Goal: Task Accomplishment & Management: Manage account settings

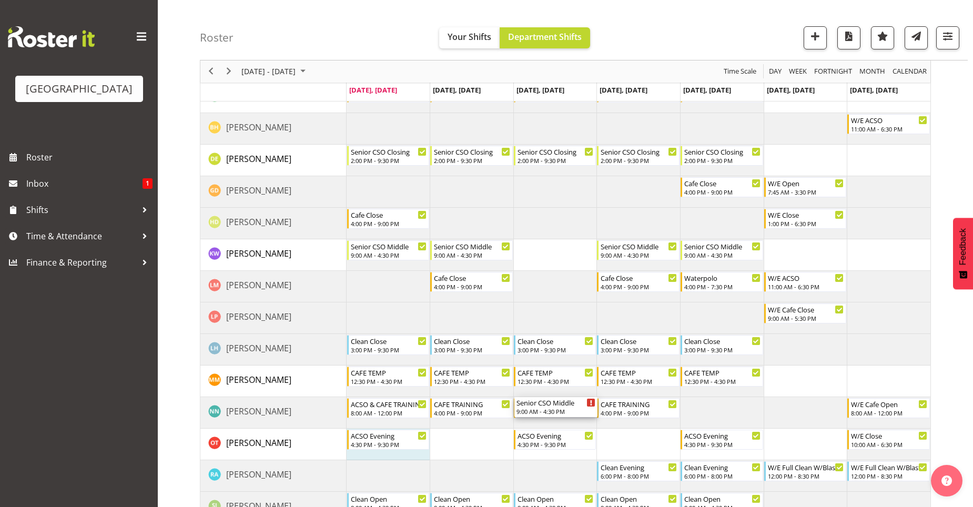
scroll to position [210, 0]
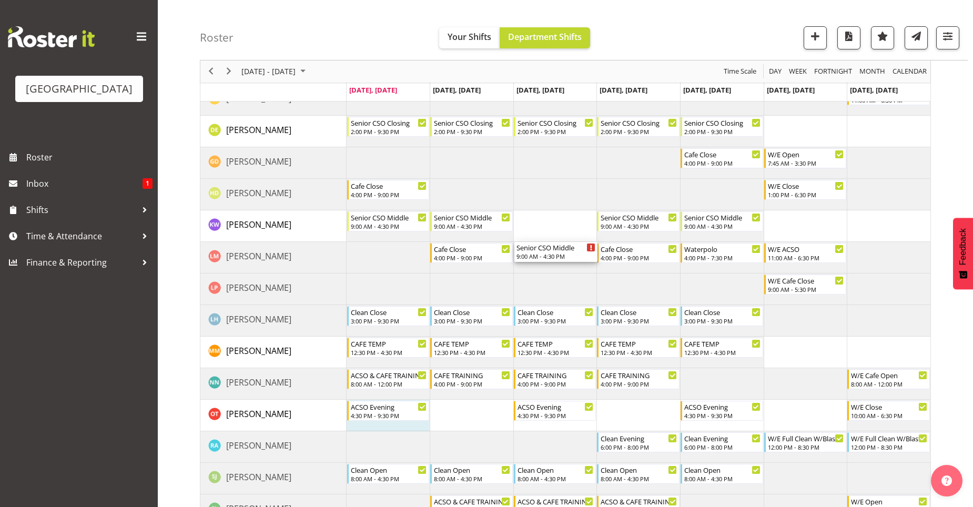
drag, startPoint x: 569, startPoint y: 177, endPoint x: 555, endPoint y: 262, distance: 86.3
click at [555, 262] on div "Senior CSO Opening 7:00 AM - 2:30 PM Senior CSO Middle 9:00 AM - 4:30 PM Senior…" at bounding box center [639, 352] width 584 height 830
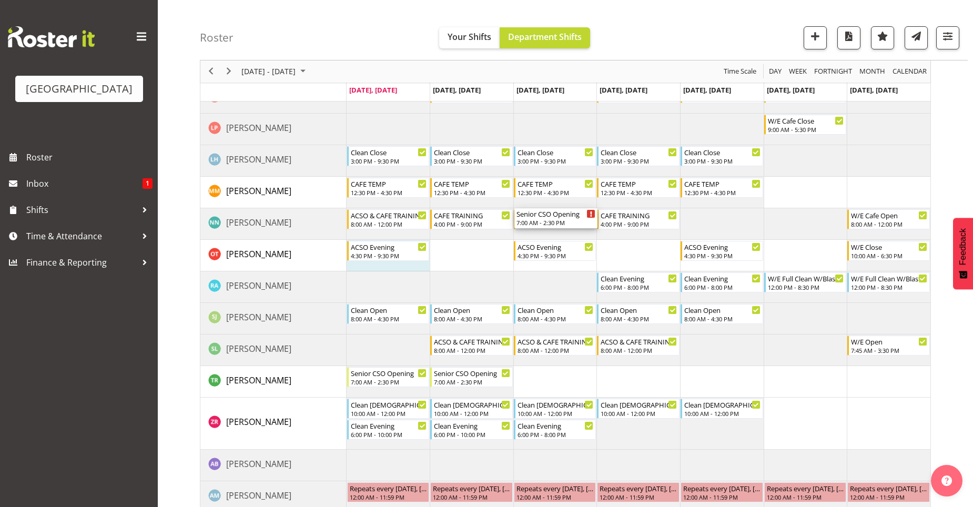
scroll to position [473, 0]
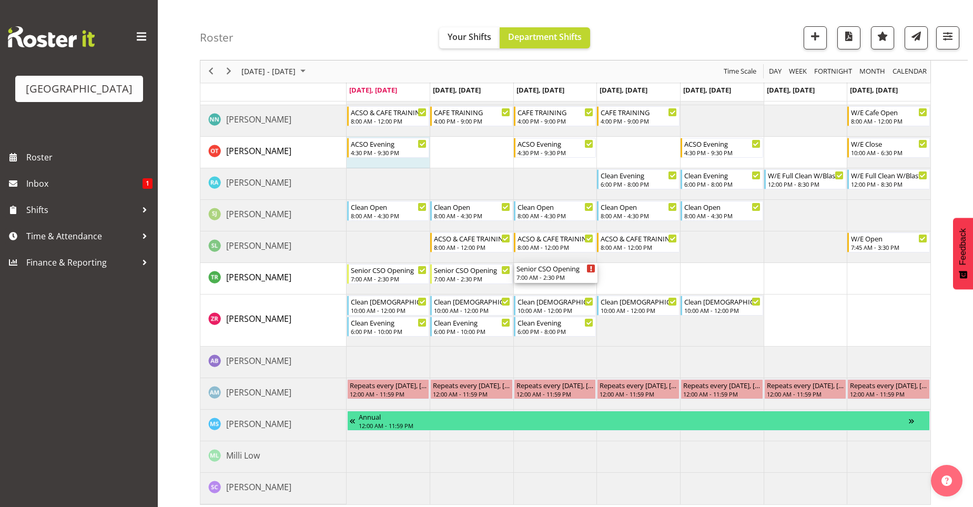
drag, startPoint x: 562, startPoint y: 161, endPoint x: 578, endPoint y: 282, distance: 121.5
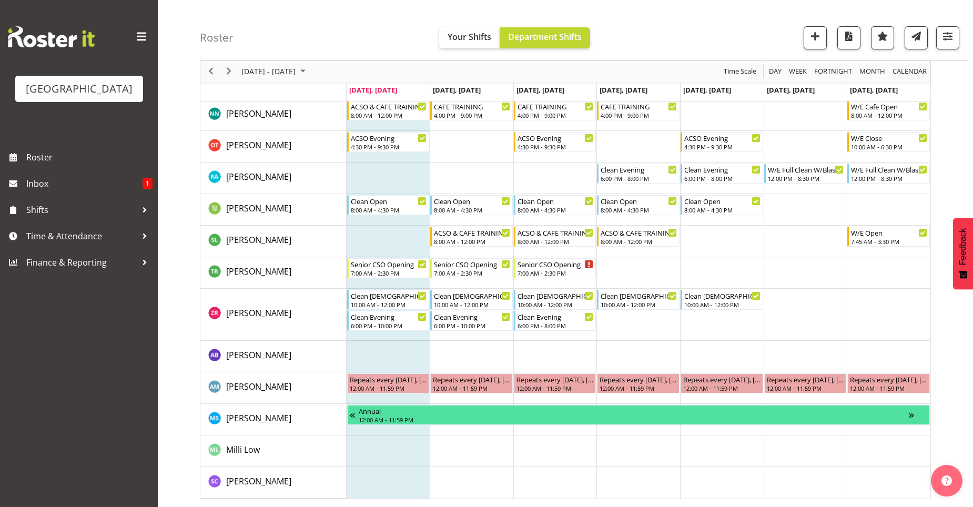
scroll to position [453, 0]
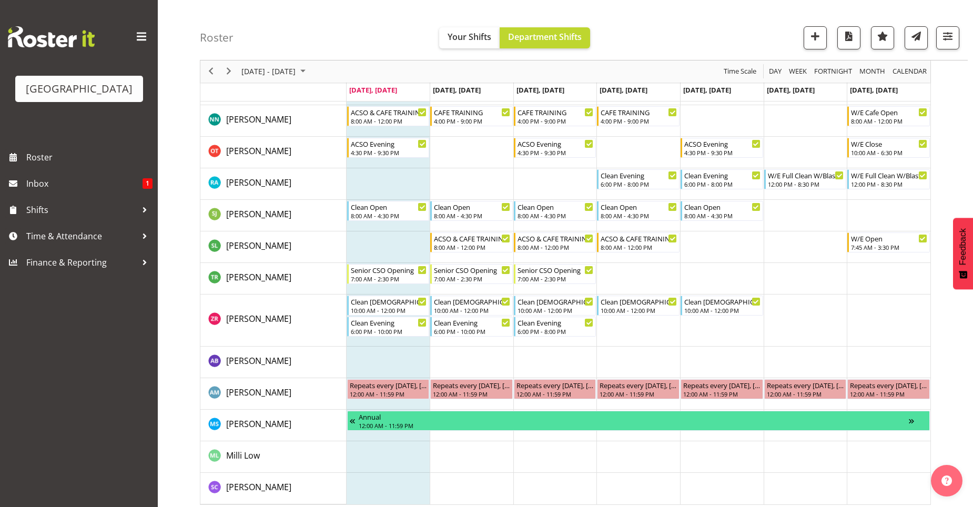
click at [623, 270] on td "Timeline Week of September 29, 2025" at bounding box center [638, 279] width 84 height 32
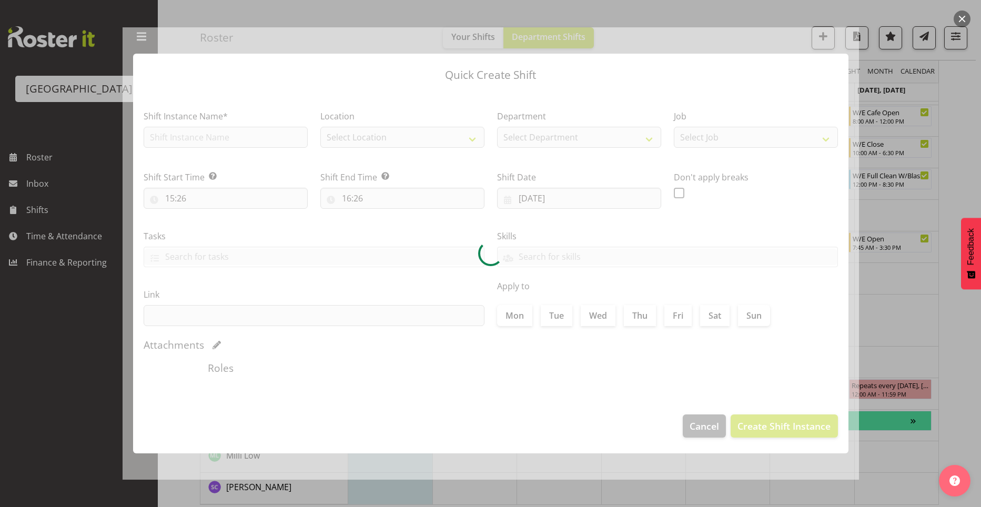
type input "02/10/2025"
checkbox input "true"
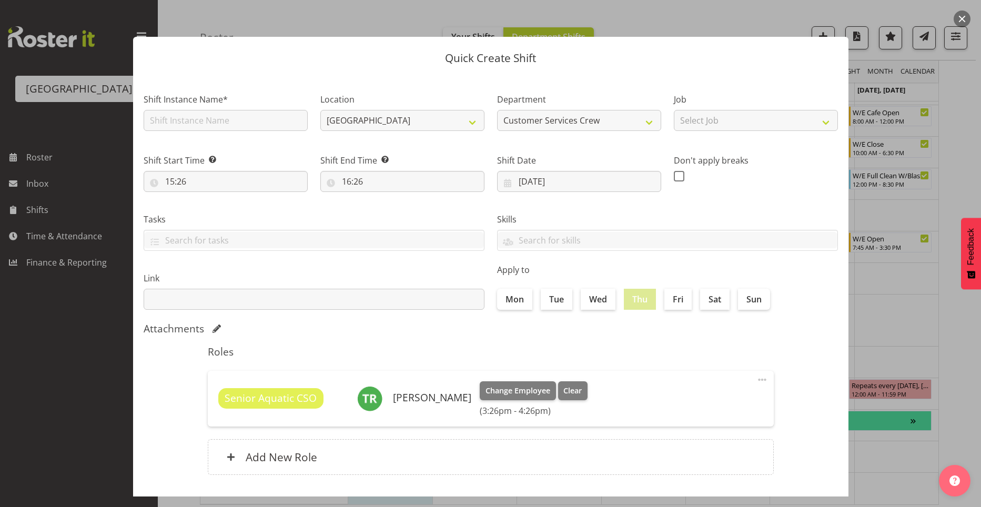
click at [908, 249] on div at bounding box center [490, 253] width 981 height 507
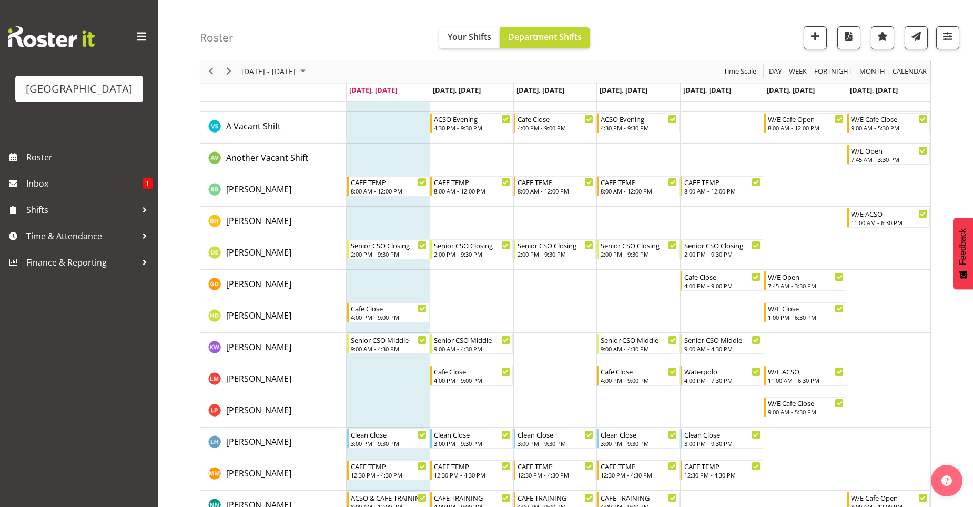
scroll to position [0, 0]
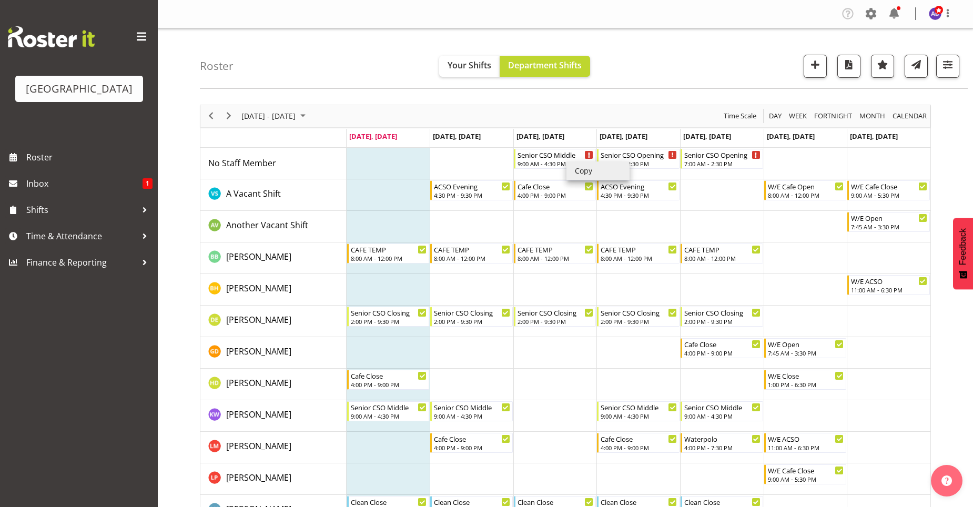
click at [462, 153] on td "Timeline Week of September 29, 2025" at bounding box center [472, 164] width 84 height 32
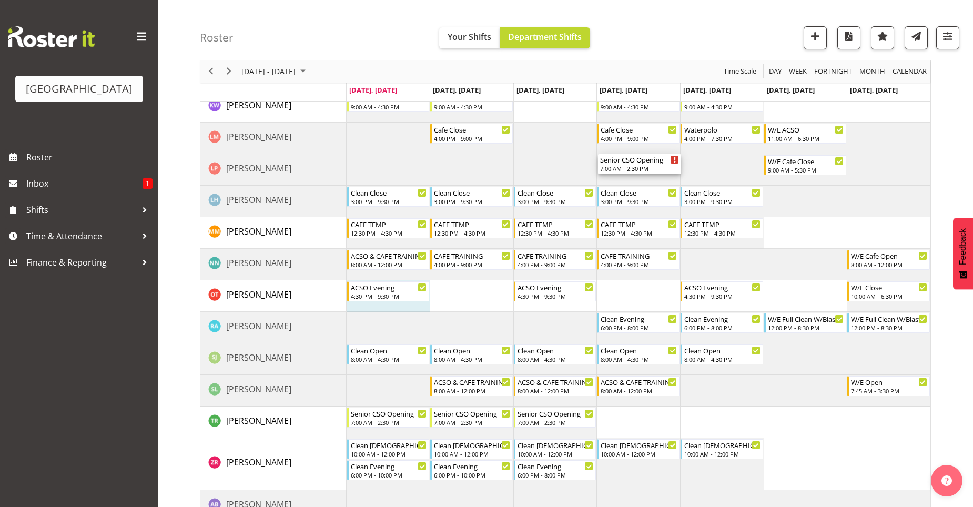
scroll to position [316, 0]
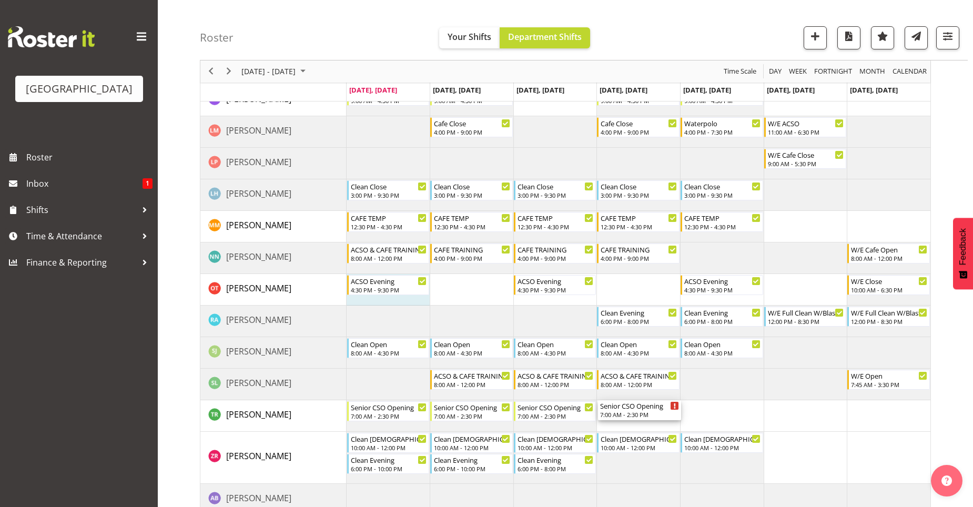
drag, startPoint x: 654, startPoint y: 161, endPoint x: 646, endPoint y: 406, distance: 244.2
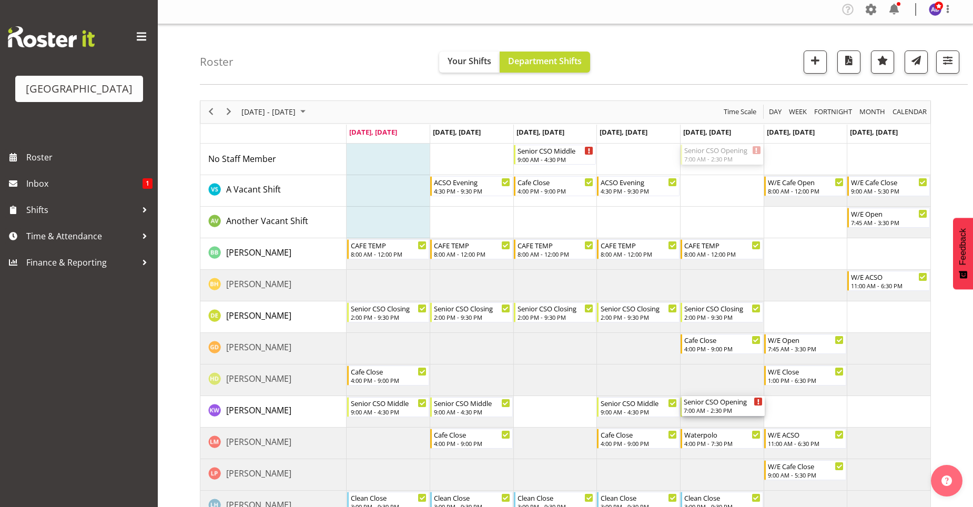
scroll to position [263, 0]
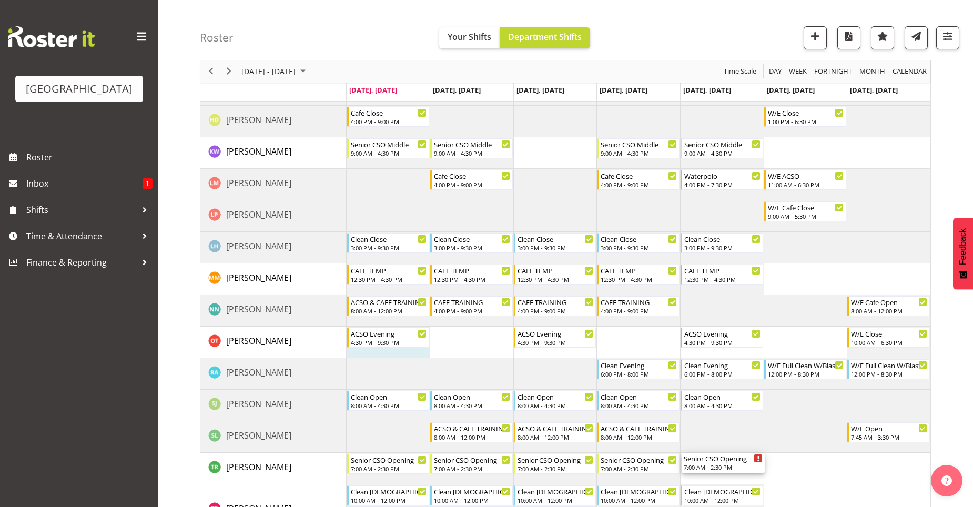
drag, startPoint x: 727, startPoint y: 158, endPoint x: 749, endPoint y: 468, distance: 310.0
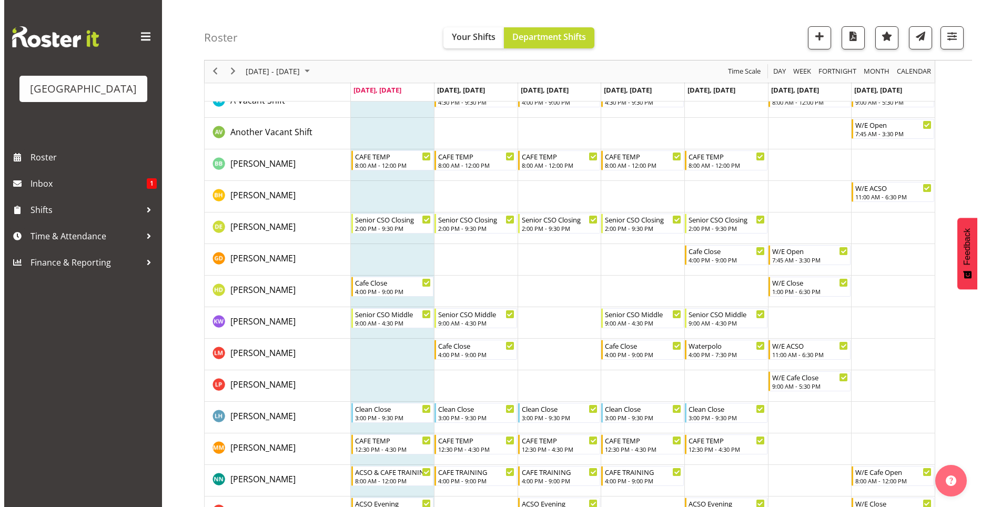
scroll to position [0, 0]
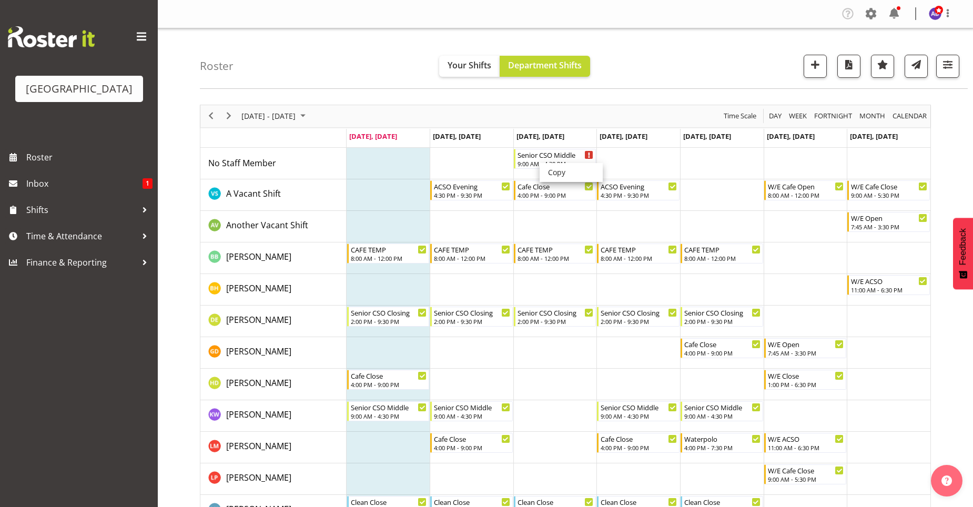
click at [681, 165] on td "Timeline Week of September 29, 2025" at bounding box center [722, 164] width 84 height 32
click at [631, 167] on td "Timeline Week of September 29, 2025" at bounding box center [638, 164] width 84 height 32
click at [639, 165] on td "Timeline Week of September 29, 2025" at bounding box center [638, 164] width 84 height 32
click at [559, 151] on div "Senior CSO Middle" at bounding box center [556, 154] width 77 height 11
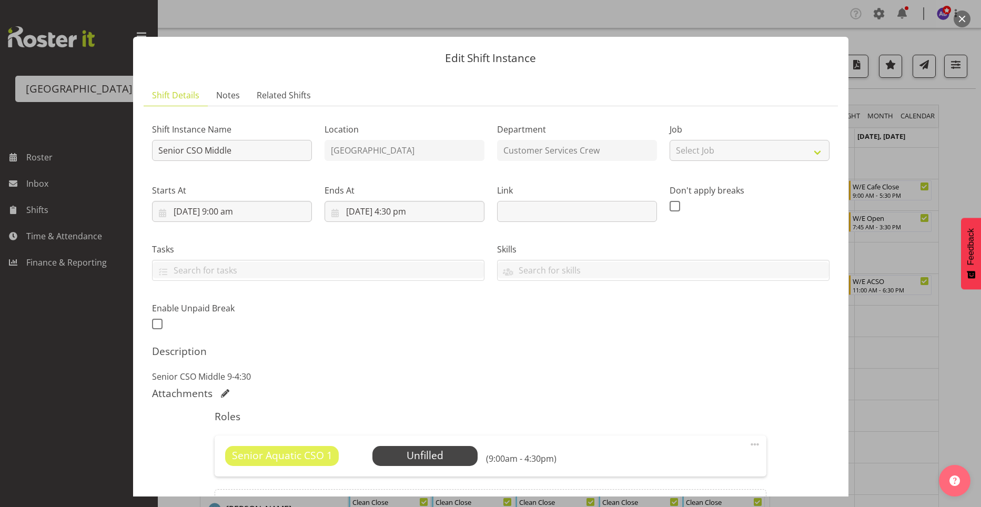
scroll to position [122, 0]
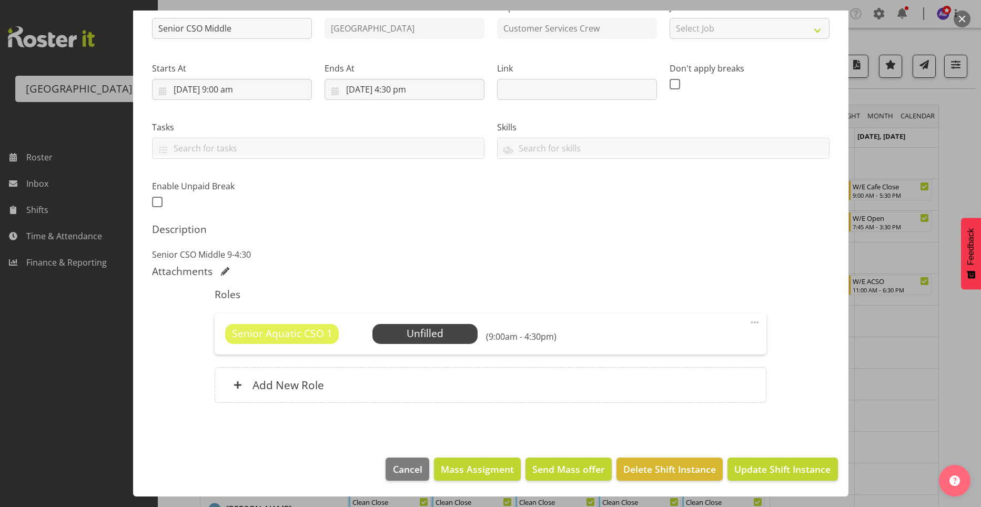
click at [748, 320] on span at bounding box center [754, 322] width 13 height 13
click at [698, 364] on link "Cover Role" at bounding box center [710, 364] width 101 height 19
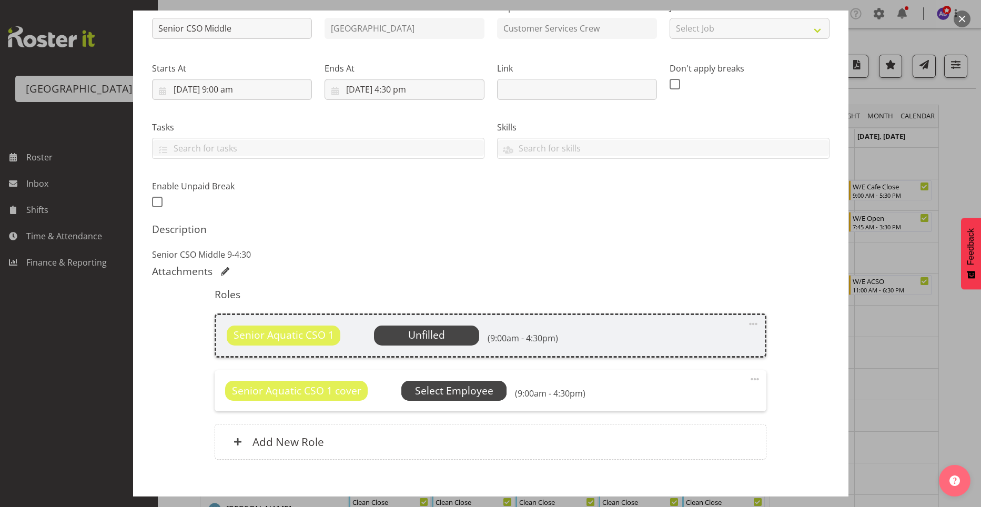
click at [428, 392] on span "Select Employee" at bounding box center [454, 390] width 78 height 15
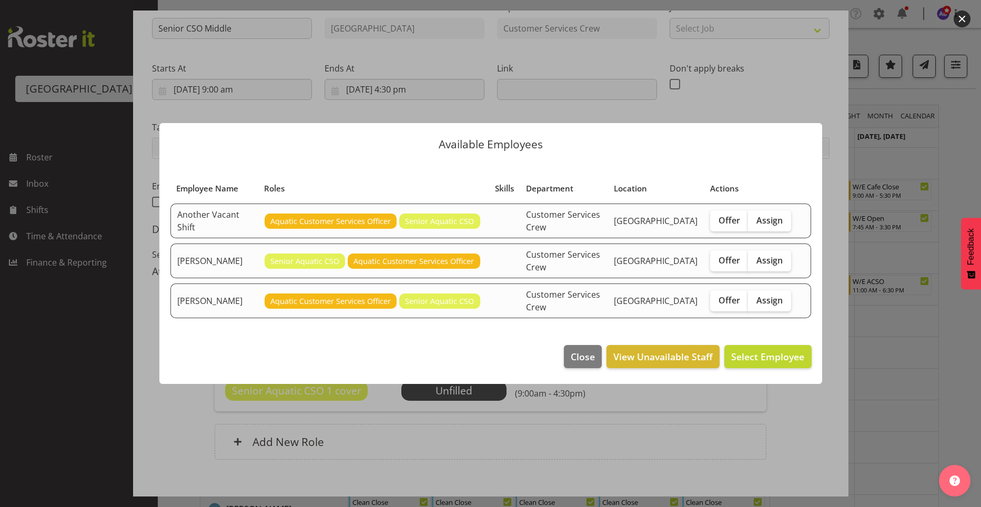
click at [666, 422] on div at bounding box center [490, 253] width 981 height 507
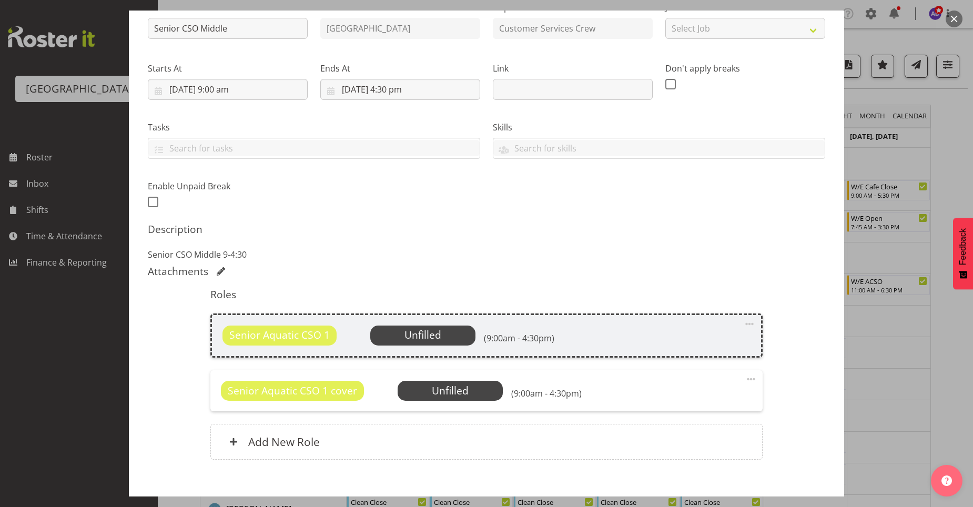
click at [316, 396] on span "Senior Aquatic CSO 1 cover" at bounding box center [292, 390] width 129 height 15
click at [745, 379] on span at bounding box center [751, 379] width 13 height 13
click at [706, 404] on link "Edit" at bounding box center [706, 402] width 101 height 19
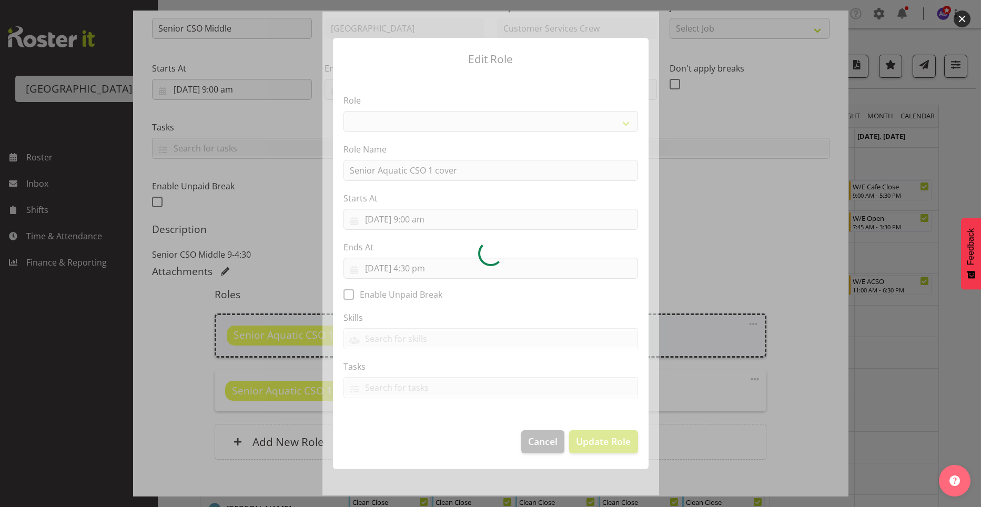
click at [471, 175] on div at bounding box center [490, 253] width 337 height 483
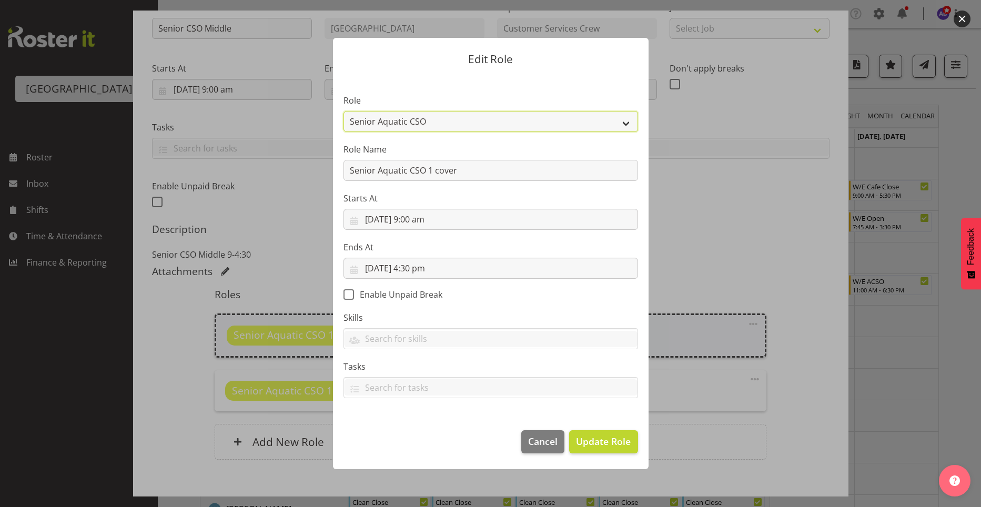
click at [559, 120] on select "Aquatic Customer Services Officer Cleaner - Splash Palace Facilties Maintenance…" at bounding box center [490, 121] width 295 height 21
select select "1489"
click at [343, 111] on select "Aquatic Customer Services Officer Cleaner - Splash Palace Facilties Maintenance…" at bounding box center [490, 121] width 295 height 21
click at [595, 434] on button "Update Role" at bounding box center [603, 441] width 68 height 23
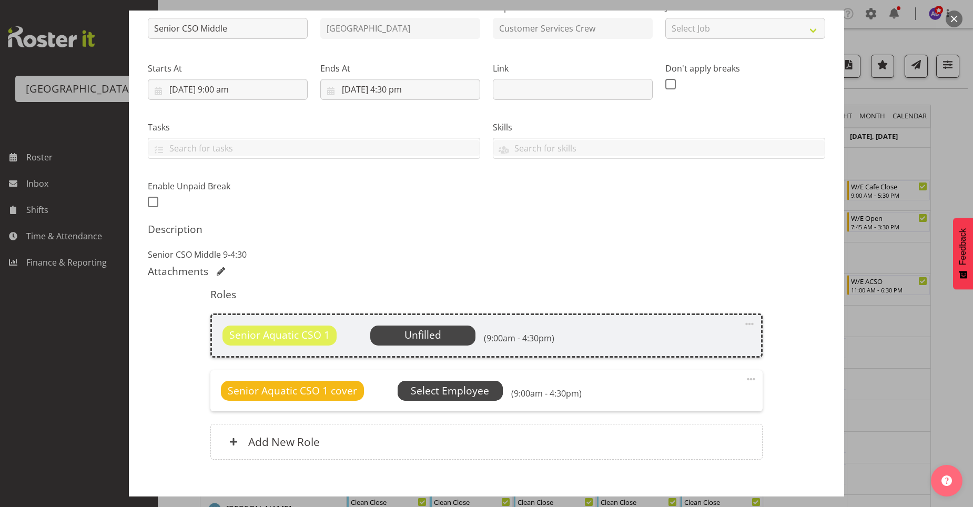
click at [442, 386] on span "Select Employee" at bounding box center [450, 390] width 78 height 15
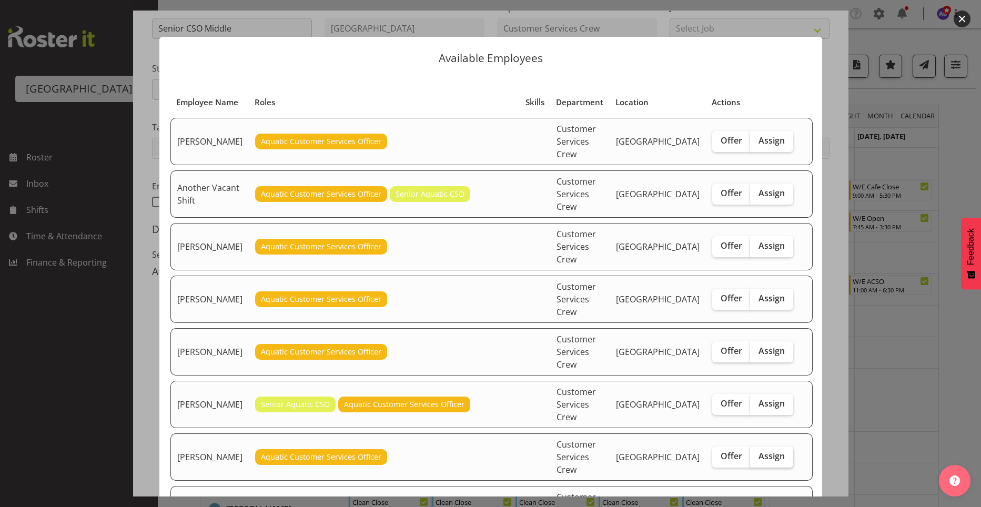
click at [756, 447] on label "Assign" at bounding box center [771, 457] width 43 height 21
click at [756, 453] on input "Assign" at bounding box center [753, 456] width 7 height 7
checkbox input "true"
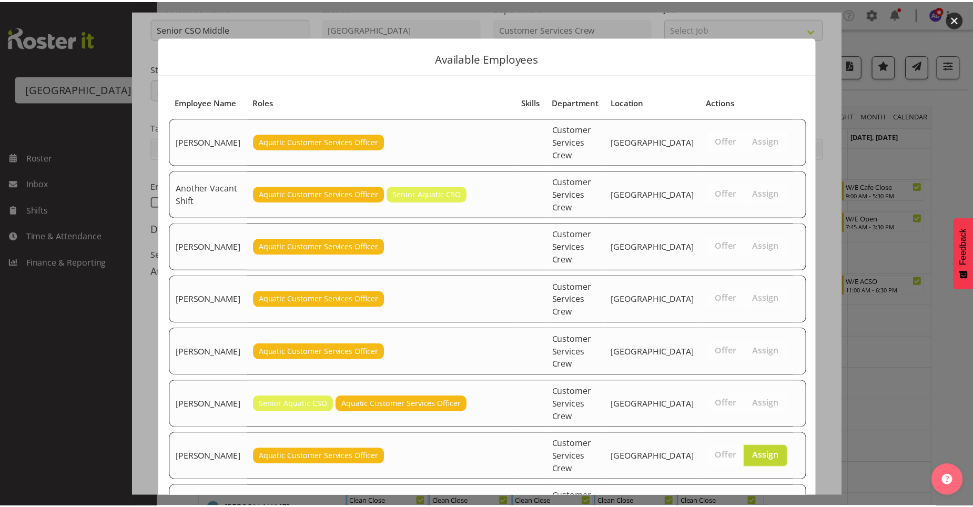
scroll to position [121, 0]
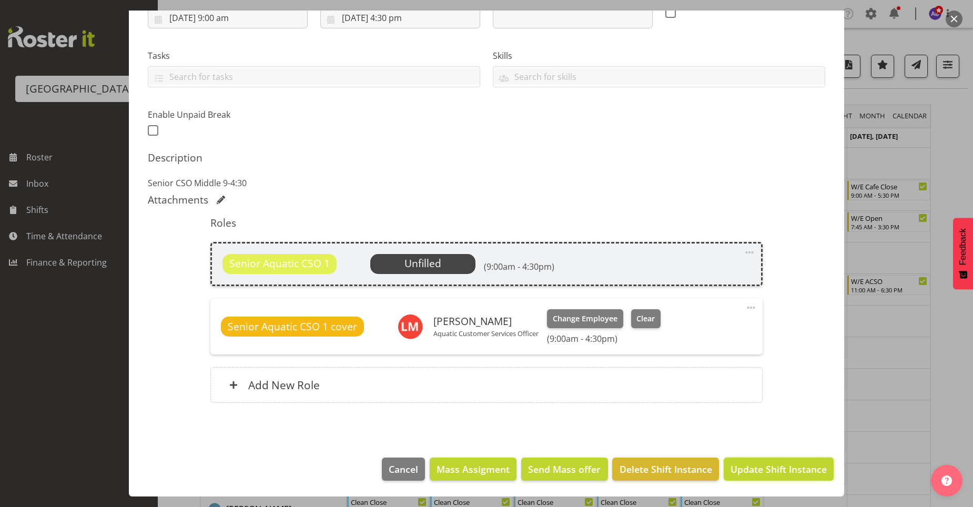
click at [777, 462] on span "Update Shift Instance" at bounding box center [779, 469] width 96 height 14
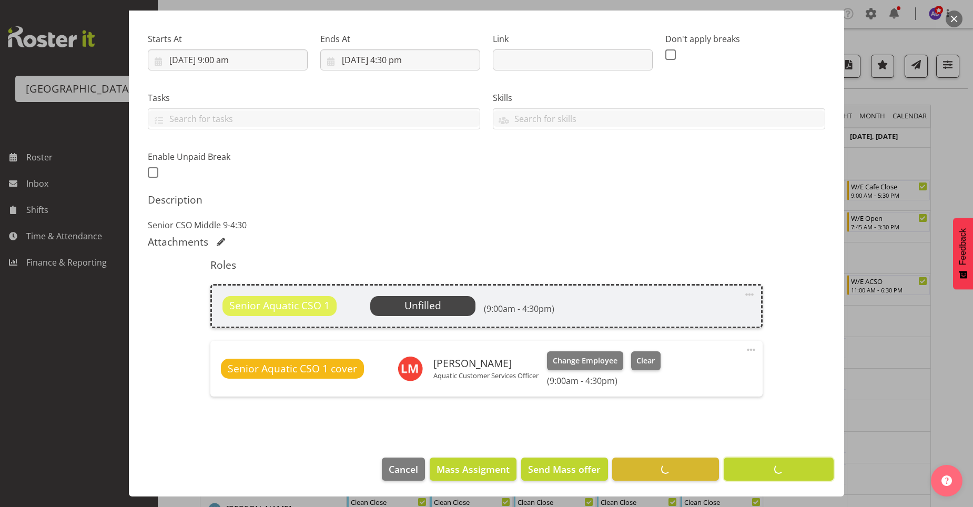
scroll to position [151, 0]
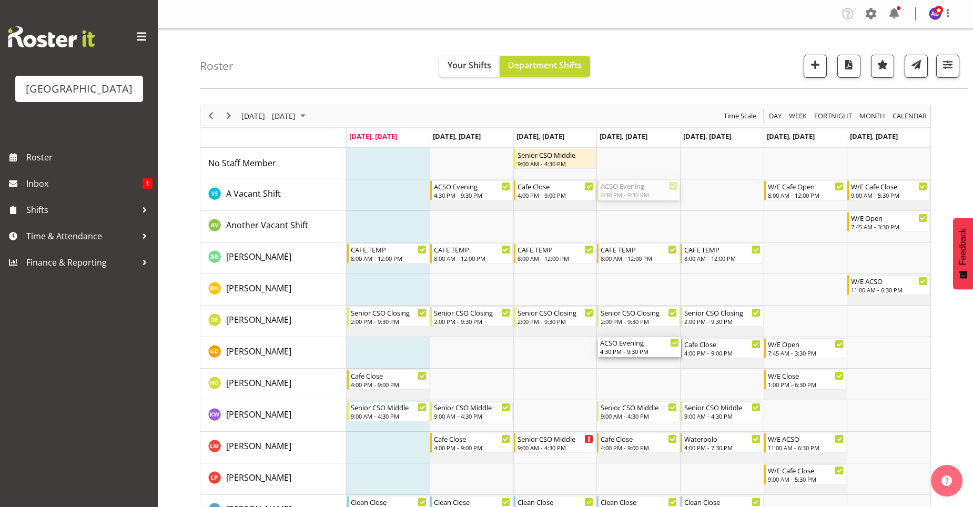
drag, startPoint x: 637, startPoint y: 192, endPoint x: 637, endPoint y: 346, distance: 154.1
drag, startPoint x: 666, startPoint y: 350, endPoint x: 667, endPoint y: 302, distance: 47.9
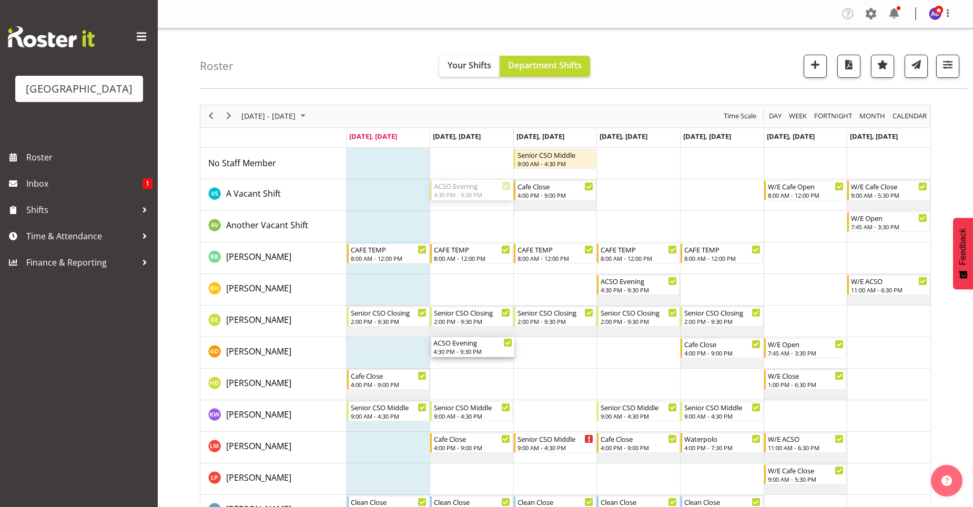
drag, startPoint x: 475, startPoint y: 192, endPoint x: 474, endPoint y: 347, distance: 154.6
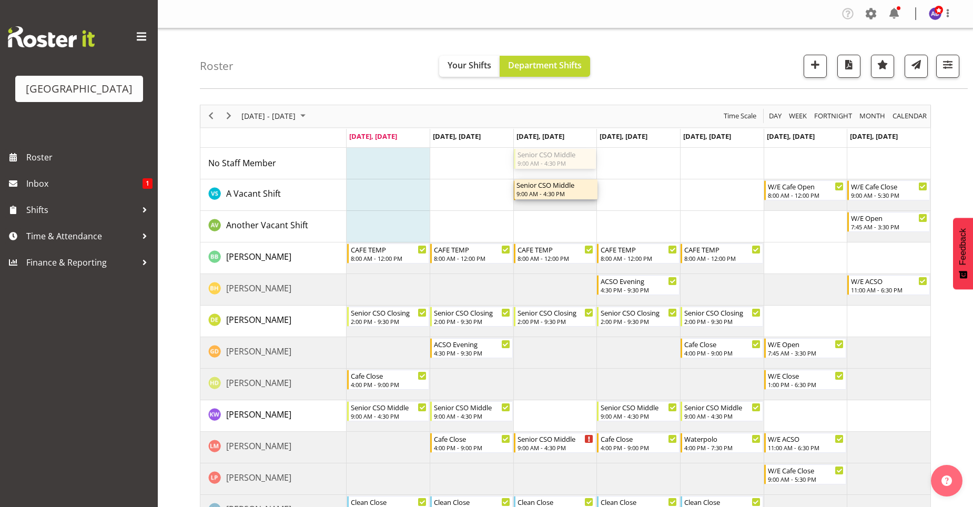
drag, startPoint x: 569, startPoint y: 160, endPoint x: 562, endPoint y: 207, distance: 47.2
drag, startPoint x: 569, startPoint y: 156, endPoint x: 564, endPoint y: 205, distance: 49.7
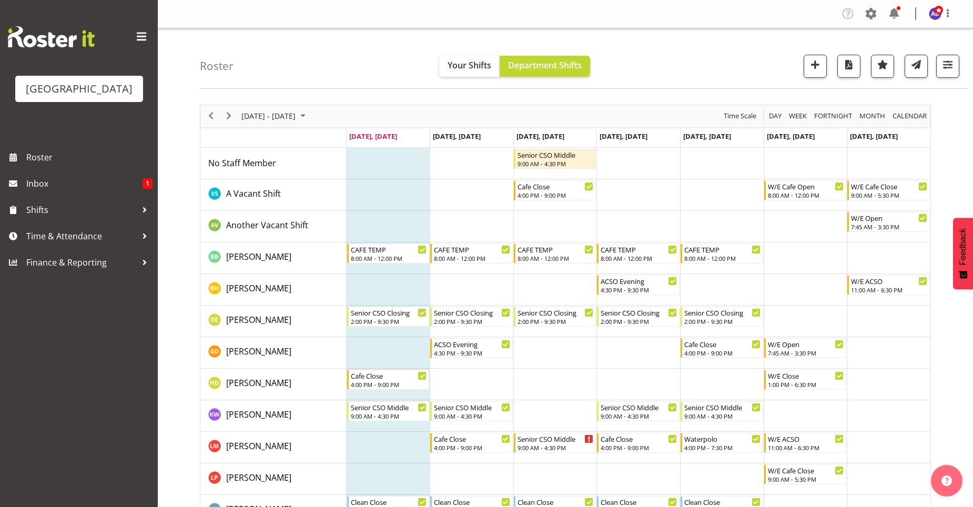
click at [612, 167] on td "Timeline Week of September 29, 2025" at bounding box center [638, 164] width 84 height 32
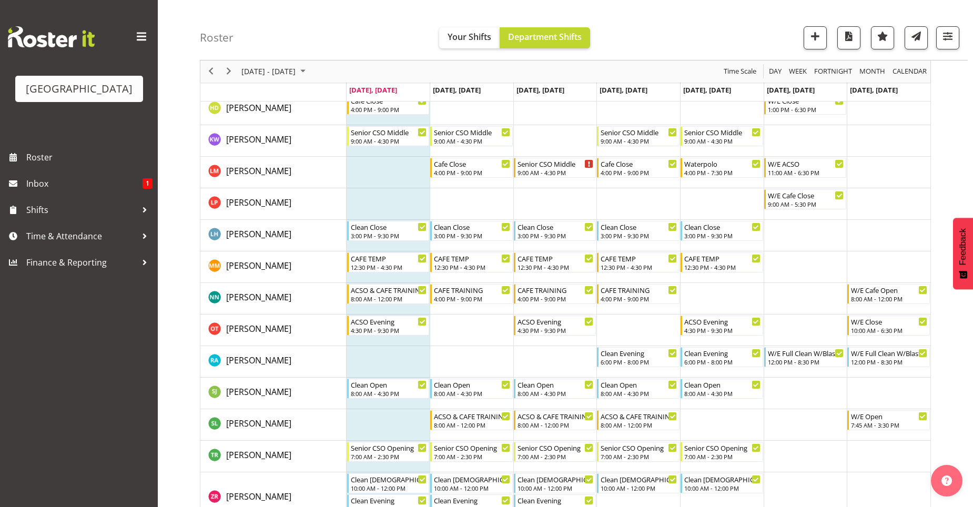
scroll to position [0, 0]
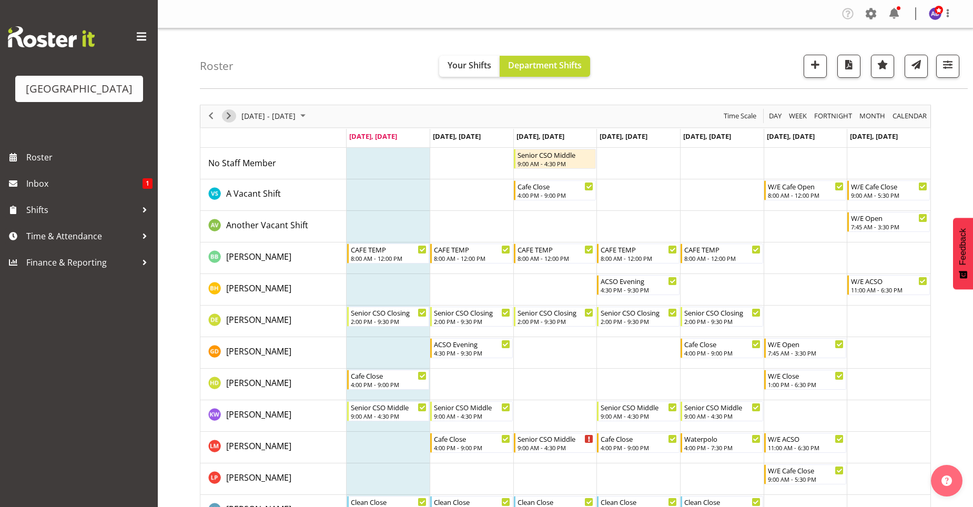
click at [228, 119] on span "Next" at bounding box center [228, 115] width 13 height 13
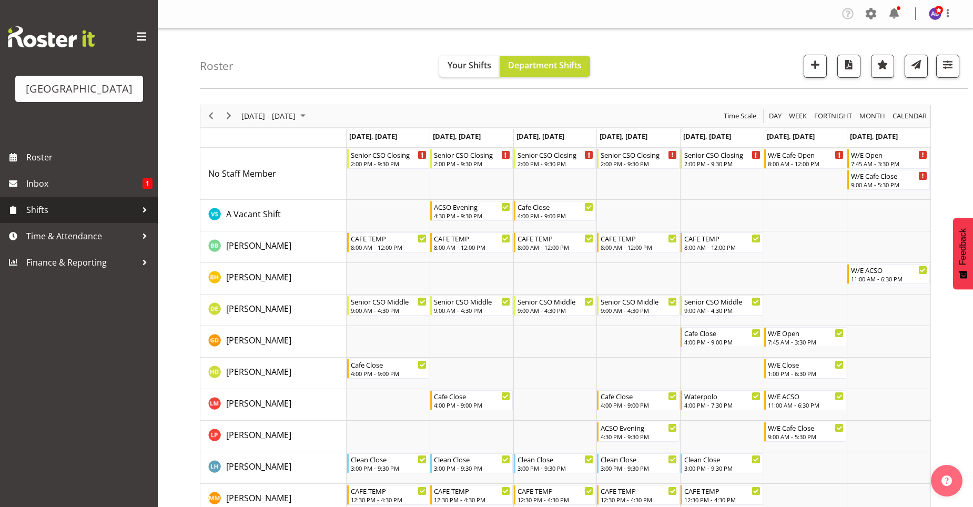
click at [124, 219] on link "Shifts" at bounding box center [79, 210] width 158 height 26
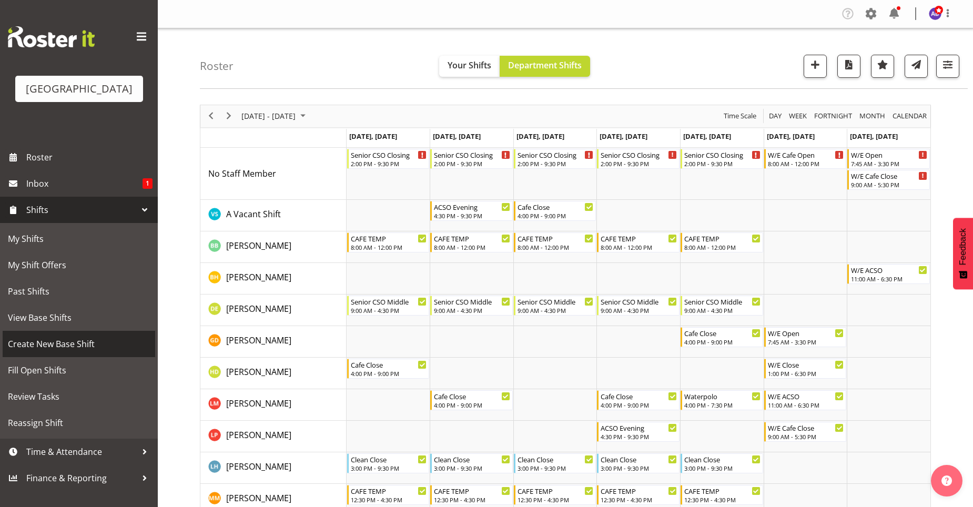
click at [45, 343] on span "Create New Base Shift" at bounding box center [79, 344] width 142 height 16
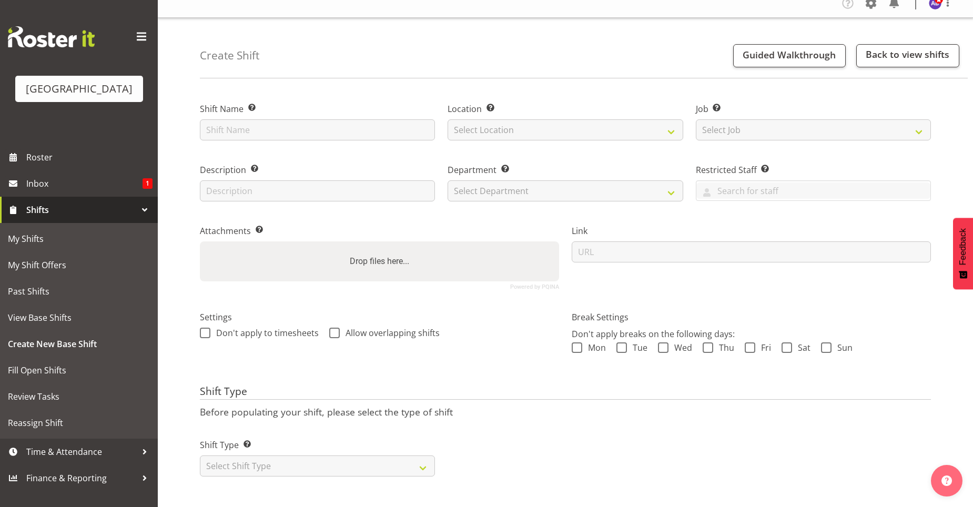
scroll to position [18, 0]
click at [341, 462] on select "Select Shift Type One Off Shift Recurring Shift Rotating Shift" at bounding box center [317, 465] width 235 height 21
select select "one_off"
click at [200, 455] on select "Select Shift Type One Off Shift Recurring Shift Rotating Shift" at bounding box center [317, 465] width 235 height 21
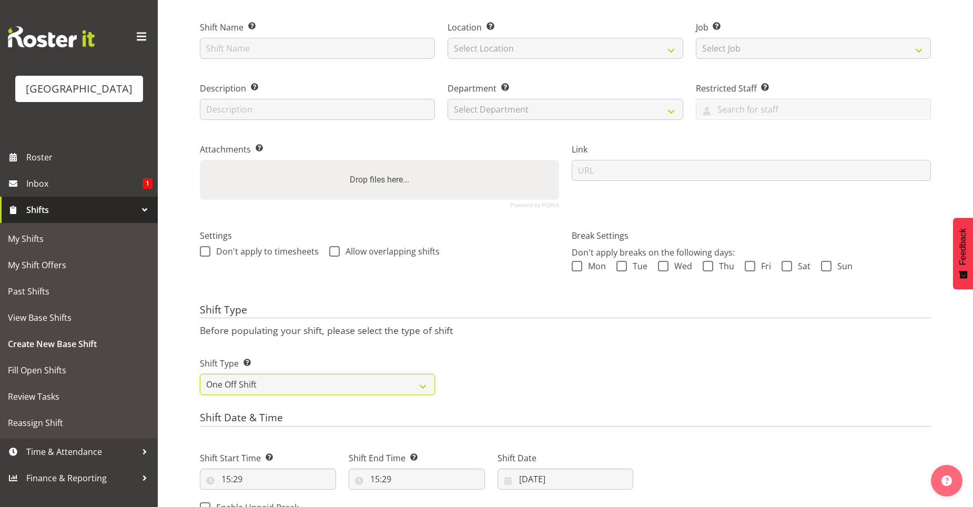
scroll to position [334, 0]
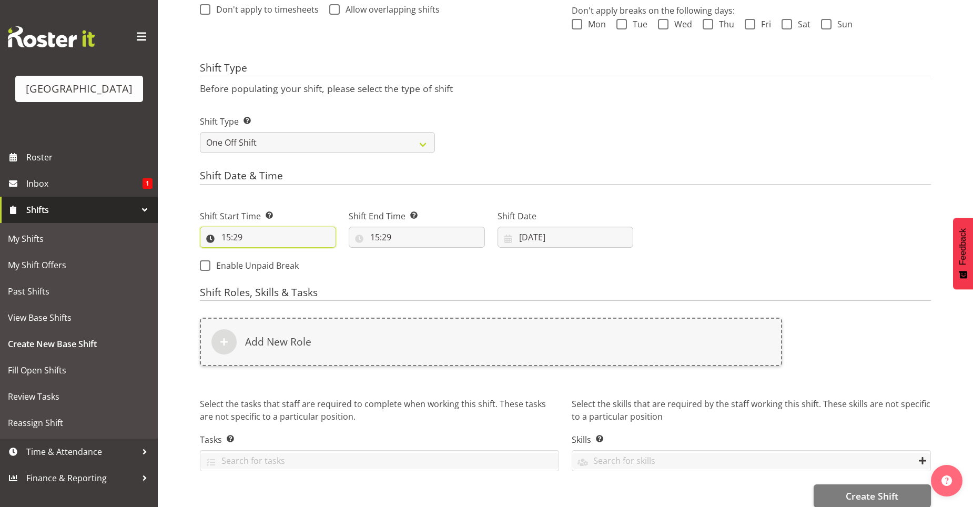
click at [249, 238] on input "15:29" at bounding box center [268, 237] width 136 height 21
click at [269, 260] on select "00 01 02 03 04 05 06 07 08 09 10 11 12 13 14 15 16 17 18 19 20 21 22 23" at bounding box center [272, 264] width 24 height 21
select select "14"
click at [260, 254] on select "00 01 02 03 04 05 06 07 08 09 10 11 12 13 14 15 16 17 18 19 20 21 22 23" at bounding box center [272, 264] width 24 height 21
type input "14:29"
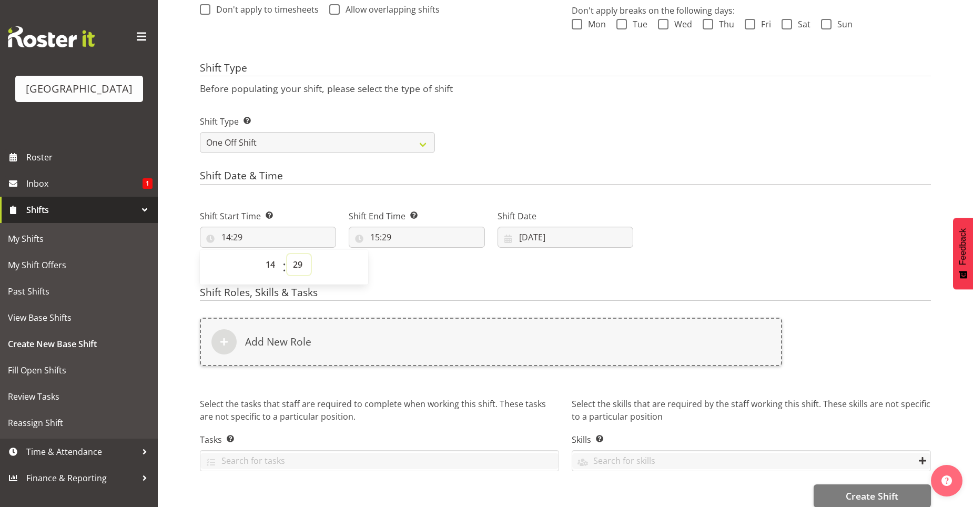
click at [296, 260] on select "00 01 02 03 04 05 06 07 08 09 10 11 12 13 14 15 16 17 18 19 20 21 22 23 24 25 2…" at bounding box center [299, 264] width 24 height 21
select select "0"
click at [287, 254] on select "00 01 02 03 04 05 06 07 08 09 10 11 12 13 14 15 16 17 18 19 20 21 22 23 24 25 2…" at bounding box center [299, 264] width 24 height 21
type input "14:00"
click at [378, 242] on input "15:29" at bounding box center [417, 237] width 136 height 21
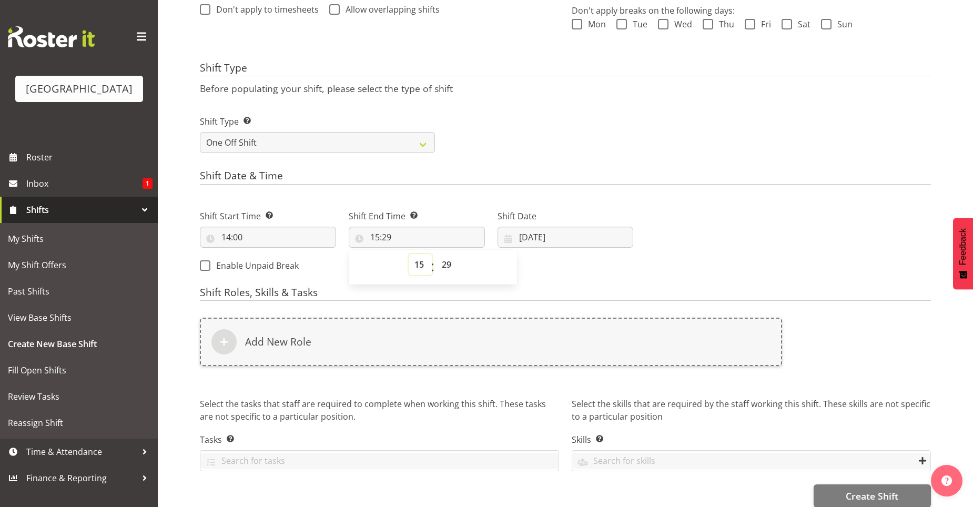
click at [412, 263] on select "00 01 02 03 04 05 06 07 08 09 10 11 12 13 14 15 16 17 18 19 20 21 22 23" at bounding box center [421, 264] width 24 height 21
select select "18"
click at [409, 254] on select "00 01 02 03 04 05 06 07 08 09 10 11 12 13 14 15 16 17 18 19 20 21 22 23" at bounding box center [421, 264] width 24 height 21
type input "18:29"
click at [444, 262] on select "00 01 02 03 04 05 06 07 08 09 10 11 12 13 14 15 16 17 18 19 20 21 22 23 24 25 2…" at bounding box center [448, 264] width 24 height 21
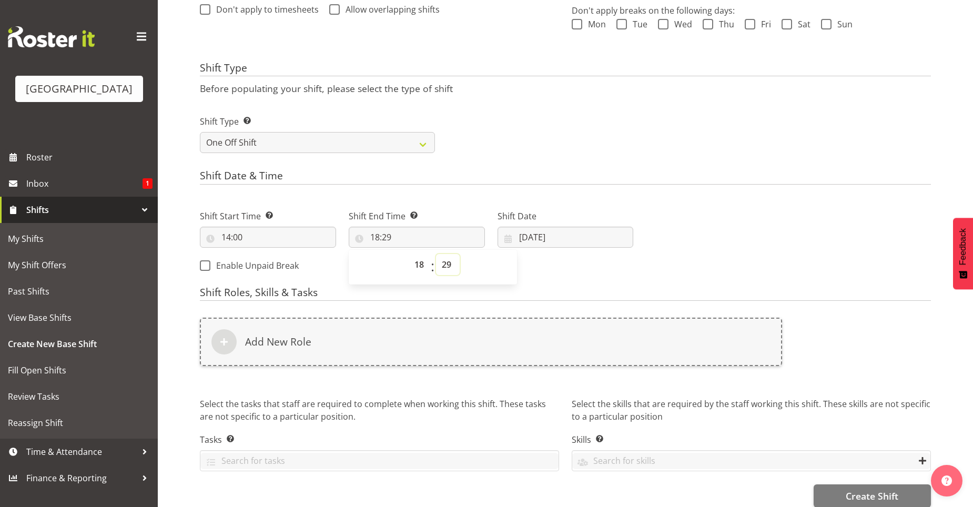
select select "0"
click at [436, 254] on select "00 01 02 03 04 05 06 07 08 09 10 11 12 13 14 15 16 17 18 19 20 21 22 23 24 25 2…" at bounding box center [448, 264] width 24 height 21
type input "18:00"
click at [533, 256] on div "Shift Start Time Set the time of the day you wish this shift to start 14:00 00 …" at bounding box center [417, 237] width 446 height 85
click at [516, 237] on input "29/09/2025" at bounding box center [566, 237] width 136 height 21
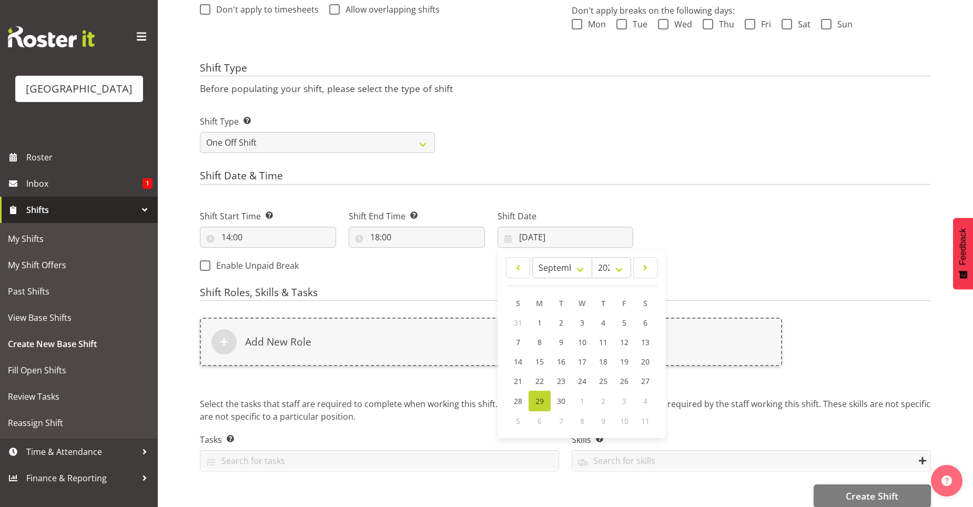
click at [542, 420] on div "6" at bounding box center [540, 420] width 22 height 19
click at [540, 421] on span "6" at bounding box center [540, 421] width 4 height 10
click at [583, 273] on select "January February March April May June July August September October November De…" at bounding box center [562, 267] width 60 height 21
select select "9"
click at [532, 257] on select "January February March April May June July August September October November De…" at bounding box center [562, 267] width 60 height 21
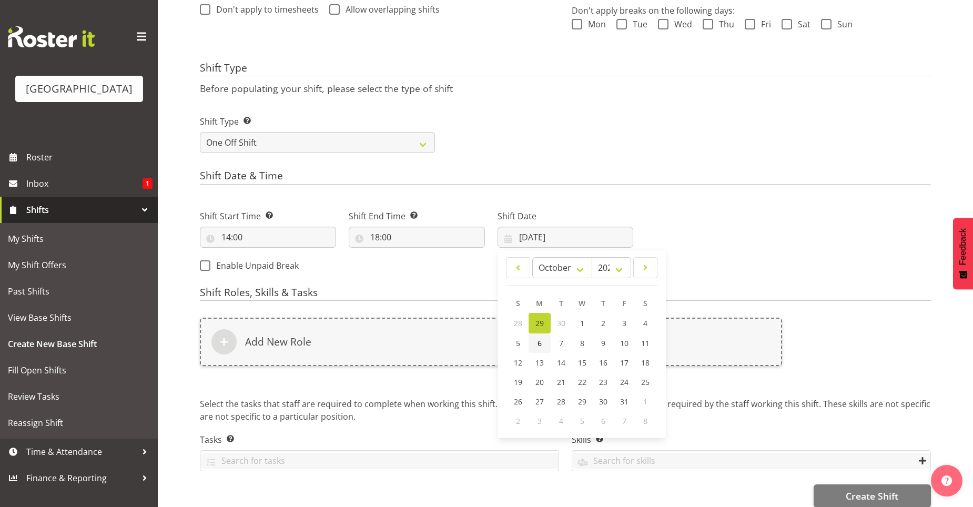
click at [540, 343] on span "6" at bounding box center [540, 343] width 4 height 10
type input "[DATE]"
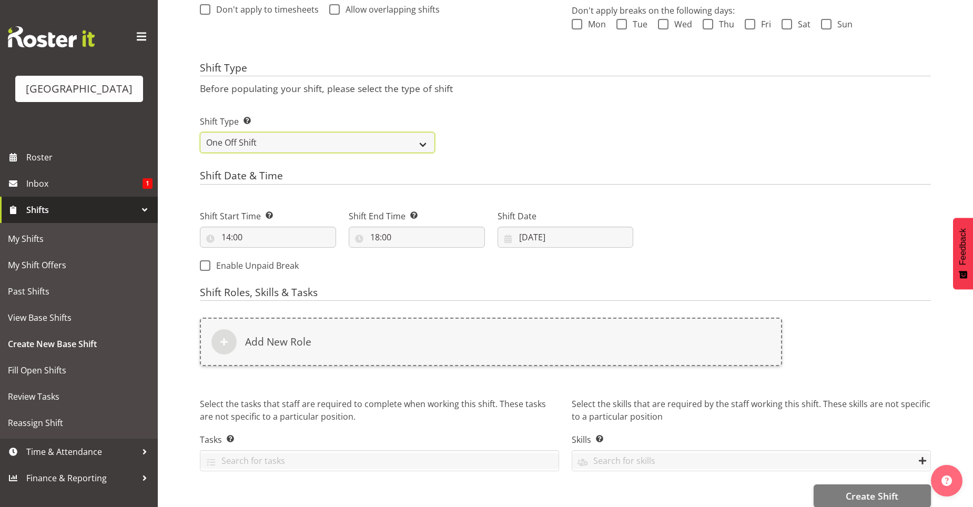
click at [419, 140] on select "One Off Shift Recurring Shift Rotating Shift" at bounding box center [317, 142] width 235 height 21
click at [594, 139] on div "Shift Type Shift Types: One Off – Select this if you would like a single shift …" at bounding box center [566, 129] width 744 height 59
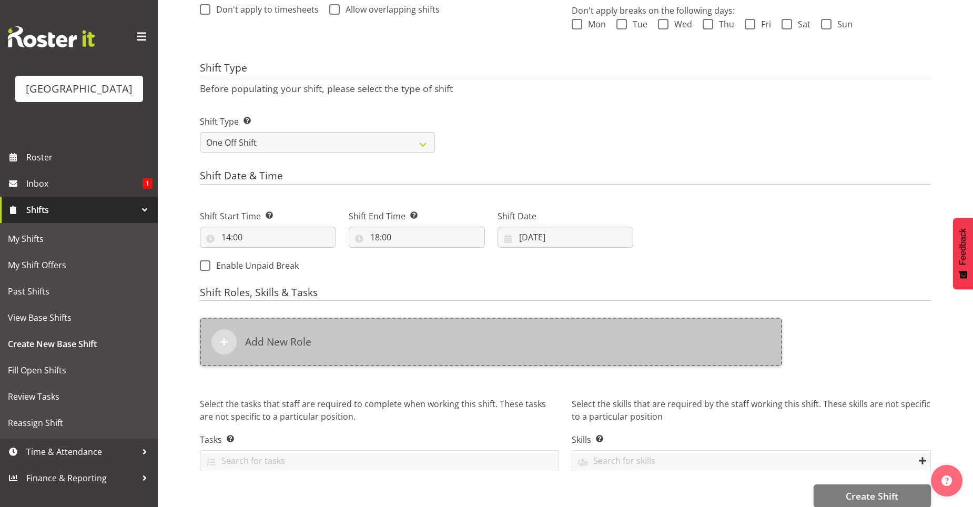
click at [240, 350] on div "Add New Role" at bounding box center [491, 342] width 582 height 48
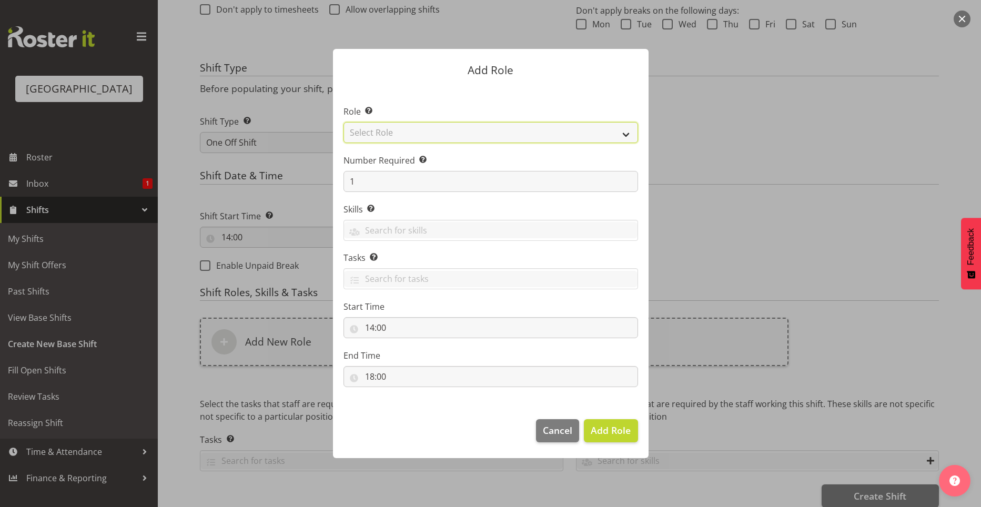
click at [379, 137] on select "Select Role Aquatic Customer Services Officer Cleaner - Splash Palace Facilties…" at bounding box center [490, 132] width 295 height 21
select select "1489"
click at [343, 122] on select "Select Role Aquatic Customer Services Officer Cleaner - Splash Palace Facilties…" at bounding box center [490, 132] width 295 height 21
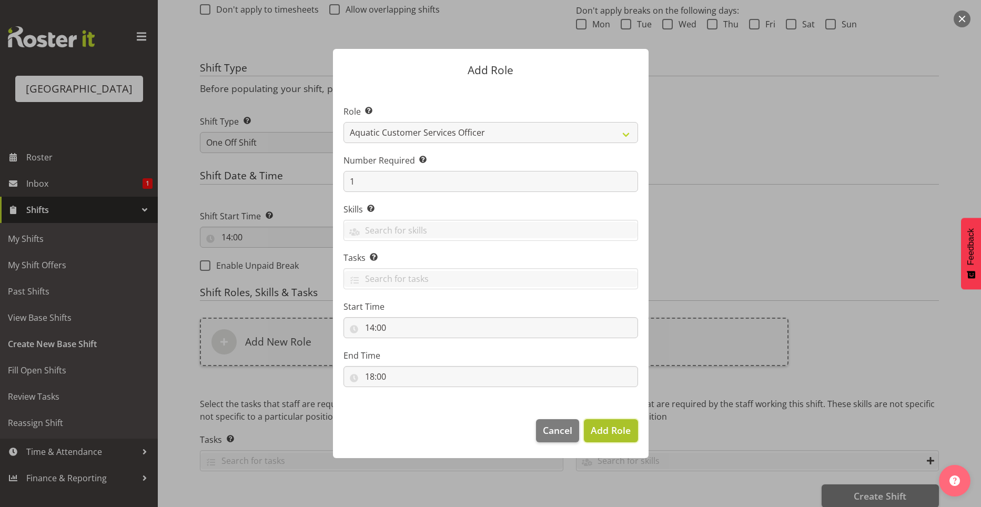
click at [604, 436] on span "Add Role" at bounding box center [611, 430] width 40 height 13
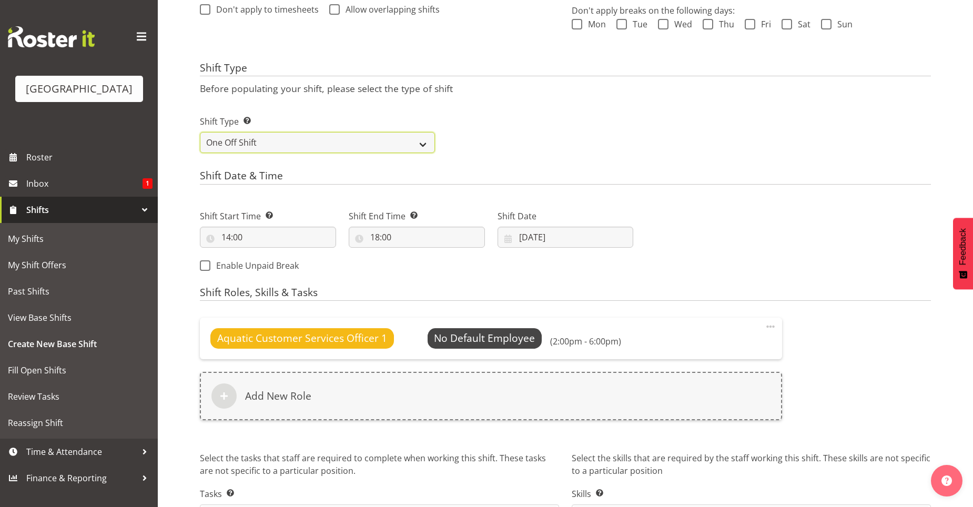
click at [421, 140] on select "One Off Shift Recurring Shift Rotating Shift" at bounding box center [317, 142] width 235 height 21
select select "recurring"
click at [200, 132] on select "One Off Shift Recurring Shift Rotating Shift" at bounding box center [317, 142] width 235 height 21
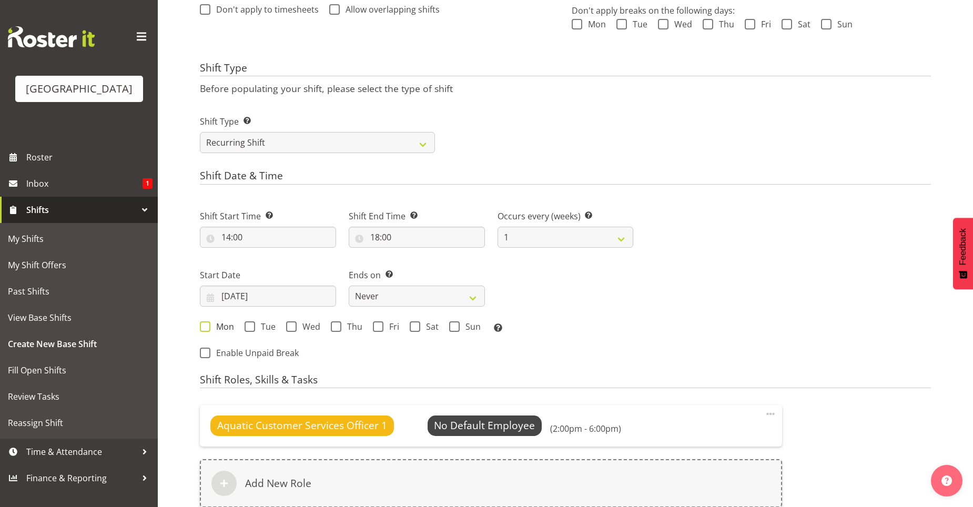
click at [206, 323] on span at bounding box center [205, 326] width 11 height 11
click at [206, 323] on input "Mon" at bounding box center [203, 326] width 7 height 7
checkbox input "true"
click at [252, 328] on span at bounding box center [250, 326] width 11 height 11
click at [251, 328] on input "Tue" at bounding box center [248, 326] width 7 height 7
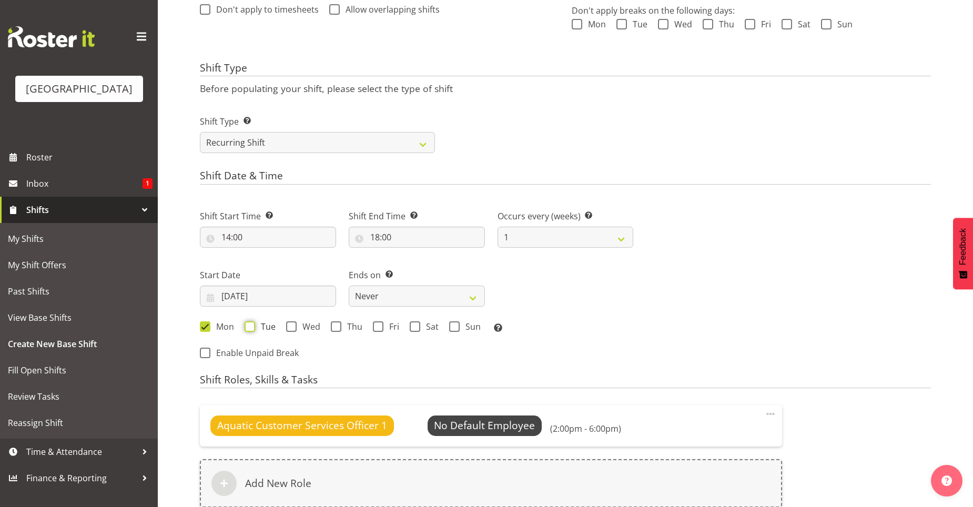
checkbox input "true"
click at [290, 325] on span at bounding box center [291, 326] width 11 height 11
click at [290, 325] on input "Wed" at bounding box center [289, 326] width 7 height 7
checkbox input "true"
click at [331, 321] on label "Thu" at bounding box center [347, 326] width 32 height 11
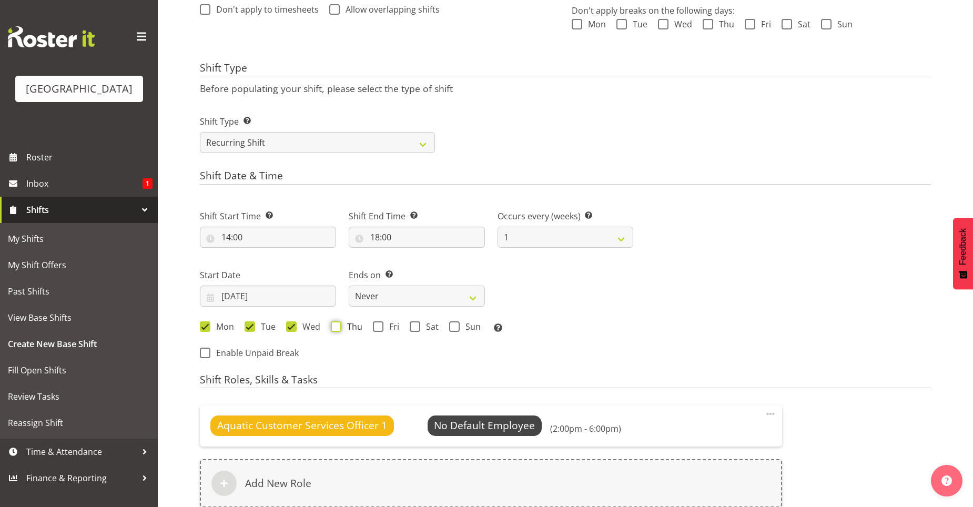
click at [331, 323] on input "Thu" at bounding box center [334, 326] width 7 height 7
checkbox input "true"
click at [373, 326] on span at bounding box center [378, 326] width 11 height 11
click at [373, 326] on input "Fri" at bounding box center [376, 326] width 7 height 7
checkbox input "true"
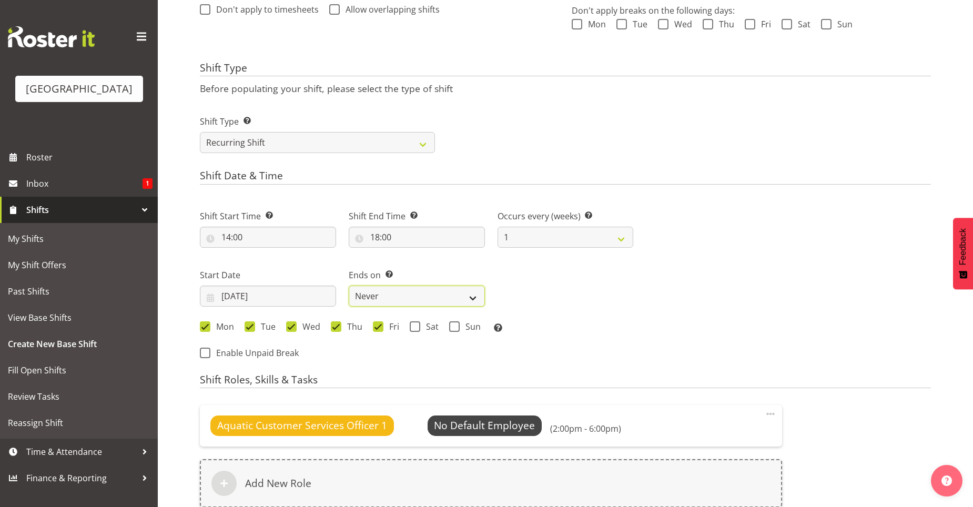
click at [472, 297] on select "Never On Date" at bounding box center [417, 296] width 136 height 21
click at [609, 232] on select "1 2 3 4 5 6 7 8 9 10 11 12" at bounding box center [566, 237] width 136 height 21
select select "3"
click at [498, 227] on select "1 2 3 4 5 6 7 8 9 10 11 12" at bounding box center [566, 237] width 136 height 21
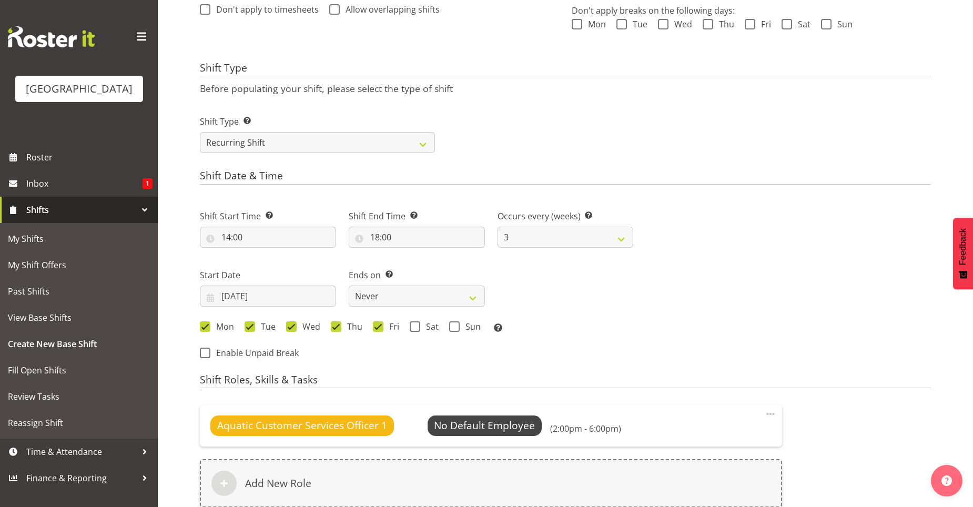
click at [684, 298] on div "Next Shifts" at bounding box center [789, 281] width 298 height 173
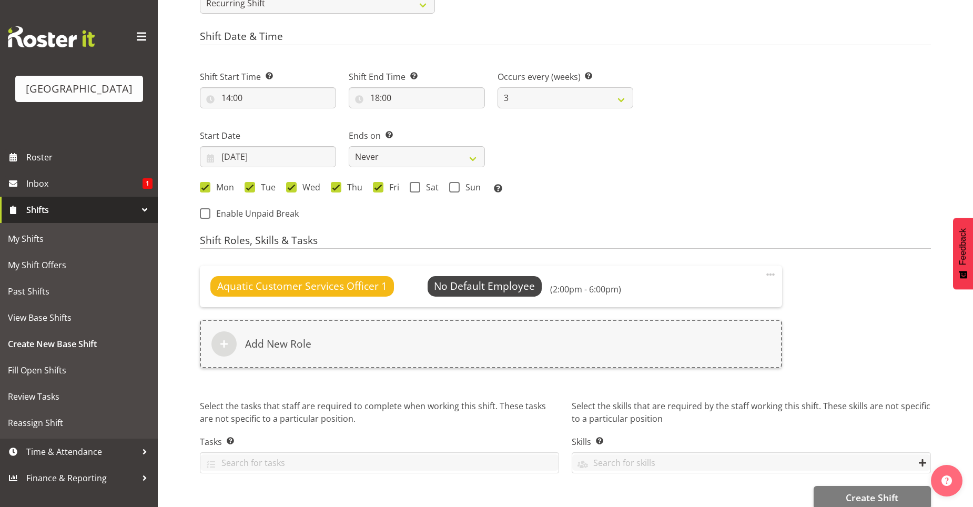
scroll to position [491, 0]
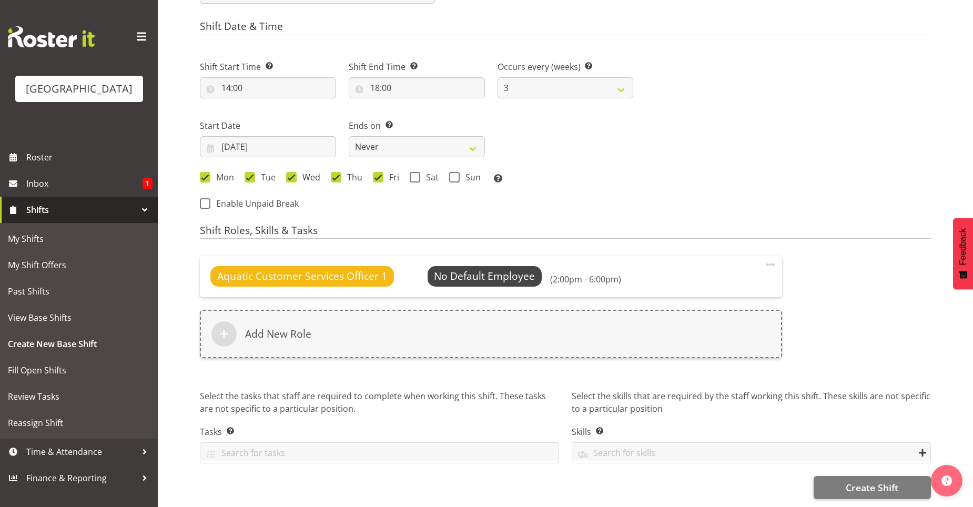
click at [294, 172] on span at bounding box center [291, 177] width 11 height 11
click at [293, 174] on input "Wed" at bounding box center [289, 177] width 7 height 7
checkbox input "false"
click at [457, 274] on span "Select Employee" at bounding box center [484, 276] width 78 height 15
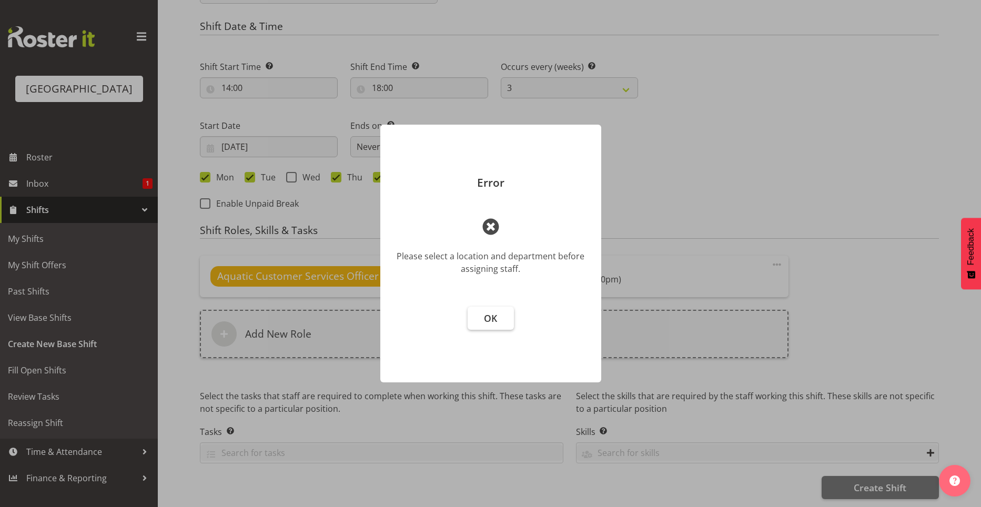
click at [484, 324] on span "OK" at bounding box center [490, 318] width 13 height 13
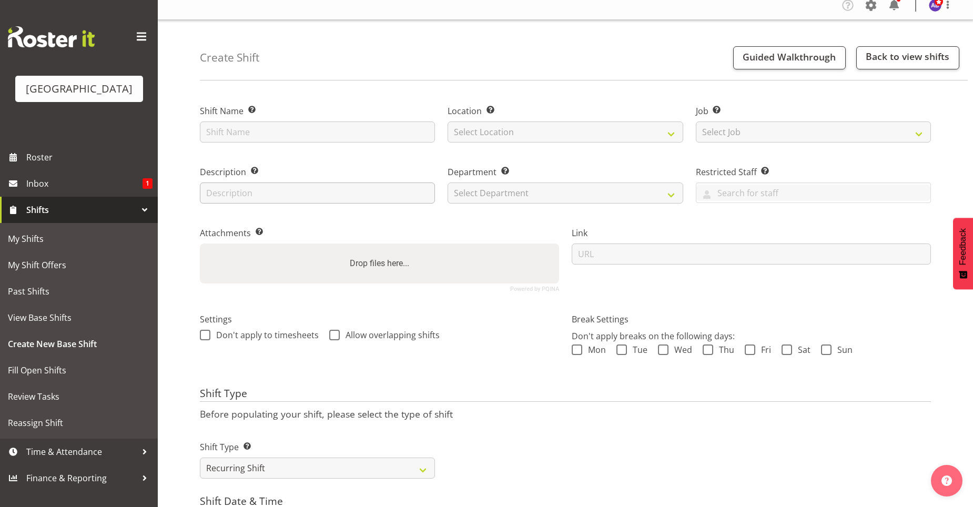
scroll to position [0, 0]
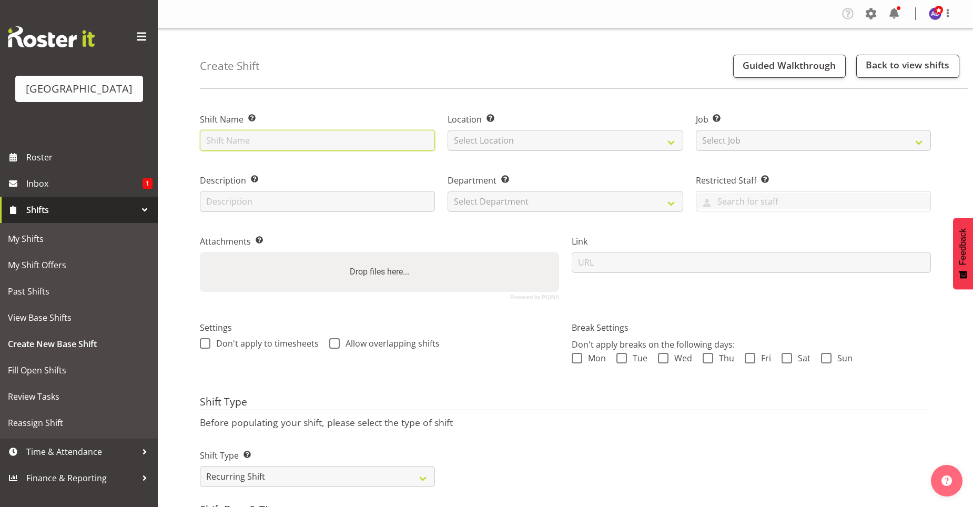
click at [349, 143] on input "text" at bounding box center [317, 140] width 235 height 21
click at [349, 146] on input "text" at bounding box center [317, 140] width 235 height 21
type input "SENIOR TEMP"
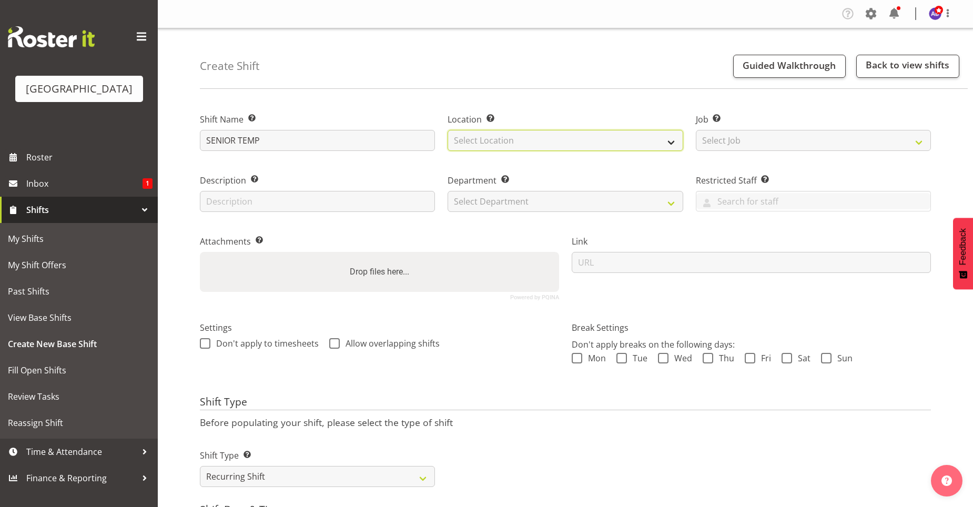
click at [475, 143] on select "Select Location [GEOGRAPHIC_DATA]" at bounding box center [565, 140] width 235 height 21
select select "83"
click at [448, 130] on select "Select Location [GEOGRAPHIC_DATA]" at bounding box center [565, 140] width 235 height 21
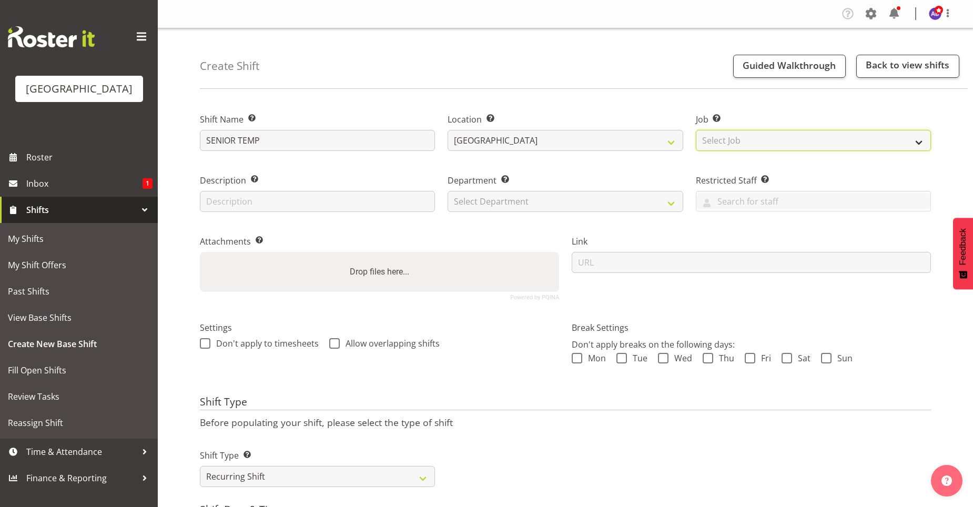
click at [736, 138] on select "Select Job Create new job ACSO" at bounding box center [813, 140] width 235 height 21
select select "10288"
click at [696, 130] on select "Select Job Create new job ACSO" at bounding box center [813, 140] width 235 height 21
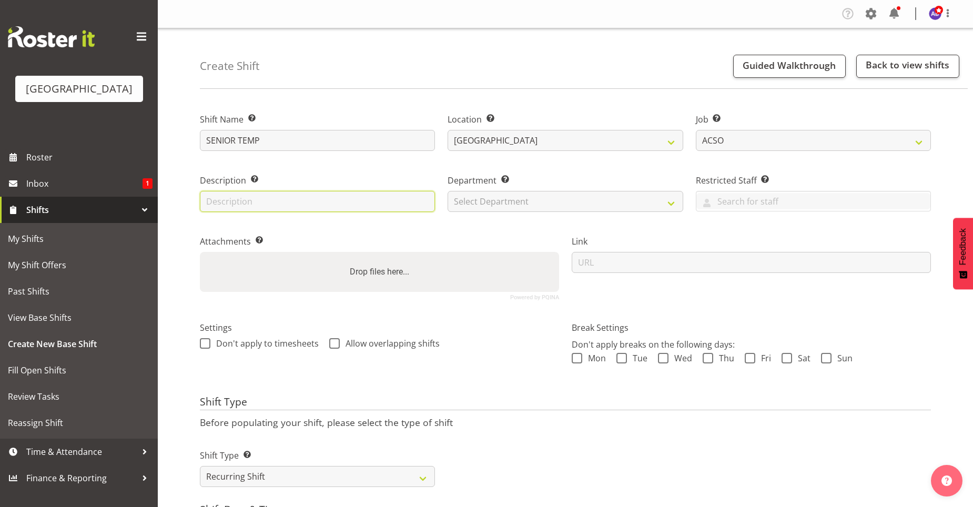
click at [396, 199] on input "text" at bounding box center [317, 201] width 235 height 21
click at [328, 204] on input "text" at bounding box center [317, 201] width 235 height 21
type input "ACSO 2-6PM"
click at [472, 207] on select "Select Department Cleaning Crew Customer Services Crew Lifeguard Crew Maintenan…" at bounding box center [565, 201] width 235 height 21
select select "116"
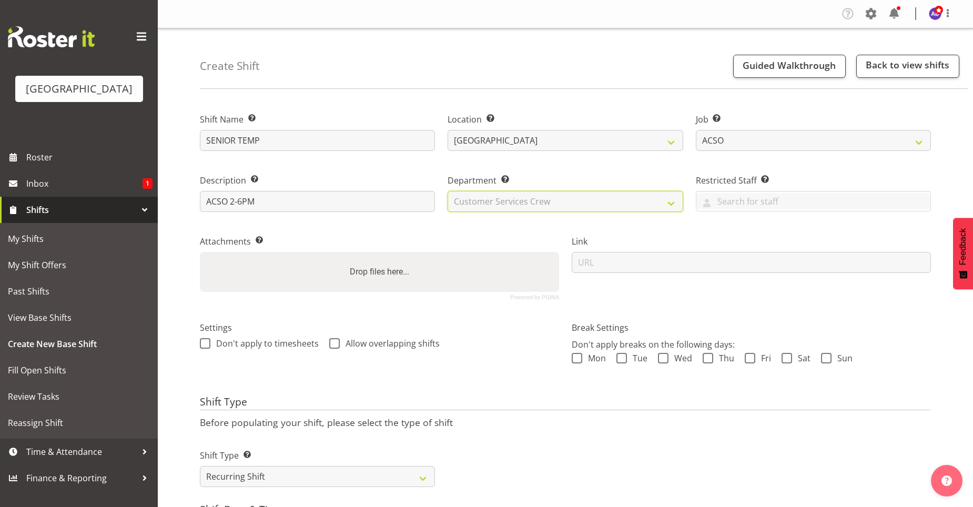
click at [448, 191] on select "Select Department Cleaning Crew Customer Services Crew Lifeguard Crew Maintenan…" at bounding box center [565, 201] width 235 height 21
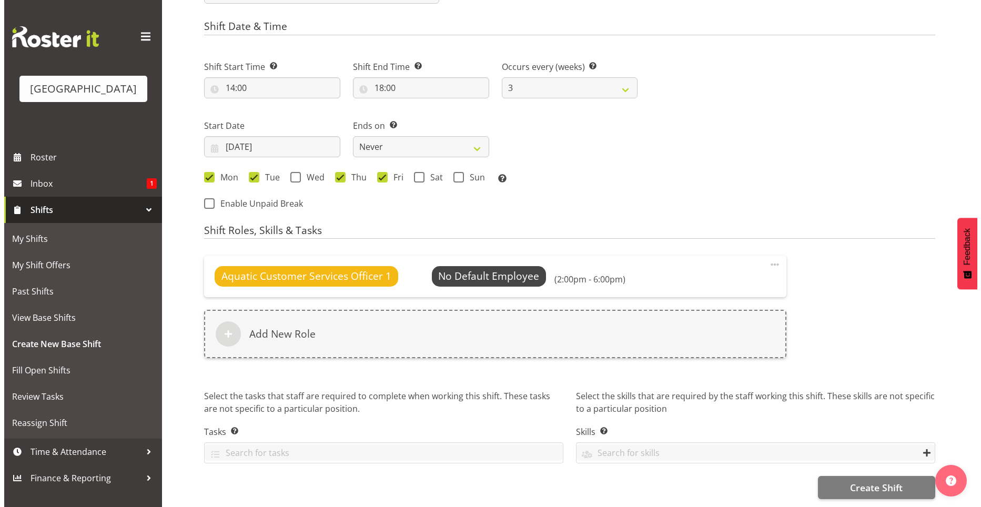
scroll to position [491, 0]
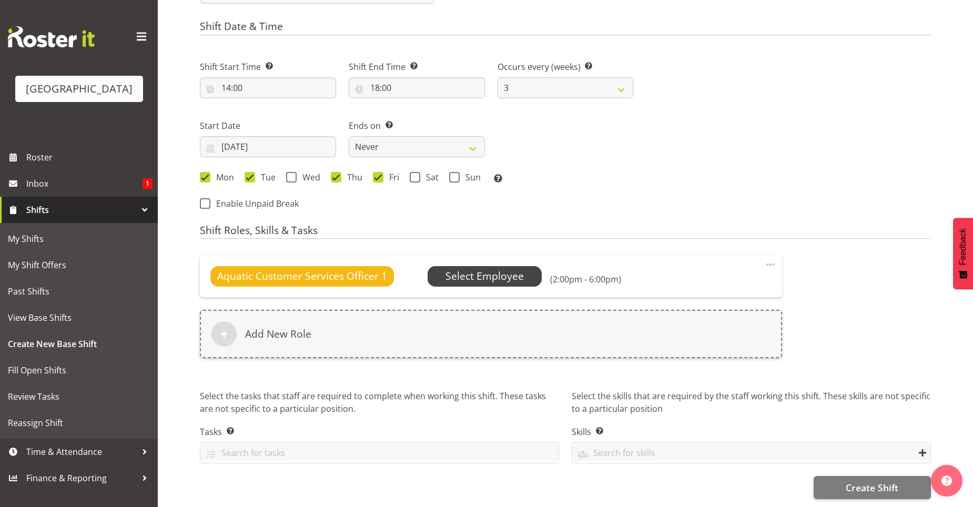
click at [473, 273] on span "Select Employee" at bounding box center [484, 276] width 78 height 15
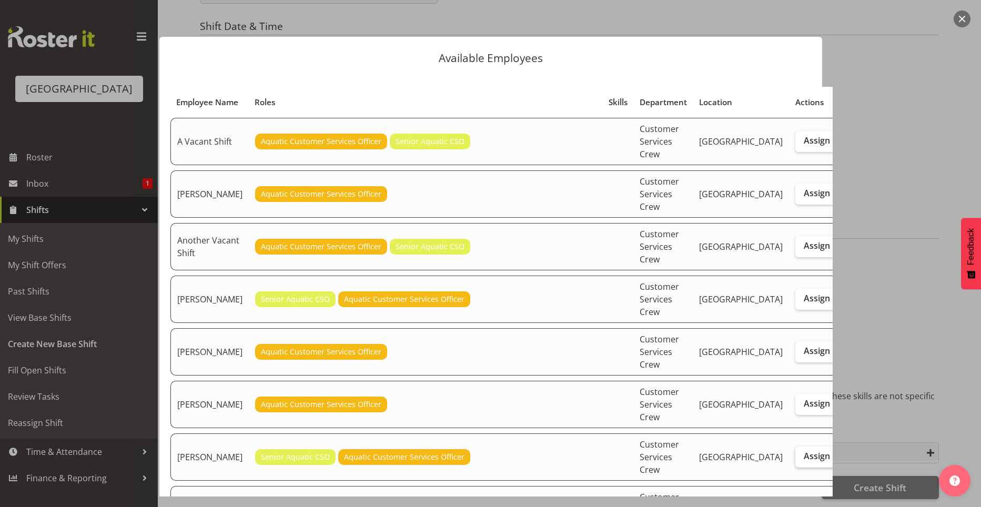
click at [795, 447] on label "Assign" at bounding box center [816, 457] width 43 height 21
click at [795, 453] on input "Assign" at bounding box center [798, 456] width 7 height 7
checkbox input "true"
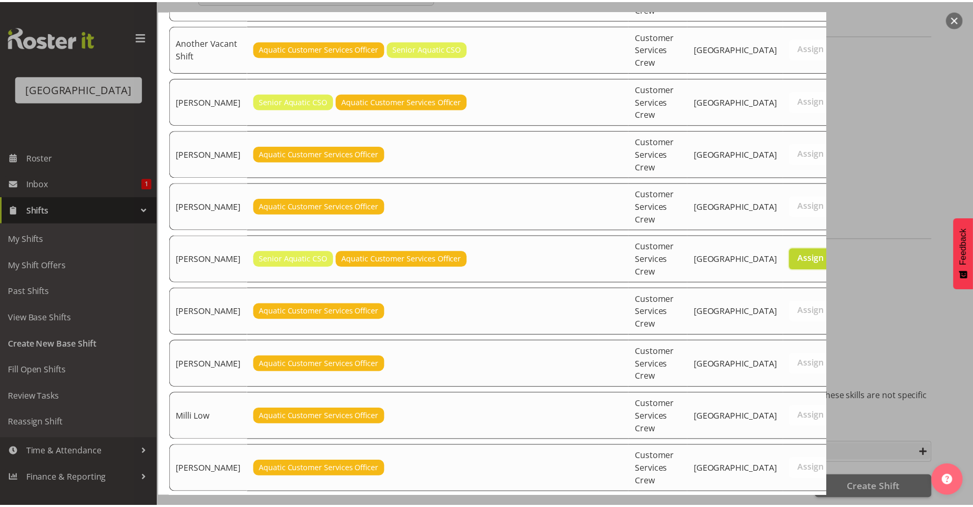
scroll to position [254, 0]
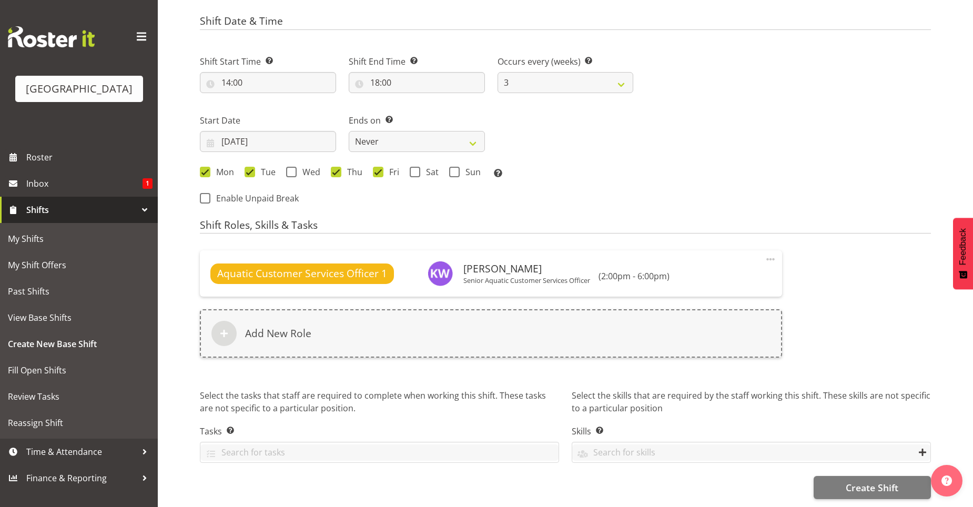
click at [877, 335] on div "Aquatic Customer Services Officer 1 Kirsteen Wilson Senior Aquatic Customer Ser…" at bounding box center [566, 310] width 744 height 133
click at [458, 136] on select "Never On Date" at bounding box center [417, 141] width 136 height 21
select select "date"
click at [349, 131] on select "Never On Date" at bounding box center [417, 141] width 136 height 21
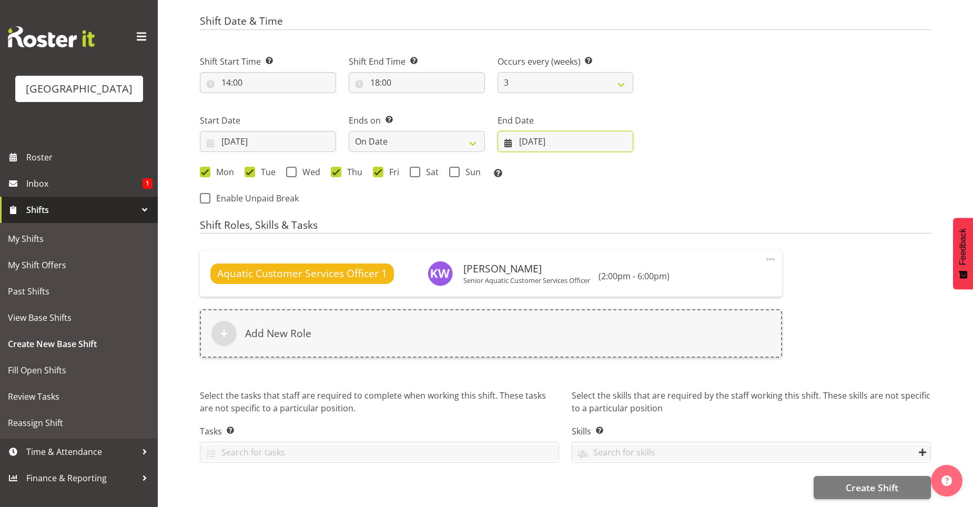
click at [569, 137] on input "29/09/2025" at bounding box center [566, 141] width 136 height 21
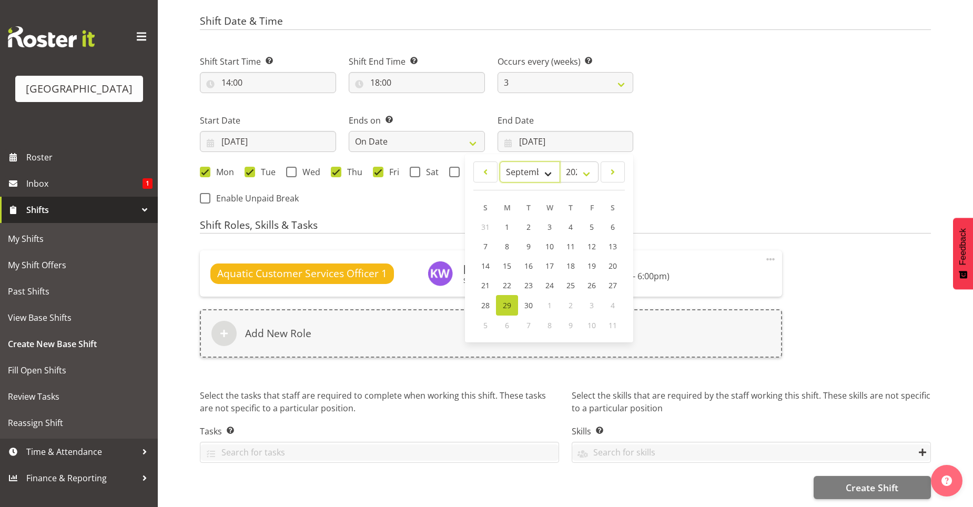
click at [551, 166] on select "January February March April May June July August September October November De…" at bounding box center [530, 171] width 60 height 21
select select "9"
click at [500, 161] on select "January February March April May June July August September October November De…" at bounding box center [530, 171] width 60 height 21
click at [704, 180] on div "Next Shifts" at bounding box center [789, 126] width 298 height 173
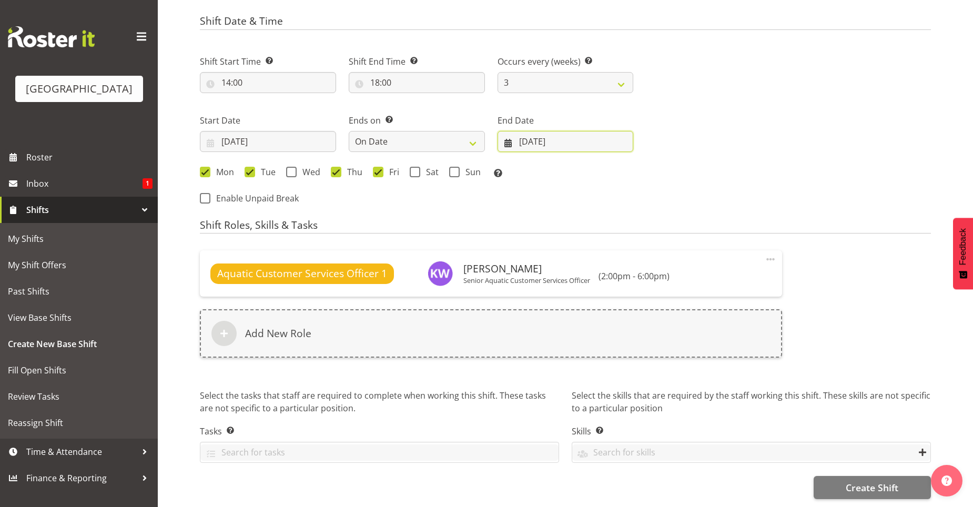
click at [557, 135] on input "29/09/2025" at bounding box center [566, 141] width 136 height 21
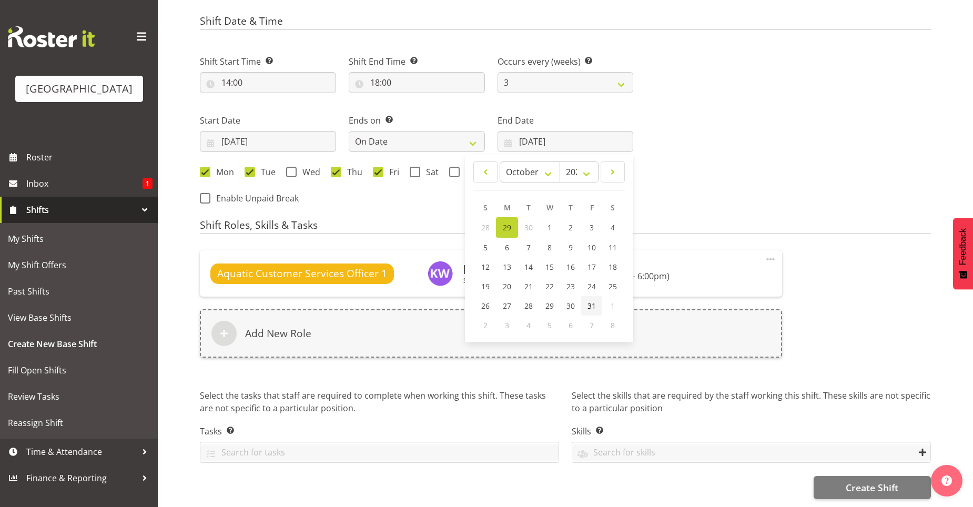
click at [598, 301] on link "31" at bounding box center [591, 305] width 21 height 19
type input "31/10/2025"
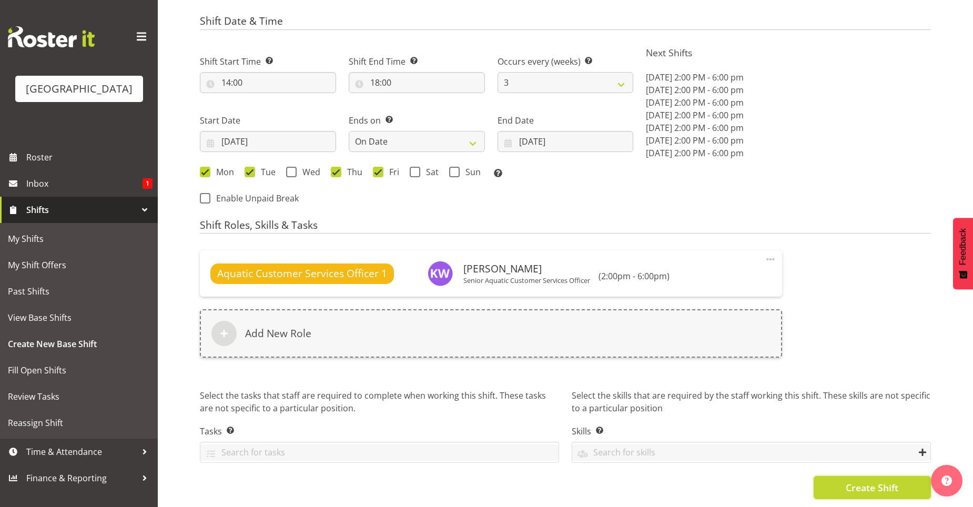
click at [853, 482] on span "Create Shift" at bounding box center [872, 488] width 53 height 14
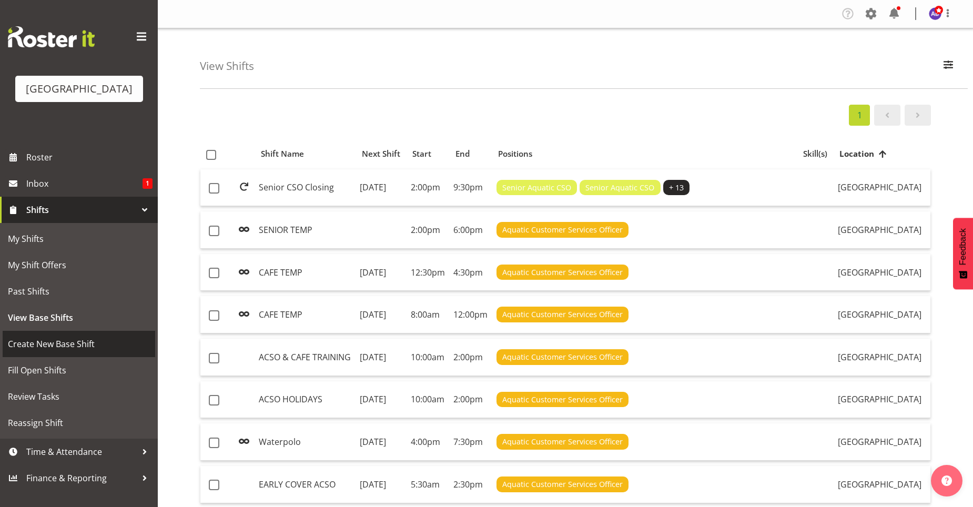
click at [78, 350] on span "Create New Base Shift" at bounding box center [79, 344] width 142 height 16
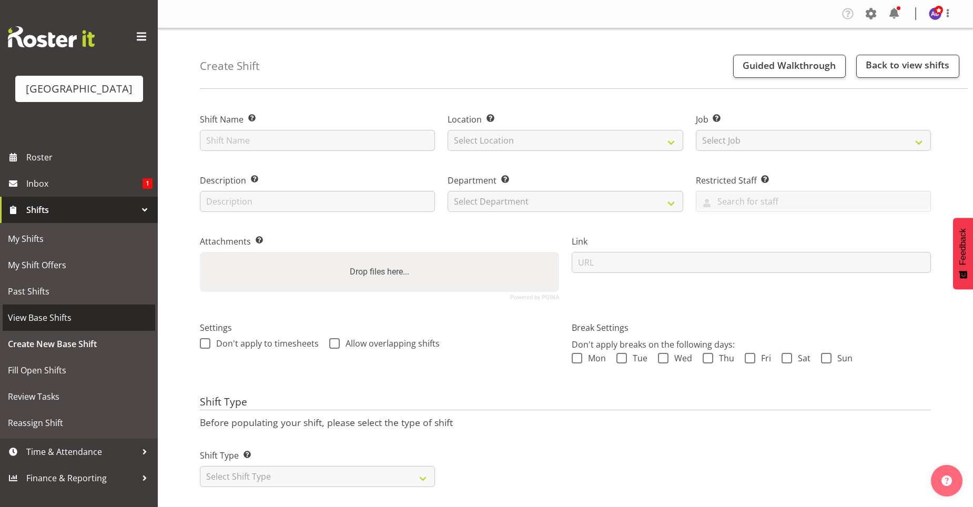
click at [79, 309] on link "View Base Shifts" at bounding box center [79, 318] width 153 height 26
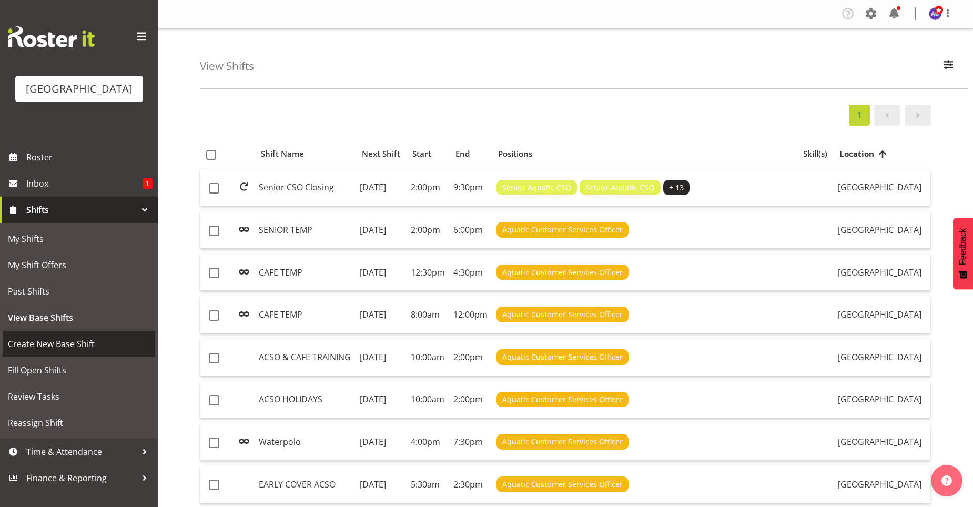
click at [92, 342] on span "Create New Base Shift" at bounding box center [79, 344] width 142 height 16
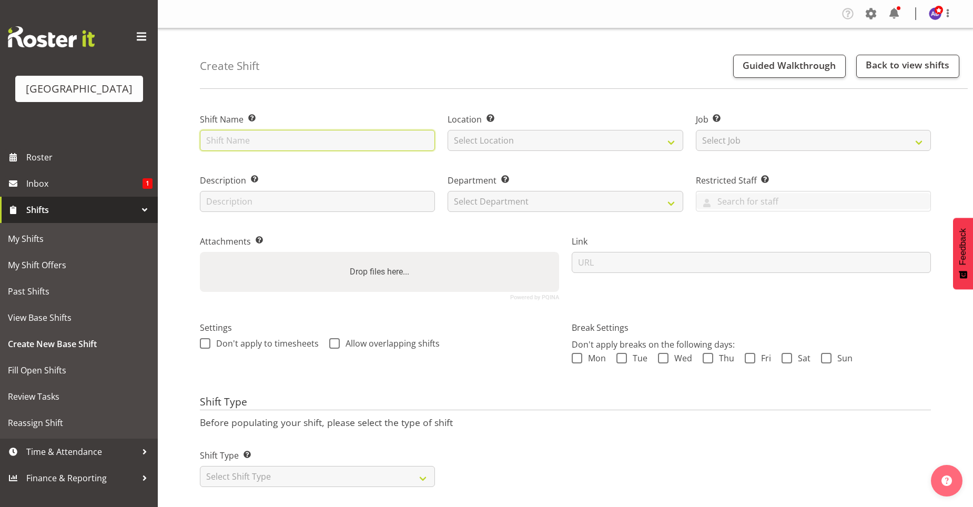
click at [265, 136] on input "text" at bounding box center [317, 140] width 235 height 21
type input "F"
type input "T"
type input "FIRST WEEK OF TERM"
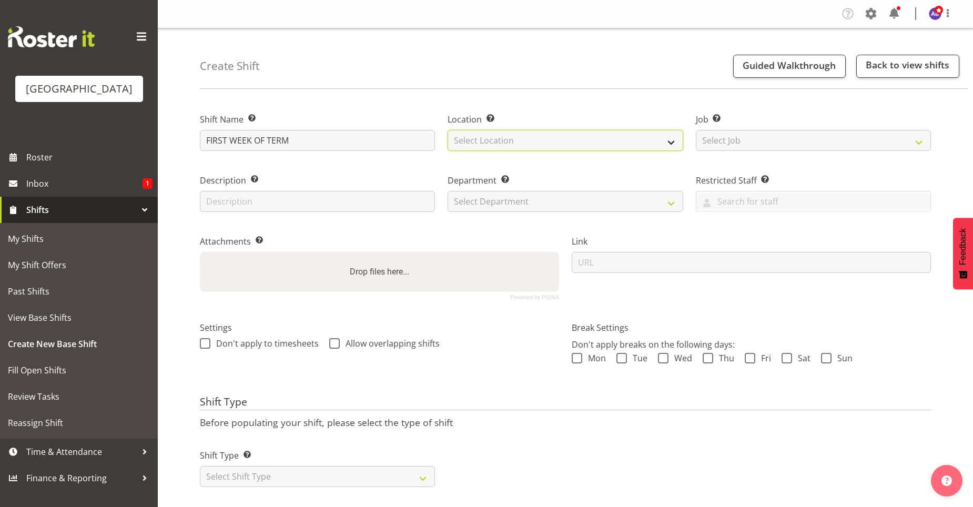
click at [520, 140] on select "Select Location Splash Palace" at bounding box center [565, 140] width 235 height 21
select select "83"
click at [448, 130] on select "Select Location Splash Palace" at bounding box center [565, 140] width 235 height 21
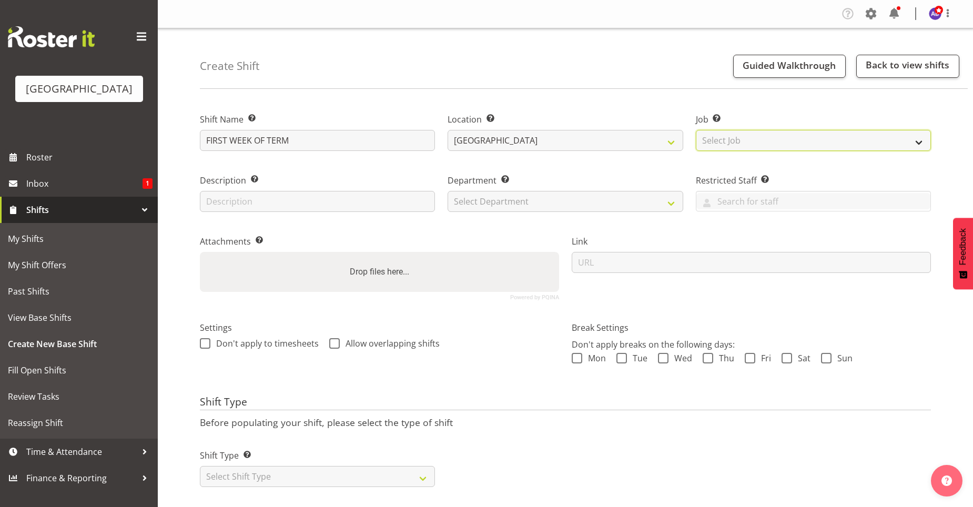
click at [735, 141] on select "Select Job Create new job ACSO" at bounding box center [813, 140] width 235 height 21
select select "10288"
click at [696, 130] on select "Select Job Create new job ACSO" at bounding box center [813, 140] width 235 height 21
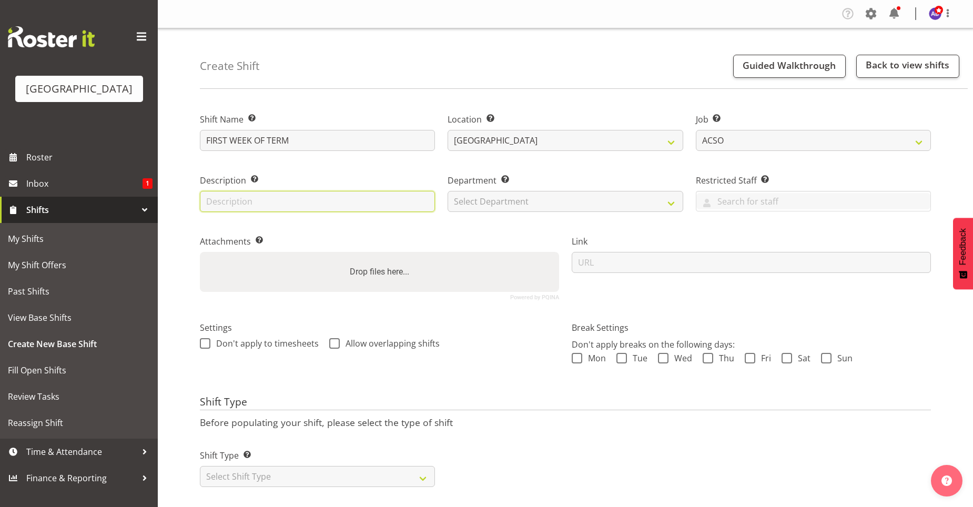
click at [285, 207] on input "text" at bounding box center [317, 201] width 235 height 21
type input "AGE BANDS AND RULES"
click at [572, 207] on select "Select Department Cleaning Crew Customer Services Crew Lifeguard Crew Maintenan…" at bounding box center [565, 201] width 235 height 21
select select "116"
click at [448, 191] on select "Select Department Cleaning Crew Customer Services Crew Lifeguard Crew Maintenan…" at bounding box center [565, 201] width 235 height 21
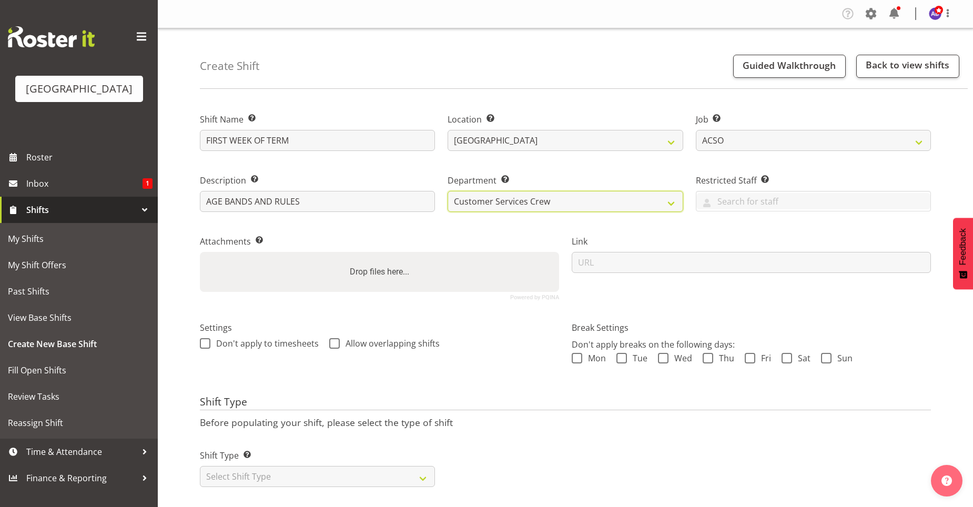
scroll to position [18, 0]
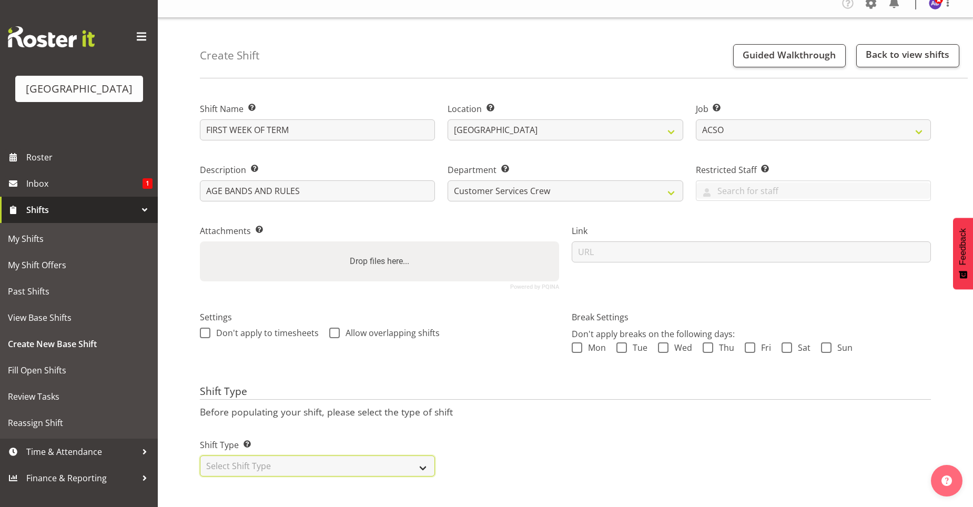
click at [400, 461] on select "Select Shift Type One Off Shift Recurring Shift Rotating Shift" at bounding box center [317, 465] width 235 height 21
click at [200, 455] on select "Select Shift Type One Off Shift Recurring Shift Rotating Shift" at bounding box center [317, 465] width 235 height 21
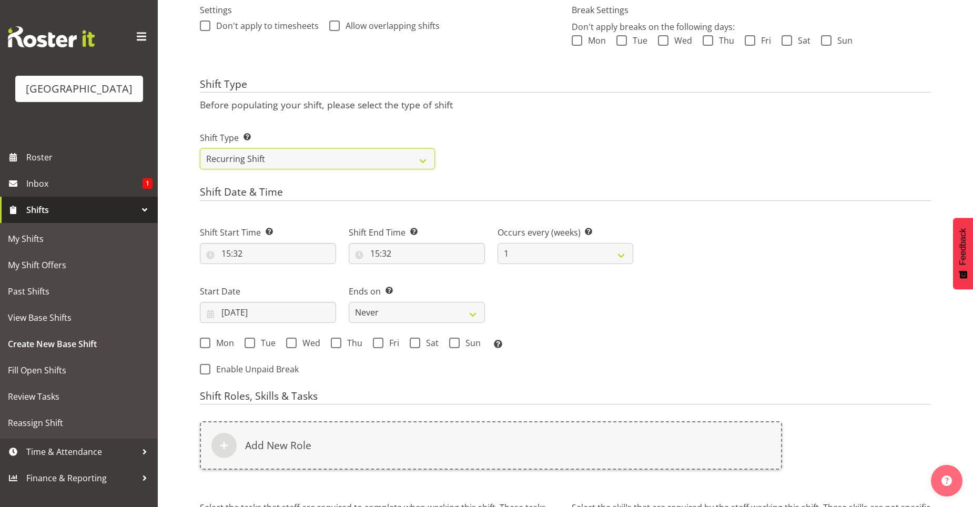
scroll to position [334, 0]
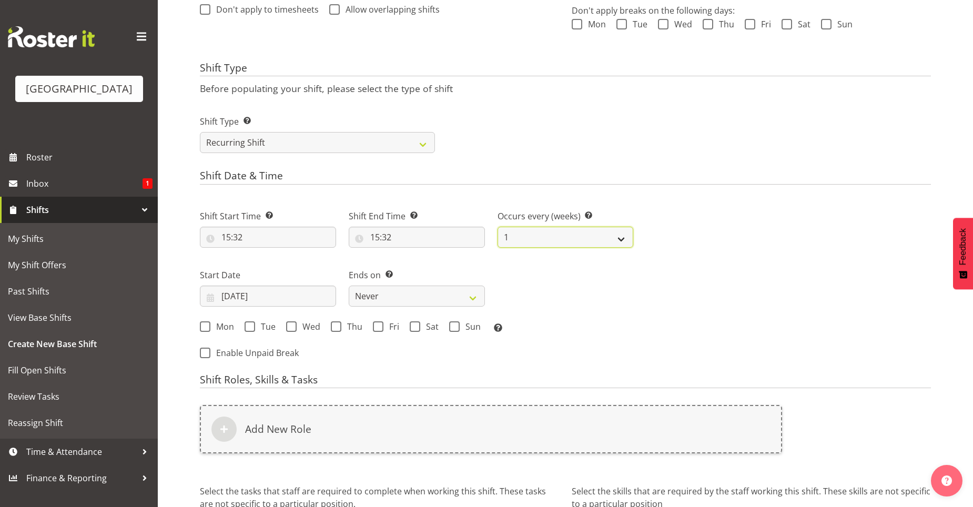
click at [617, 240] on select "1 2 3 4 5 6 7 8 9 10 11 12" at bounding box center [566, 237] width 136 height 21
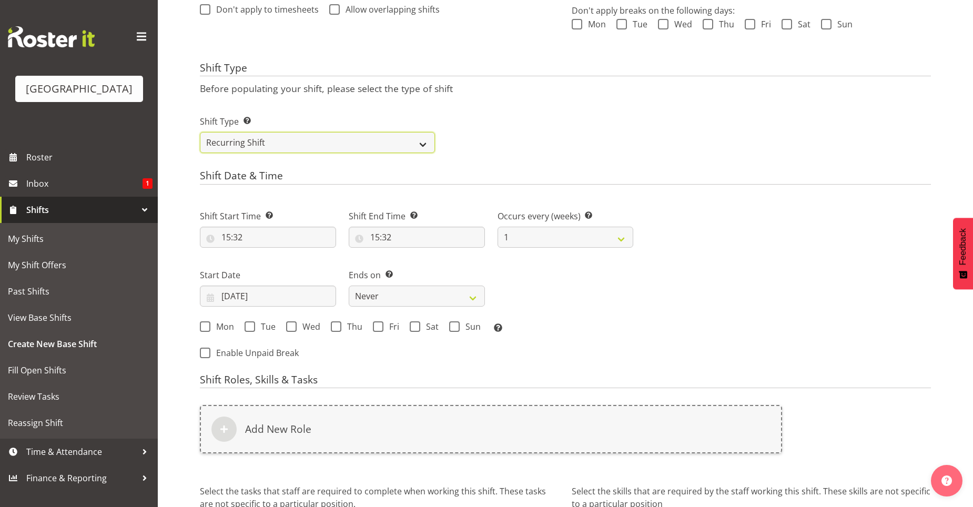
click at [405, 140] on select "One Off Shift Recurring Shift Rotating Shift" at bounding box center [317, 142] width 235 height 21
click at [200, 132] on select "One Off Shift Recurring Shift Rotating Shift" at bounding box center [317, 142] width 235 height 21
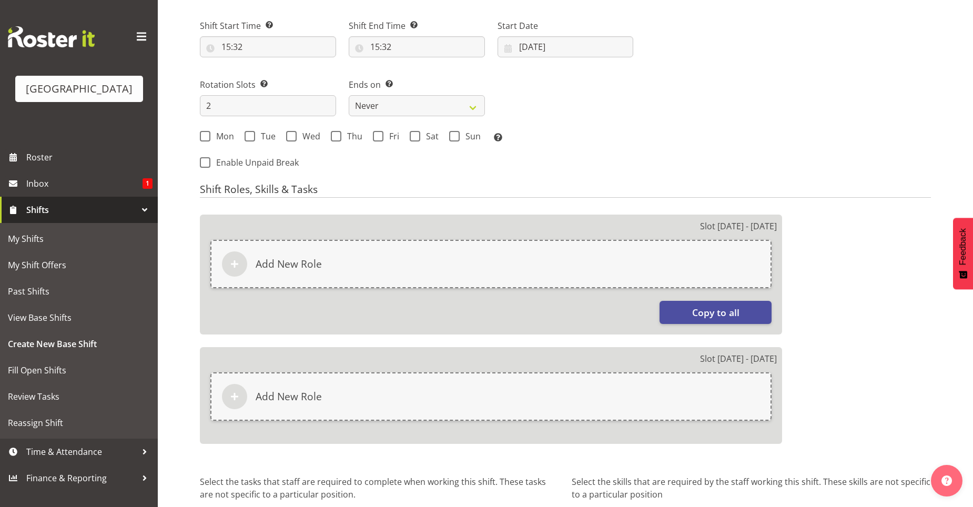
scroll to position [303, 0]
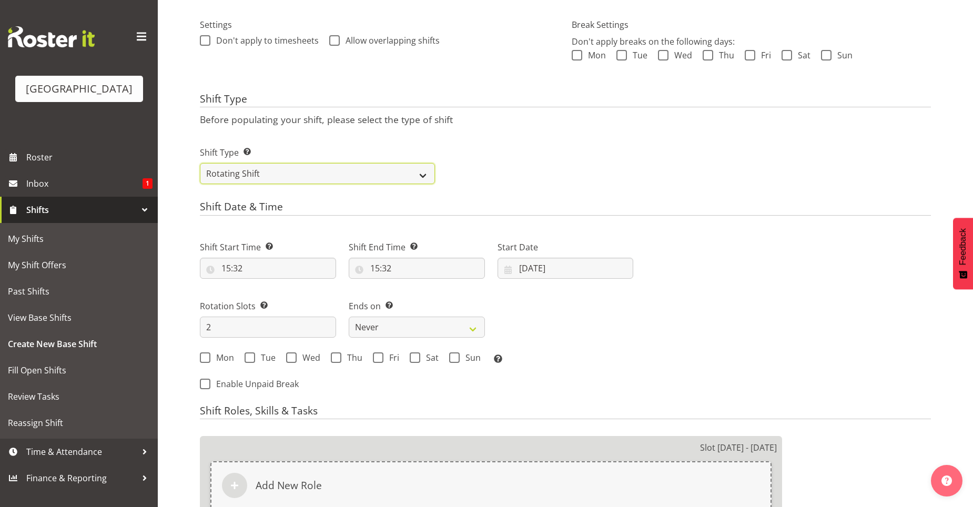
click at [308, 180] on select "One Off Shift Recurring Shift Rotating Shift" at bounding box center [317, 173] width 235 height 21
select select "recurring"
click at [200, 163] on select "One Off Shift Recurring Shift Rotating Shift" at bounding box center [317, 173] width 235 height 21
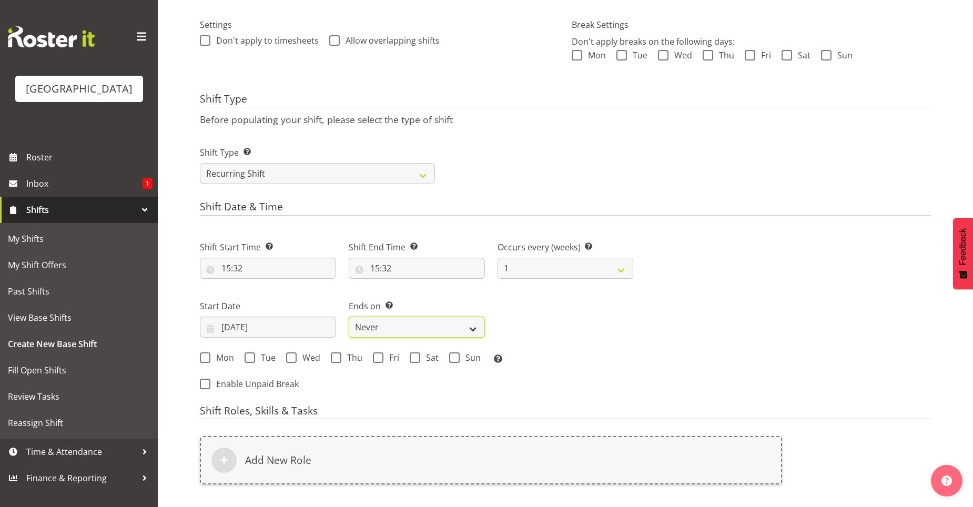
click at [465, 328] on select "Never On Date" at bounding box center [417, 327] width 136 height 21
select select "date"
click at [349, 317] on select "Never On Date" at bounding box center [417, 327] width 136 height 21
click at [200, 360] on span at bounding box center [205, 357] width 11 height 11
click at [200, 360] on input "Mon" at bounding box center [203, 357] width 7 height 7
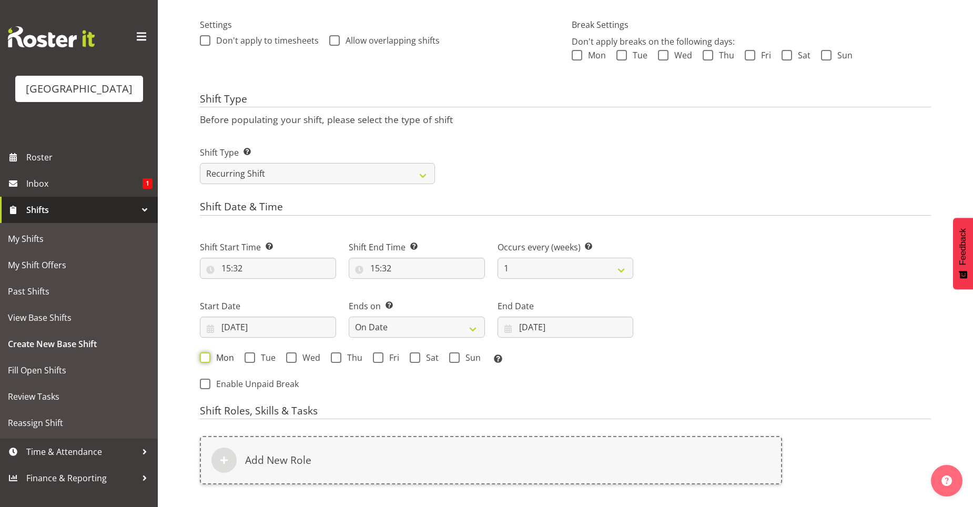
checkbox input "true"
click at [245, 358] on span at bounding box center [250, 357] width 11 height 11
click at [245, 358] on input "Tue" at bounding box center [248, 357] width 7 height 7
checkbox input "true"
click at [290, 360] on span at bounding box center [291, 357] width 11 height 11
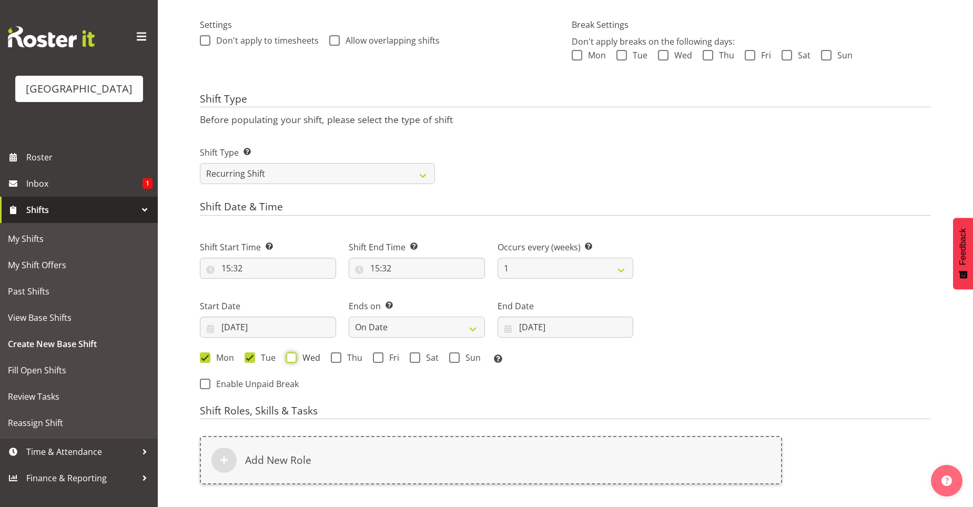
click at [290, 360] on input "Wed" at bounding box center [289, 357] width 7 height 7
checkbox input "true"
drag, startPoint x: 334, startPoint y: 361, endPoint x: 345, endPoint y: 362, distance: 11.1
click at [335, 361] on span at bounding box center [336, 357] width 11 height 11
click at [335, 361] on input "Thu" at bounding box center [334, 357] width 7 height 7
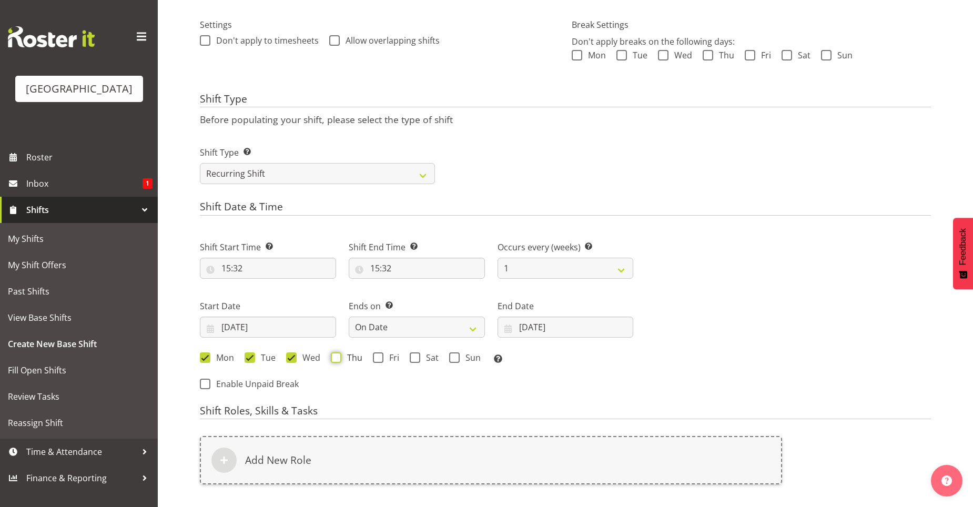
checkbox input "true"
click at [378, 359] on span at bounding box center [378, 357] width 11 height 11
click at [378, 359] on input "Fri" at bounding box center [376, 357] width 7 height 7
checkbox input "true"
click at [265, 330] on input "29/09/2025" at bounding box center [268, 327] width 136 height 21
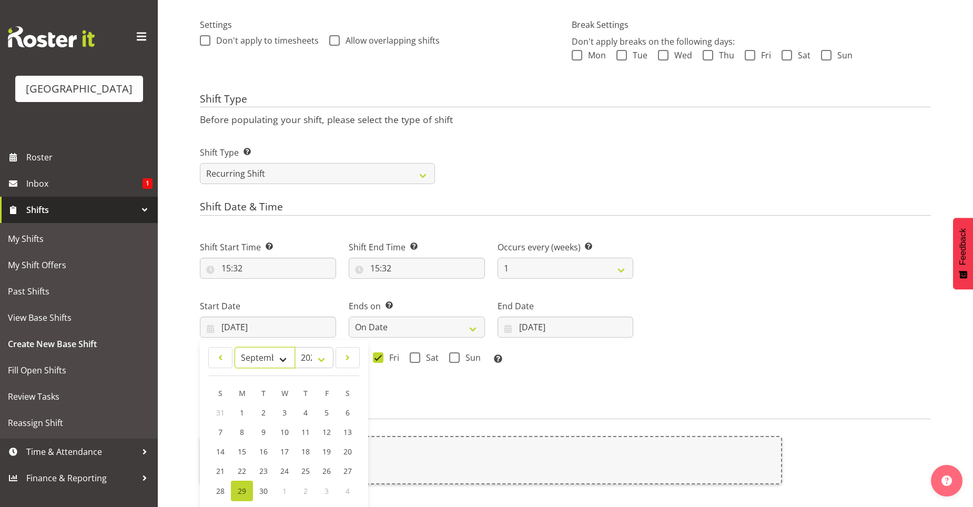
click at [284, 358] on select "January February March April May June July August September October November De…" at bounding box center [265, 357] width 60 height 21
select select "9"
click at [235, 347] on select "January February March April May June July August September October November De…" at bounding box center [265, 357] width 60 height 21
click at [245, 430] on link "6" at bounding box center [242, 432] width 22 height 19
type input "06/10/2025"
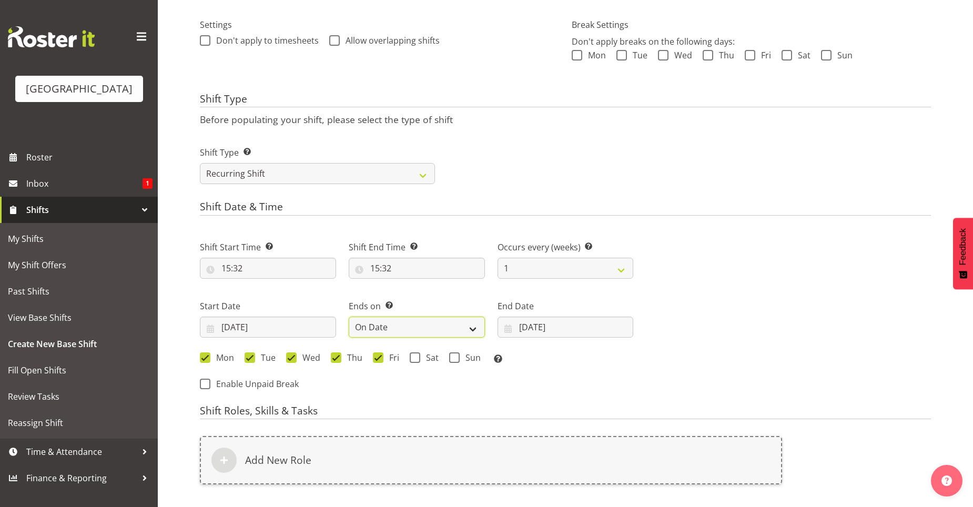
click at [464, 333] on select "Never On Date" at bounding box center [417, 327] width 136 height 21
click at [349, 317] on select "Never On Date" at bounding box center [417, 327] width 136 height 21
click at [526, 332] on input "29/09/2025" at bounding box center [566, 327] width 136 height 21
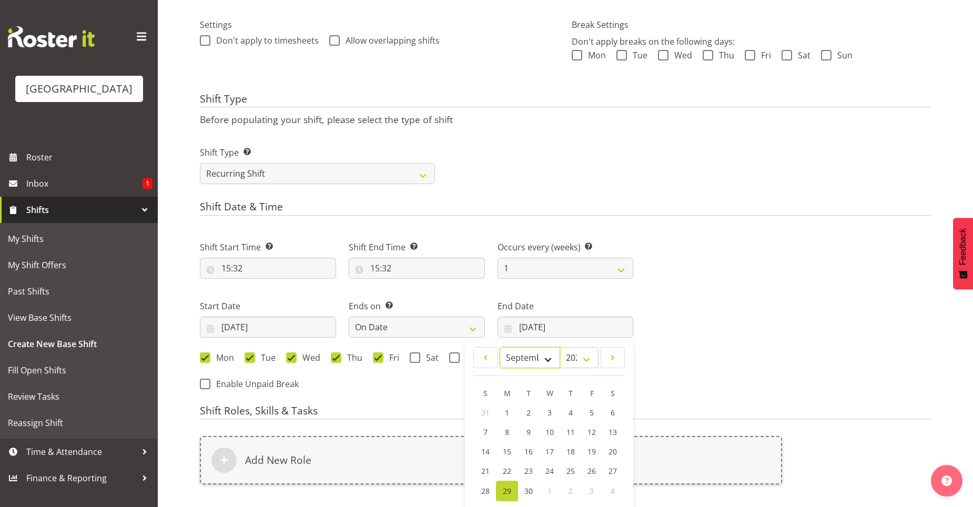
click at [541, 356] on select "January February March April May June July August September October November De…" at bounding box center [530, 357] width 60 height 21
select select "9"
click at [500, 347] on select "January February March April May June July August September October November De…" at bounding box center [530, 357] width 60 height 21
click at [589, 432] on span "10" at bounding box center [591, 433] width 8 height 10
click at [593, 402] on form "Shift Name Enter a name for the shift (e.g. Day Shift). FIRST WEEK OF TERM Loca…" at bounding box center [565, 210] width 731 height 830
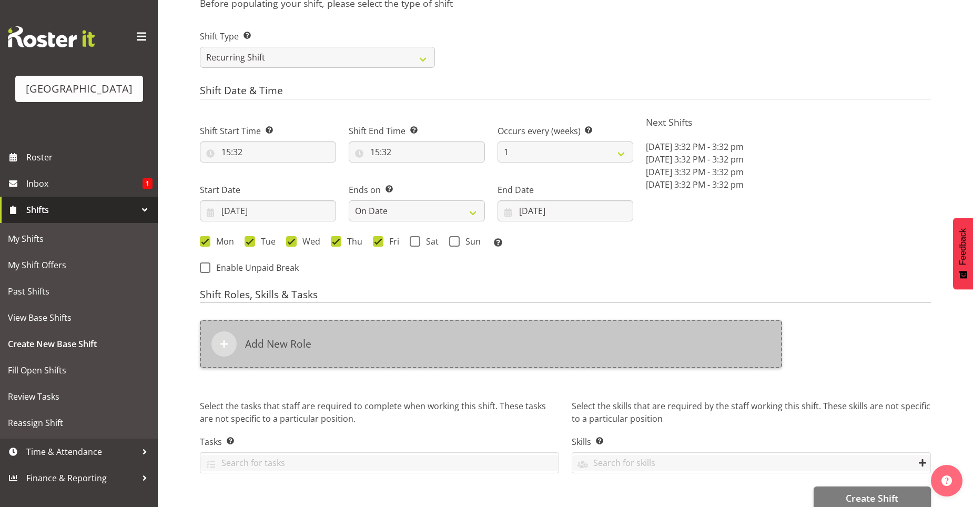
scroll to position [438, 0]
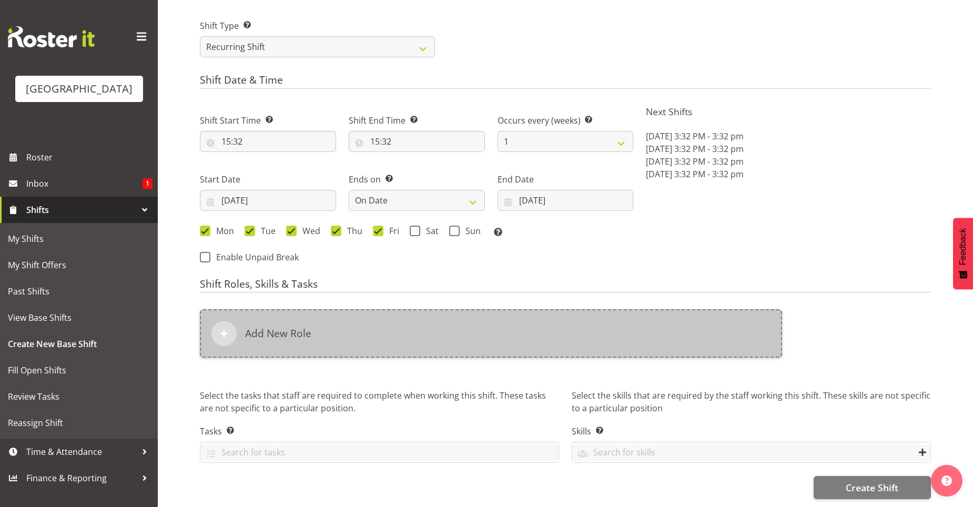
click at [240, 322] on div "Add New Role" at bounding box center [491, 333] width 582 height 48
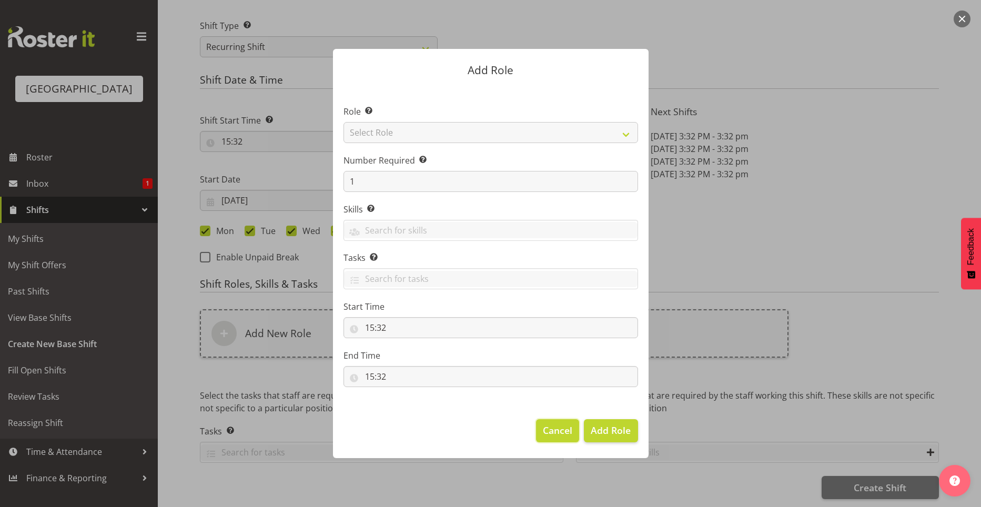
click at [562, 433] on span "Cancel" at bounding box center [557, 430] width 29 height 14
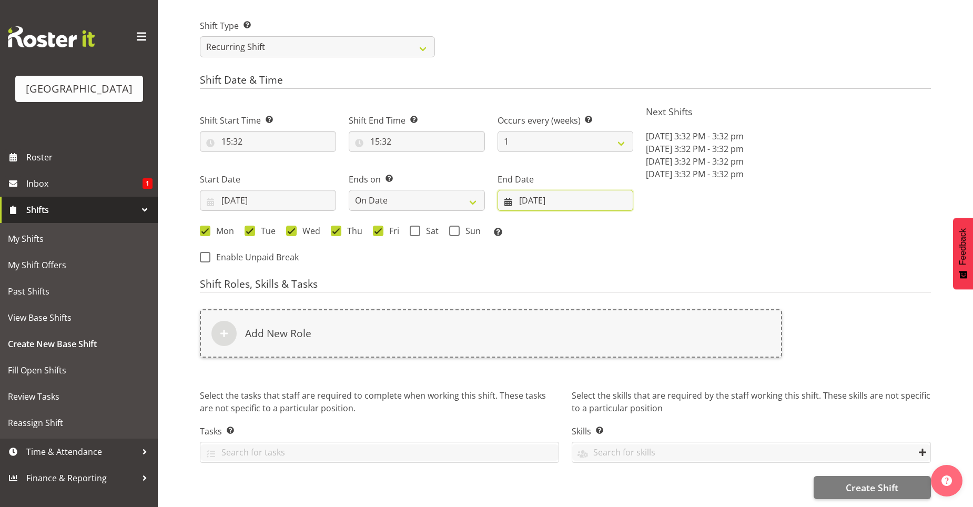
click at [547, 198] on input "10/10/2025" at bounding box center [566, 200] width 136 height 21
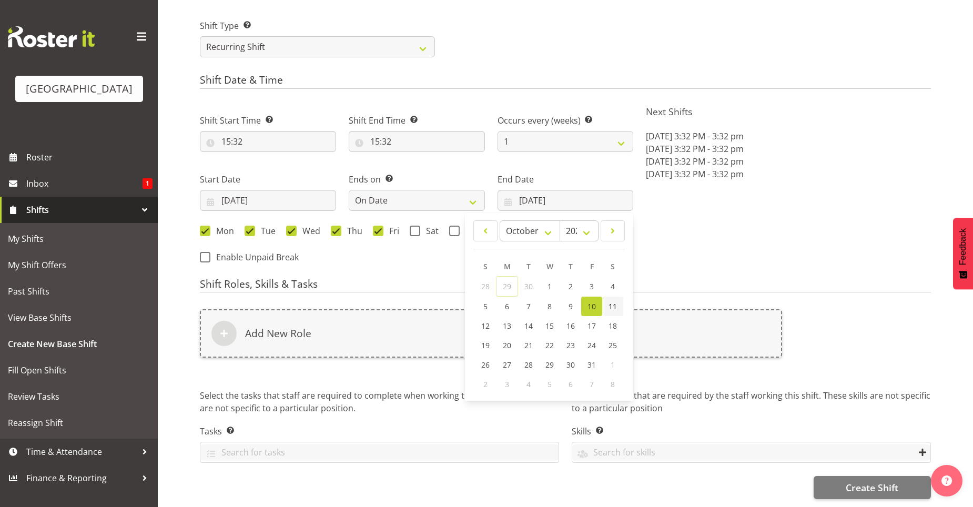
click at [606, 297] on link "11" at bounding box center [612, 306] width 21 height 19
type input "11/10/2025"
click at [646, 258] on div "Next Shifts Mon, Oct 6, 2025 3:32 PM - 3:32 pm Tue, Oct 7, 2025 3:32 PM - 3:32 …" at bounding box center [789, 185] width 298 height 173
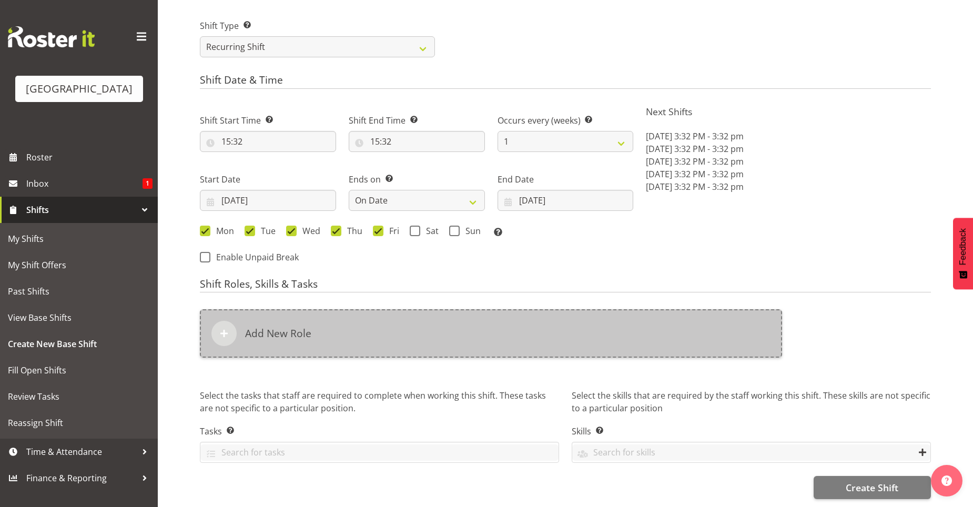
click at [306, 318] on div "Add New Role" at bounding box center [491, 333] width 582 height 48
select select "15"
select select "32"
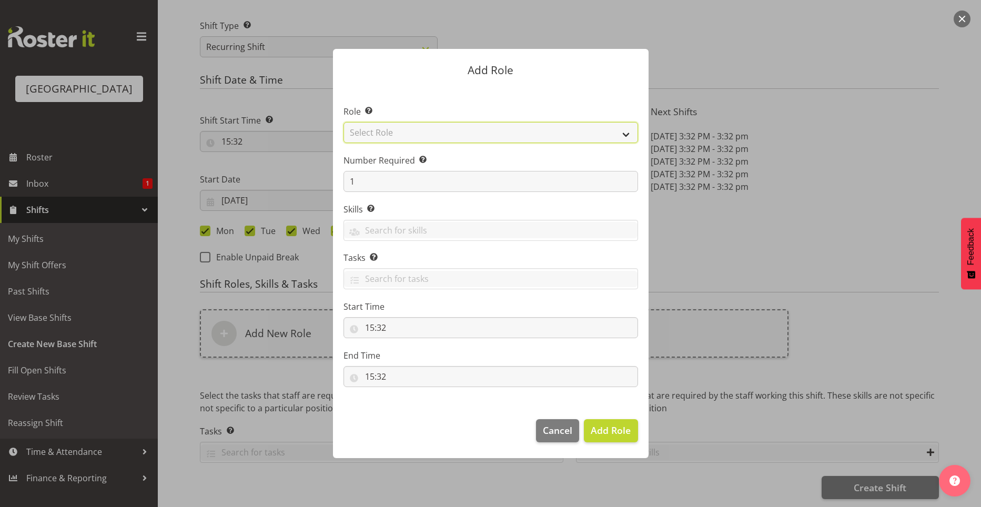
click at [542, 126] on select "Select Role Aquatic Customer Services Officer Cleaner - Splash Palace Facilties…" at bounding box center [490, 132] width 295 height 21
select select "1489"
click at [343, 122] on select "Select Role Aquatic Customer Services Officer Cleaner - Splash Palace Facilties…" at bounding box center [490, 132] width 295 height 21
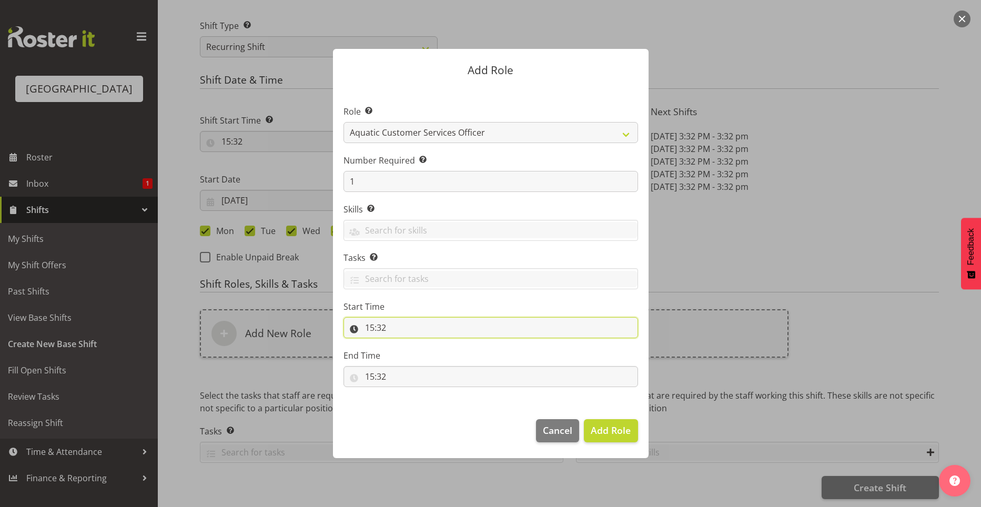
click at [378, 323] on input "15:32" at bounding box center [490, 327] width 295 height 21
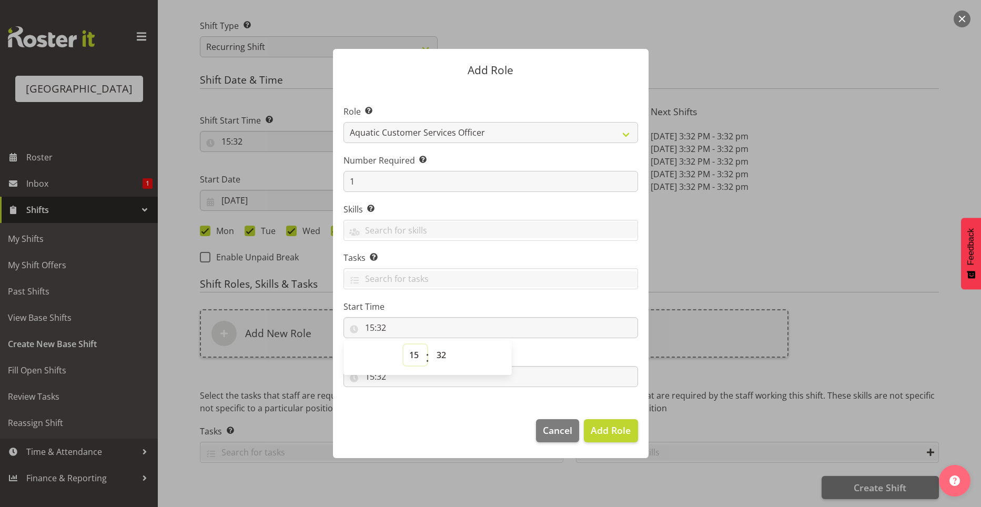
click at [415, 354] on select "00 01 02 03 04 05 06 07 08 09 10 11 12 13 14 15 16 17 18 19 20 21 22 23" at bounding box center [415, 354] width 24 height 21
click at [403, 344] on select "00 01 02 03 04 05 06 07 08 09 10 11 12 13 14 15 16 17 18 19 20 21 22 23" at bounding box center [415, 354] width 24 height 21
click at [444, 361] on select "00 01 02 03 04 05 06 07 08 09 10 11 12 13 14 15 16 17 18 19 20 21 22 23 24 25 2…" at bounding box center [443, 354] width 24 height 21
select select "30"
click at [431, 344] on select "00 01 02 03 04 05 06 07 08 09 10 11 12 13 14 15 16 17 18 19 20 21 22 23 24 25 2…" at bounding box center [443, 354] width 24 height 21
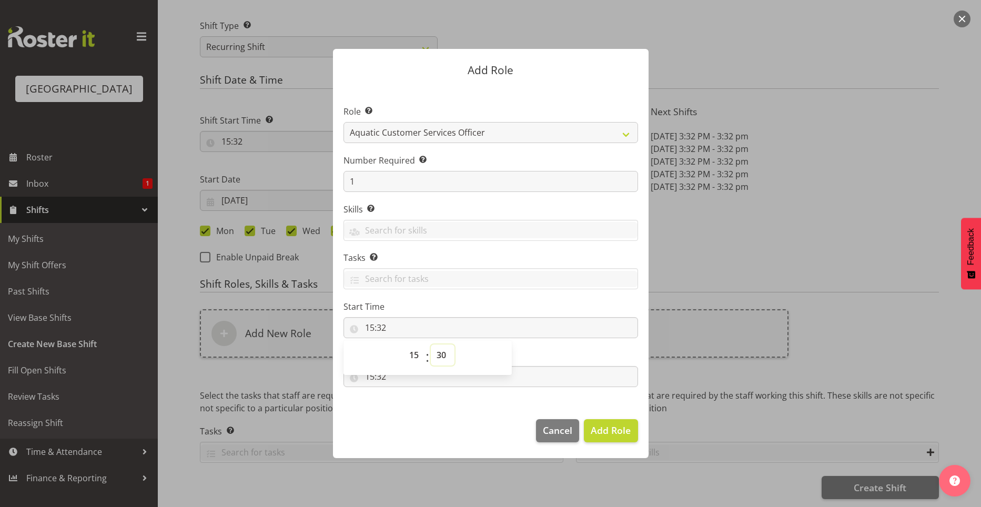
type input "15:30"
click at [429, 406] on section "Role Select the role you wish to add to the shift. Aquatic Customer Services Of…" at bounding box center [491, 247] width 316 height 322
click at [381, 378] on input "15:32" at bounding box center [490, 376] width 295 height 21
click at [411, 403] on select "00 01 02 03 04 05 06 07 08 09 10 11 12 13 14 15 16 17 18 19 20 21 22 23" at bounding box center [415, 403] width 24 height 21
select select "16"
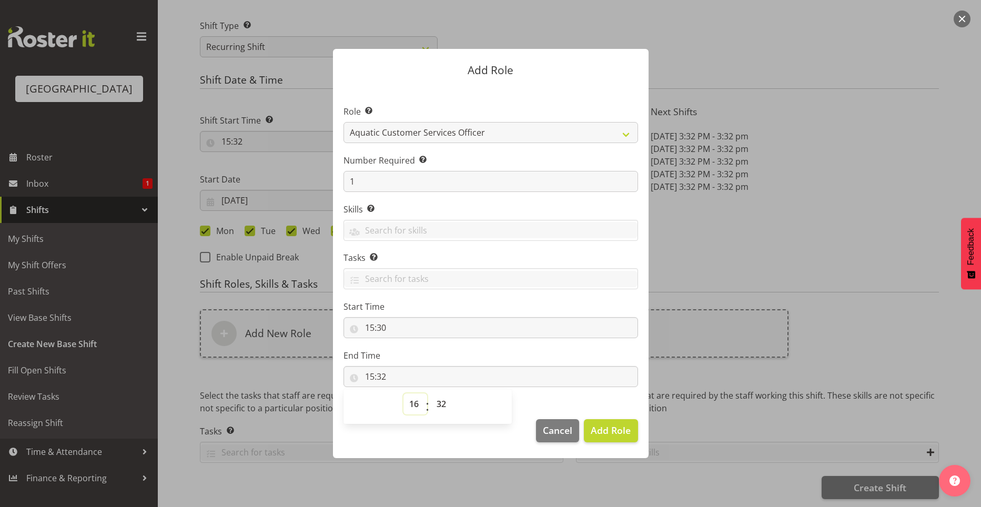
click at [403, 393] on select "00 01 02 03 04 05 06 07 08 09 10 11 12 13 14 15 16 17 18 19 20 21 22 23" at bounding box center [415, 403] width 24 height 21
type input "16:32"
click at [441, 405] on select "00 01 02 03 04 05 06 07 08 09 10 11 12 13 14 15 16 17 18 19 20 21 22 23 24 25 2…" at bounding box center [443, 403] width 24 height 21
select select "30"
click at [431, 393] on select "00 01 02 03 04 05 06 07 08 09 10 11 12 13 14 15 16 17 18 19 20 21 22 23 24 25 2…" at bounding box center [443, 403] width 24 height 21
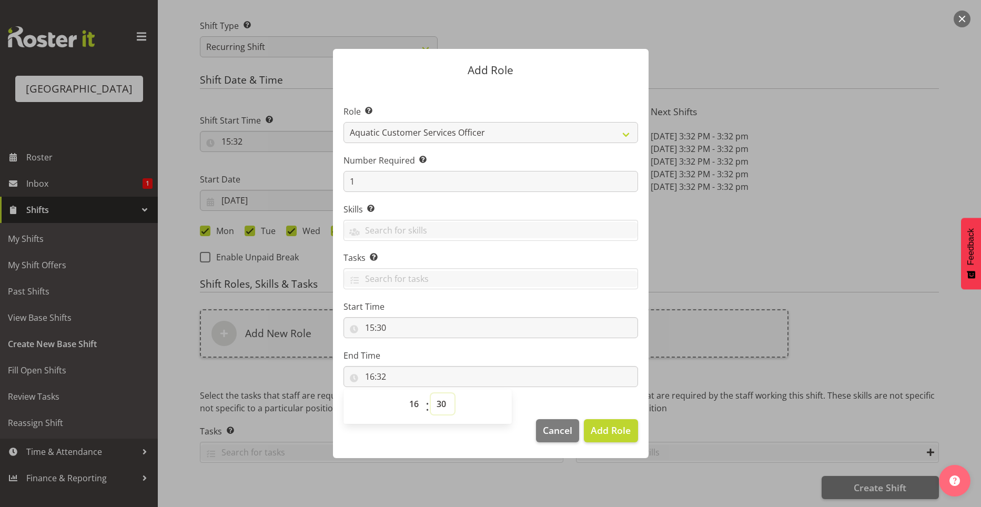
type input "16:30"
click at [492, 346] on section "Role Select the role you wish to add to the shift. Aquatic Customer Services Of…" at bounding box center [491, 247] width 316 height 322
click at [367, 382] on input "16:30" at bounding box center [490, 376] width 295 height 21
click at [409, 407] on select "00 01 02 03 04 05 06 07 08 09 10 11 12 13 14 15 16 17 18 19 20 21 22 23" at bounding box center [415, 403] width 24 height 21
select select "18"
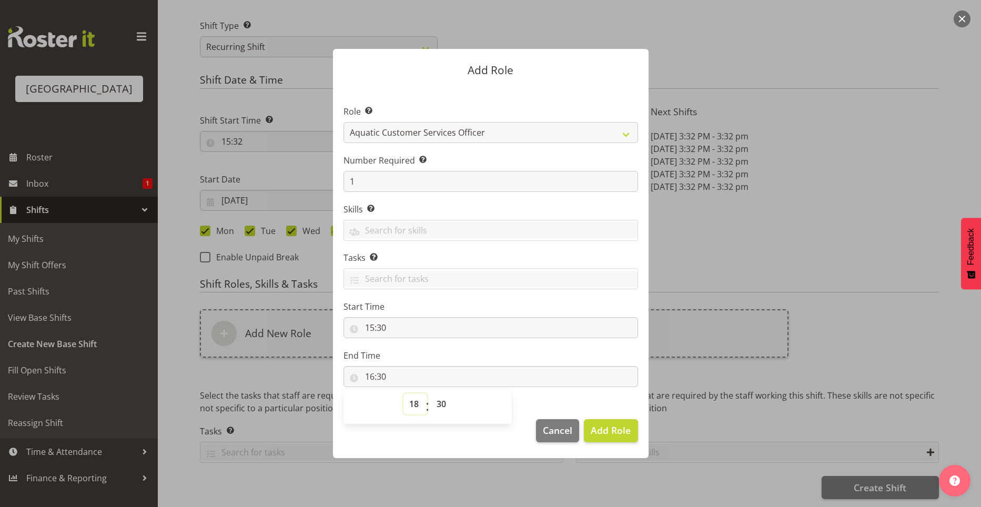
click at [403, 393] on select "00 01 02 03 04 05 06 07 08 09 10 11 12 13 14 15 16 17 18 19 20 21 22 23" at bounding box center [415, 403] width 24 height 21
type input "18:30"
click at [498, 367] on input "18:30" at bounding box center [490, 376] width 295 height 21
click at [616, 427] on span "Add Role" at bounding box center [611, 430] width 40 height 13
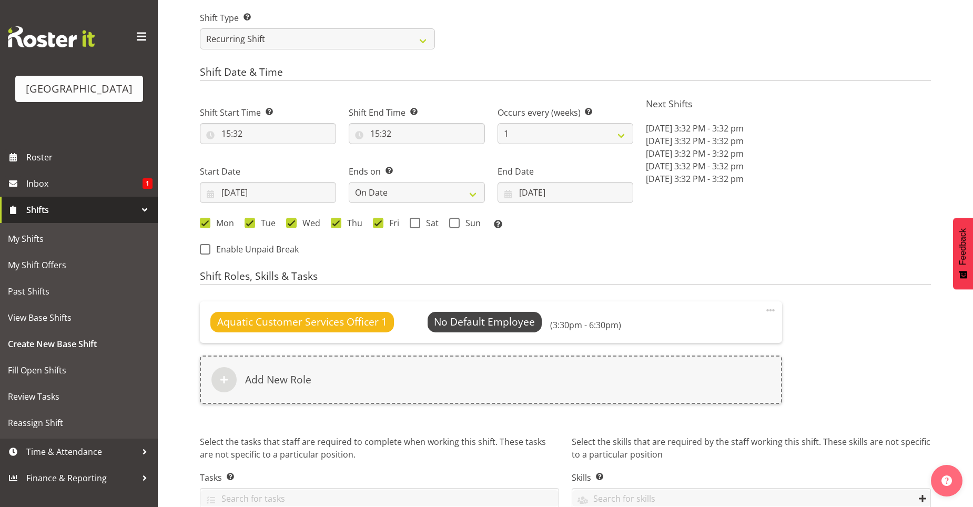
click at [808, 369] on div "Aquatic Customer Services Officer 1 No Default Employee Select Employee (3:30pm…" at bounding box center [566, 358] width 744 height 127
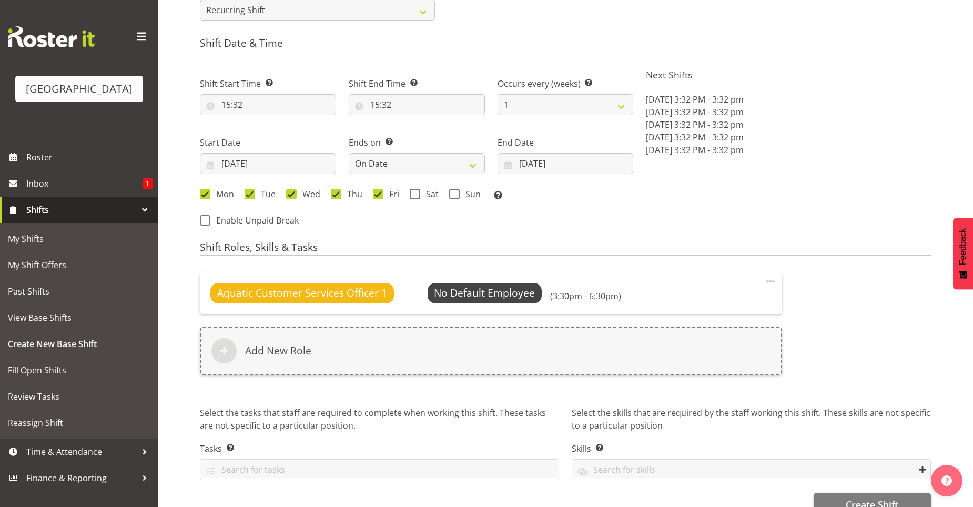
scroll to position [491, 0]
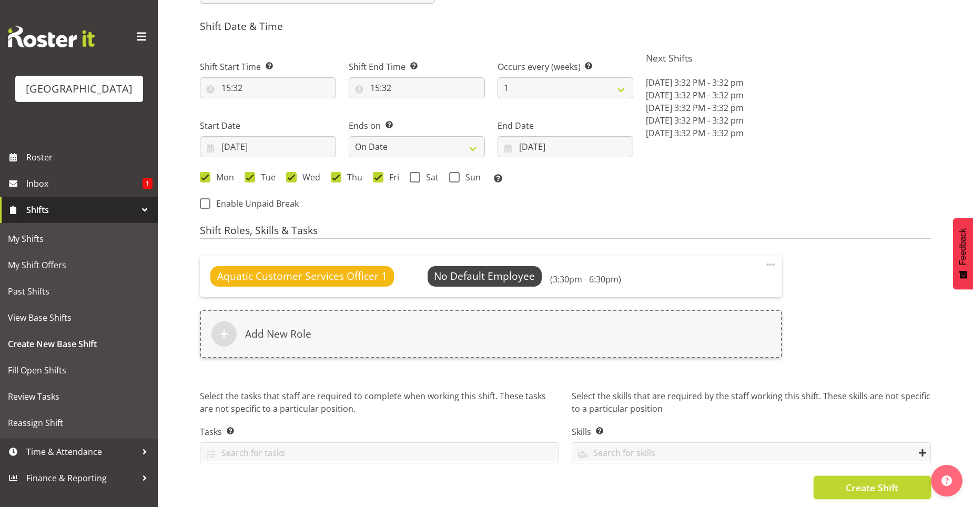
click at [845, 478] on button "Create Shift" at bounding box center [872, 487] width 117 height 23
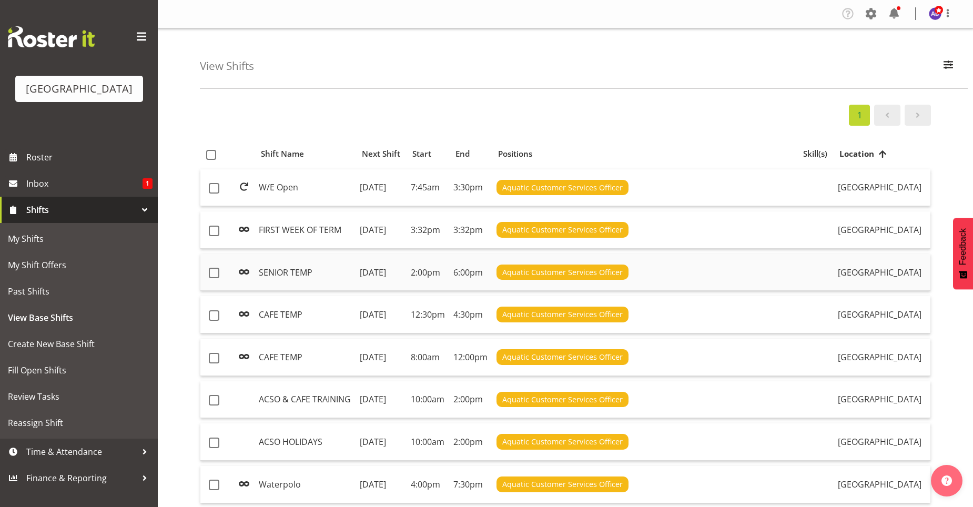
click at [293, 291] on td "SENIOR TEMP" at bounding box center [305, 272] width 101 height 37
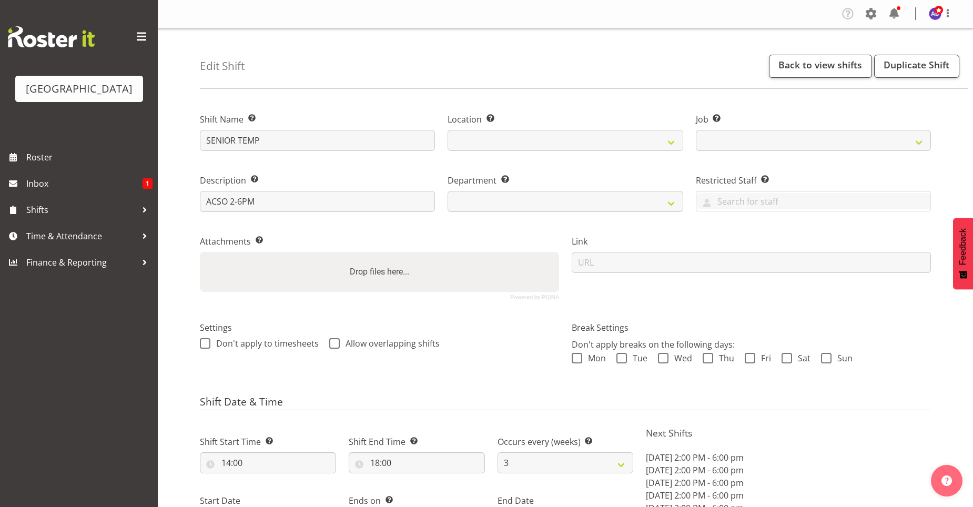
select select
select select "3"
select select "date"
select select
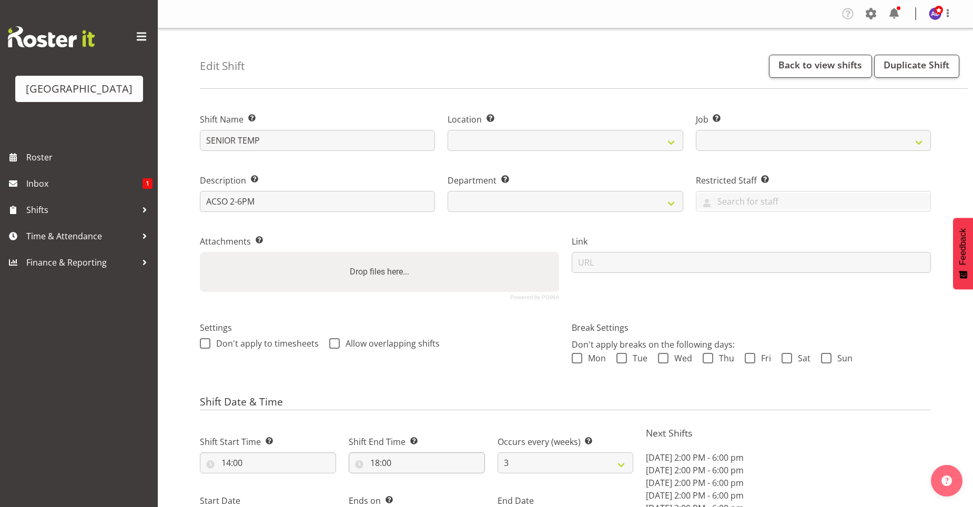
select select "10288"
select select
select select "116"
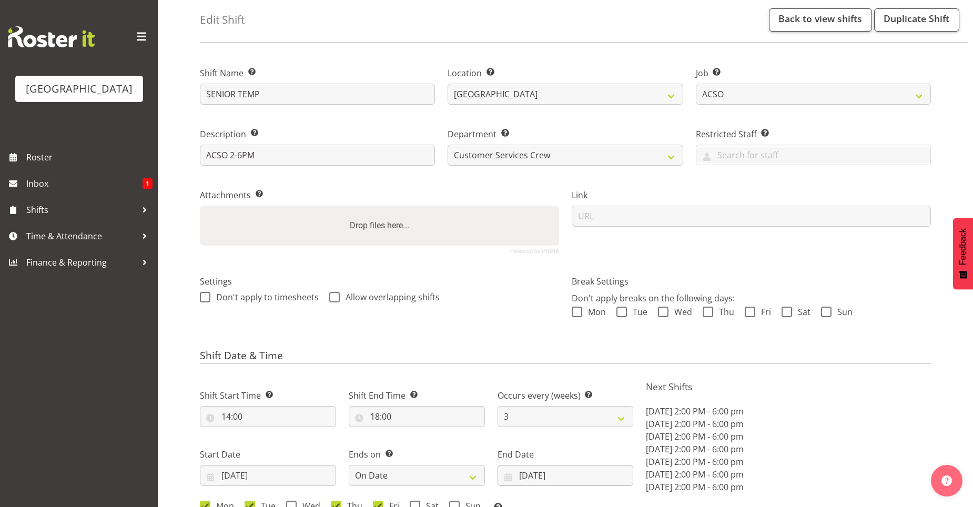
scroll to position [105, 0]
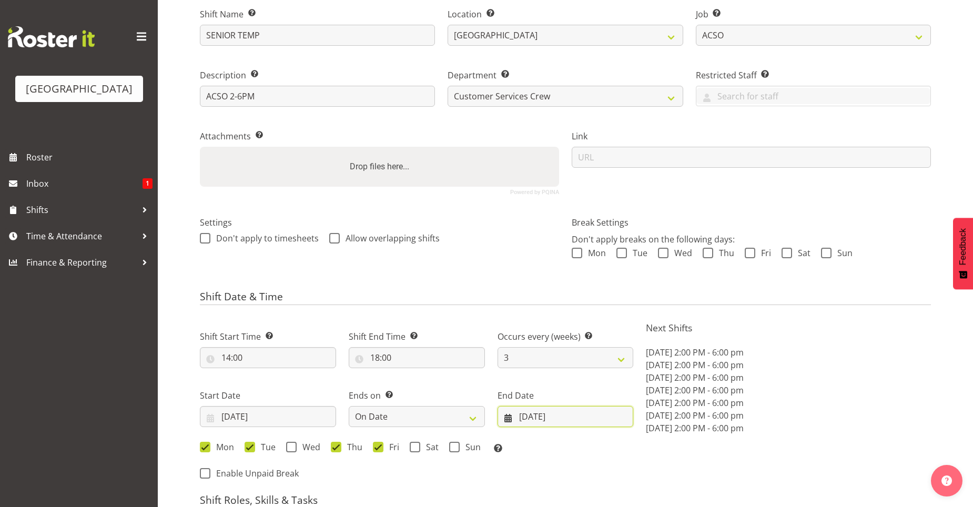
click at [539, 418] on input "31/10/2025" at bounding box center [566, 416] width 136 height 21
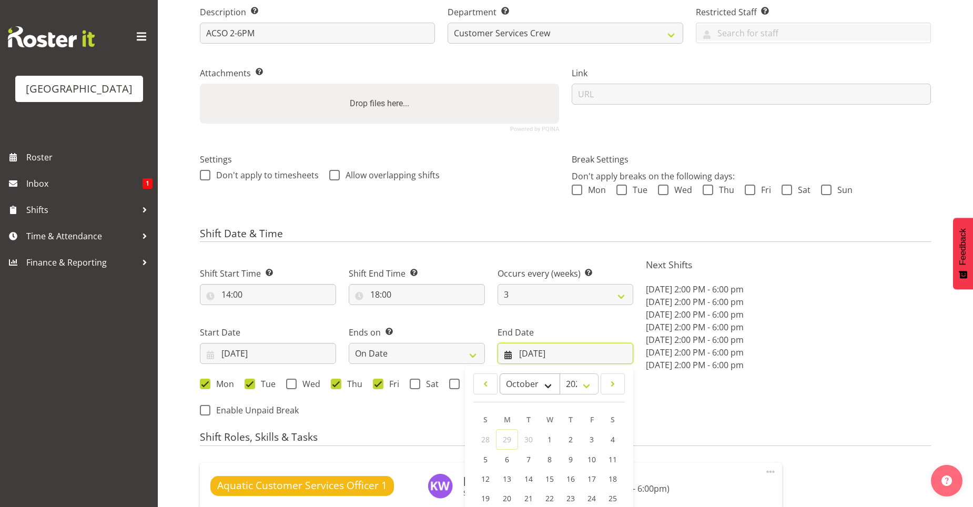
scroll to position [263, 0]
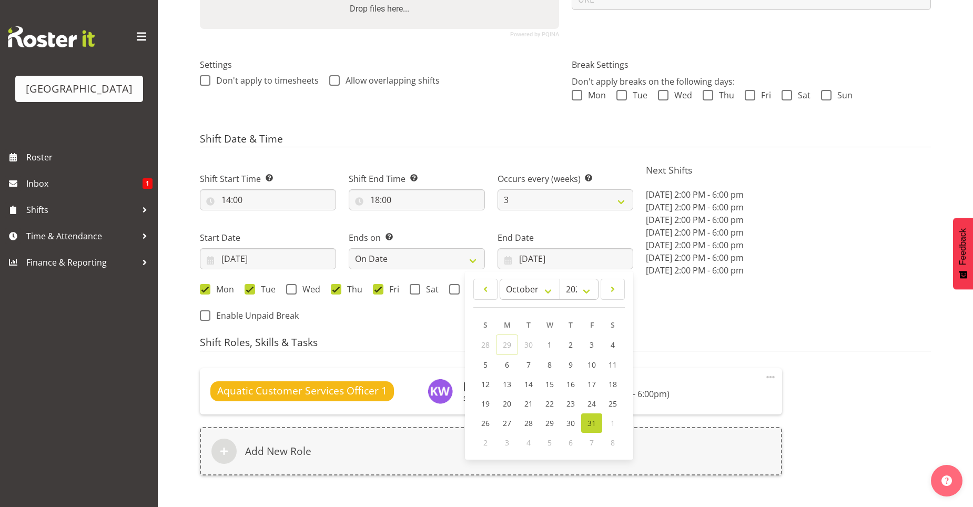
click at [610, 424] on div "1" at bounding box center [612, 422] width 21 height 19
click at [612, 422] on span "1" at bounding box center [613, 423] width 4 height 10
click at [545, 296] on select "January February March April May June July August September October November De…" at bounding box center [530, 289] width 60 height 21
select select "10"
click at [500, 279] on select "January February March April May June July August September October November De…" at bounding box center [530, 289] width 60 height 21
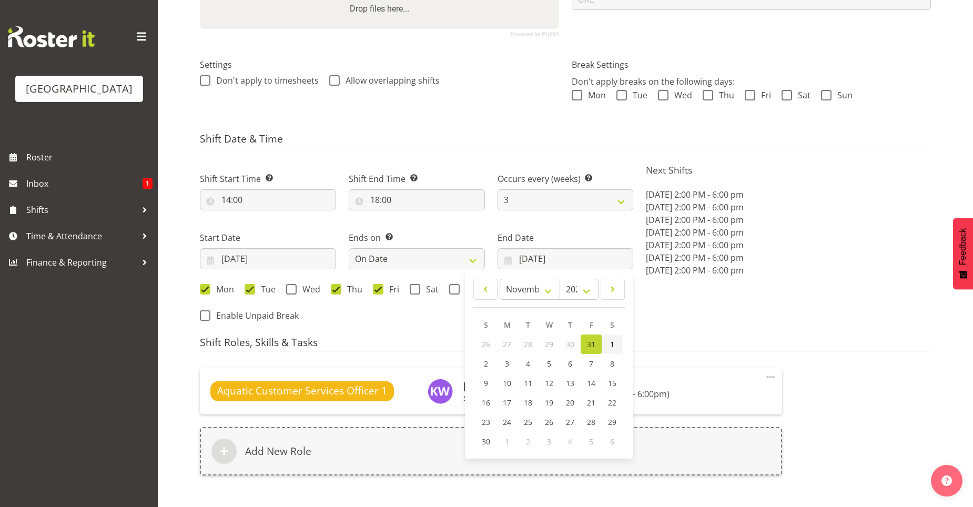
click at [609, 349] on link "1" at bounding box center [612, 344] width 21 height 19
type input "01/11/2025"
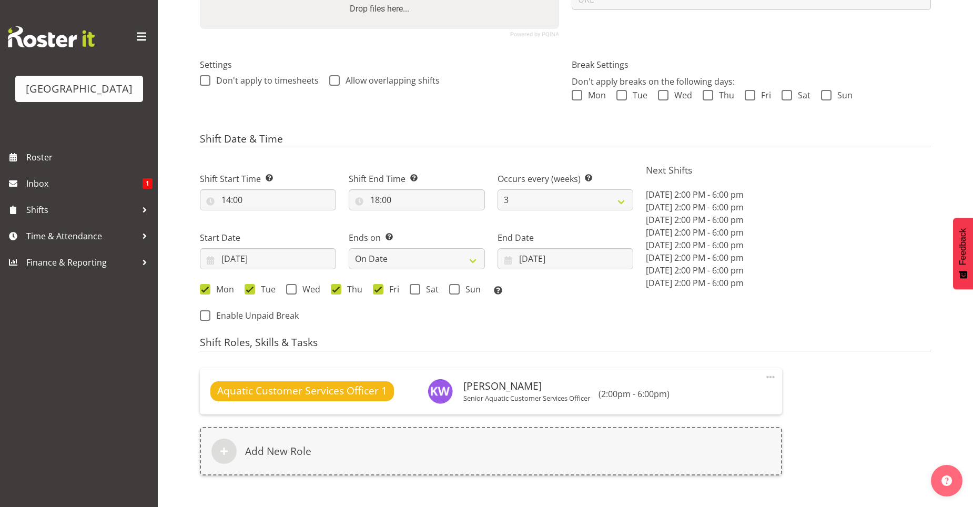
click at [650, 333] on form "Shift Name Enter a name for the shift (e.g. Day Shift). SENIOR TEMP Location En…" at bounding box center [565, 226] width 731 height 782
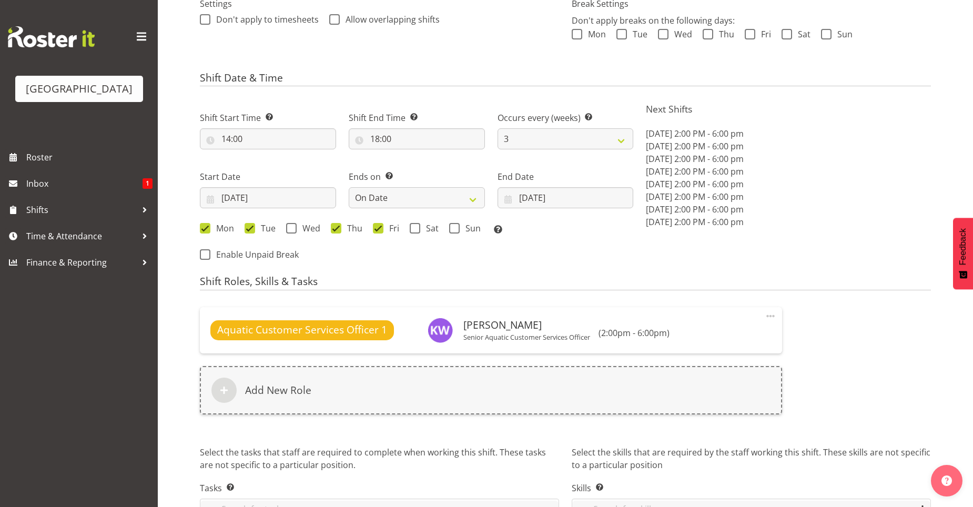
scroll to position [388, 0]
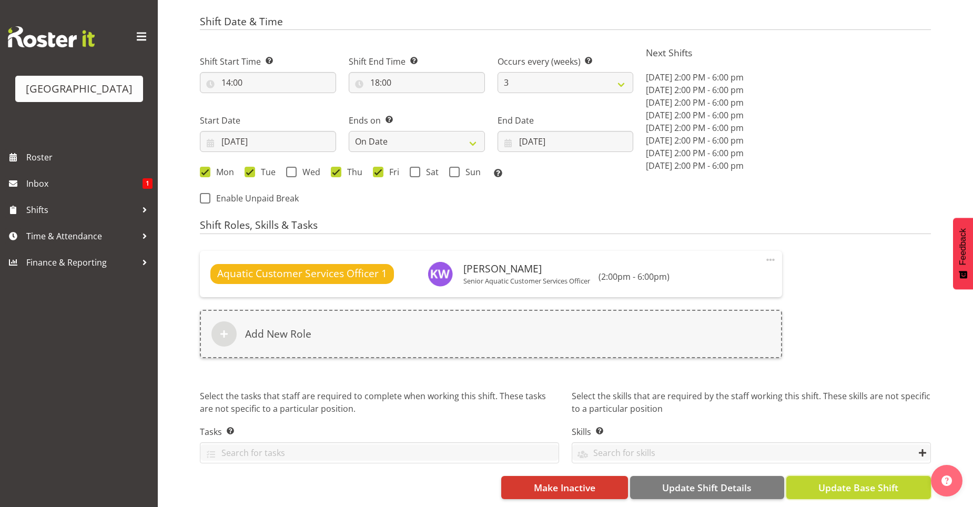
click at [833, 481] on span "Update Base Shift" at bounding box center [858, 488] width 80 height 14
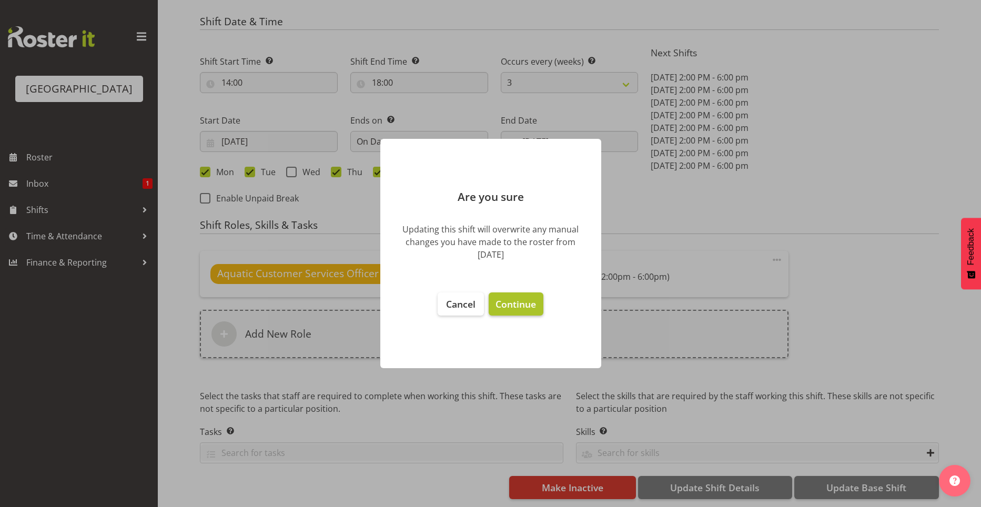
click at [534, 306] on span "Continue" at bounding box center [515, 304] width 40 height 13
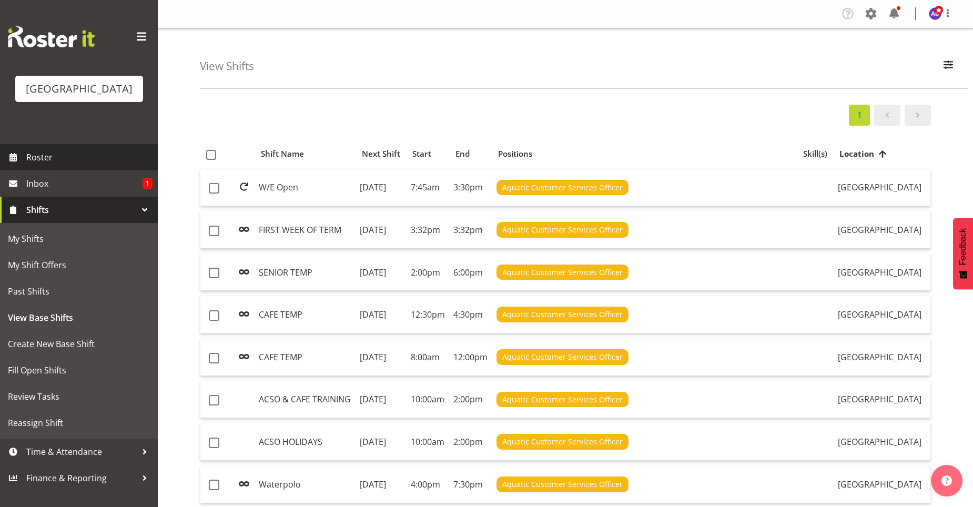
click at [72, 153] on span "Roster" at bounding box center [89, 157] width 126 height 16
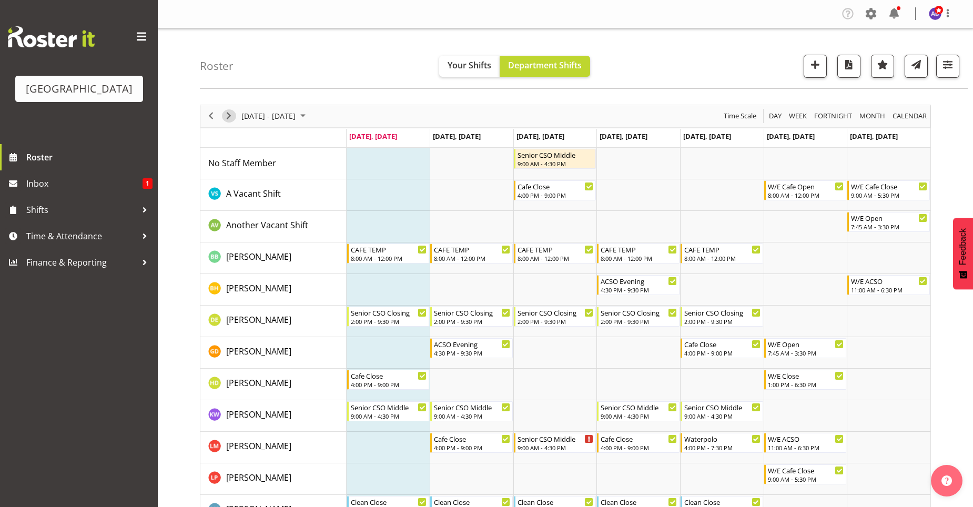
click at [229, 110] on span "Next" at bounding box center [228, 115] width 13 height 13
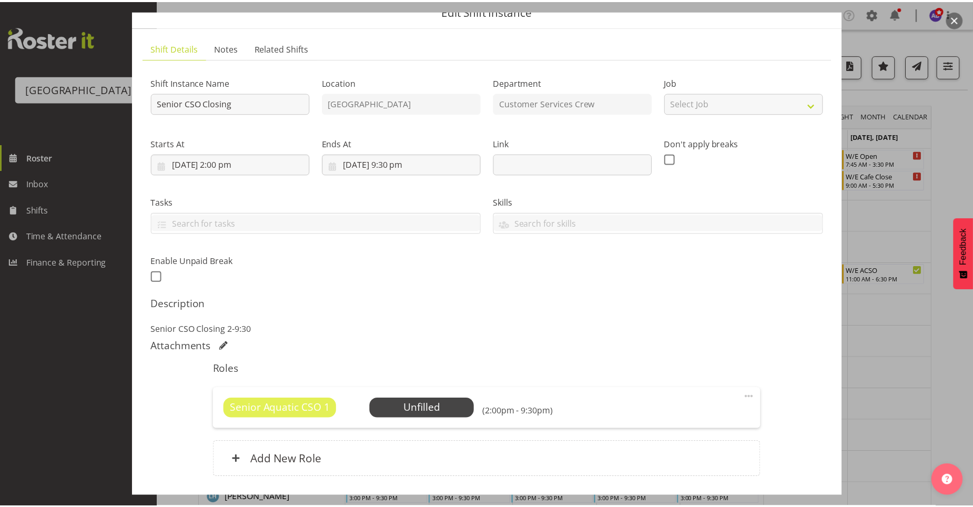
scroll to position [122, 0]
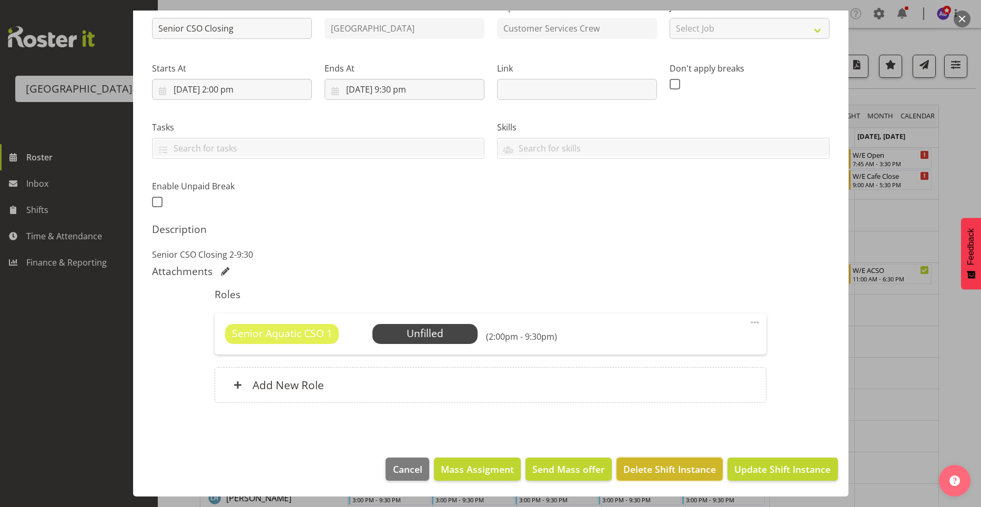
click at [653, 471] on span "Delete Shift Instance" at bounding box center [669, 469] width 93 height 14
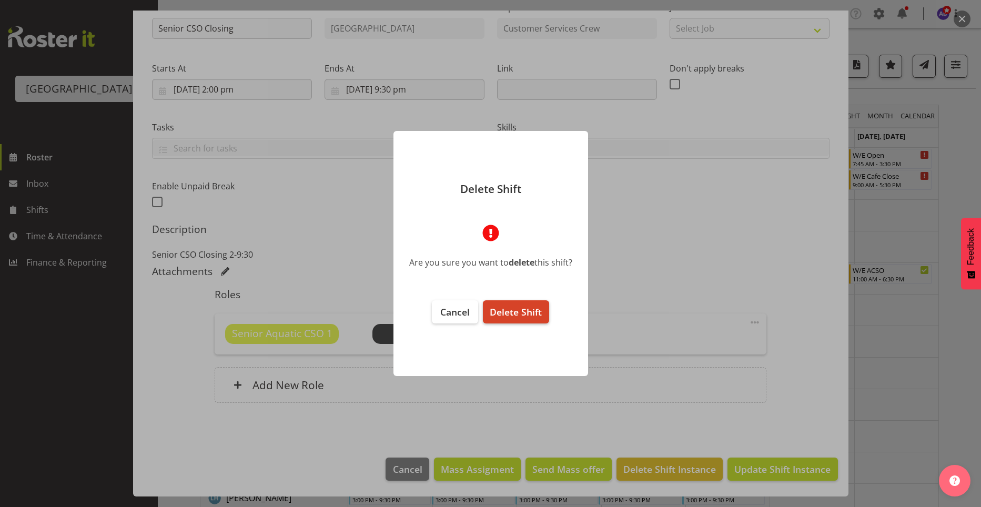
click at [518, 313] on span "Delete Shift" at bounding box center [516, 312] width 52 height 13
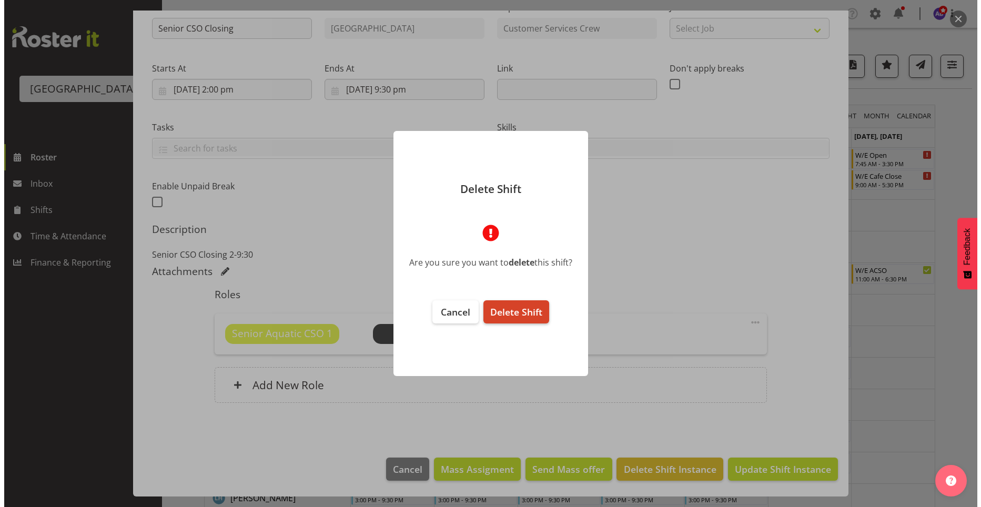
scroll to position [80, 0]
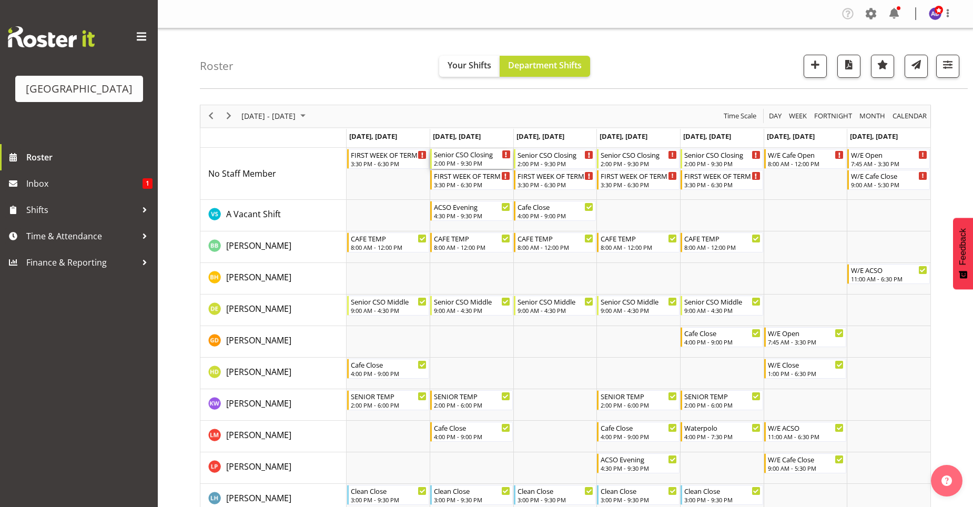
click at [478, 156] on div "Senior CSO Closing" at bounding box center [472, 154] width 77 height 11
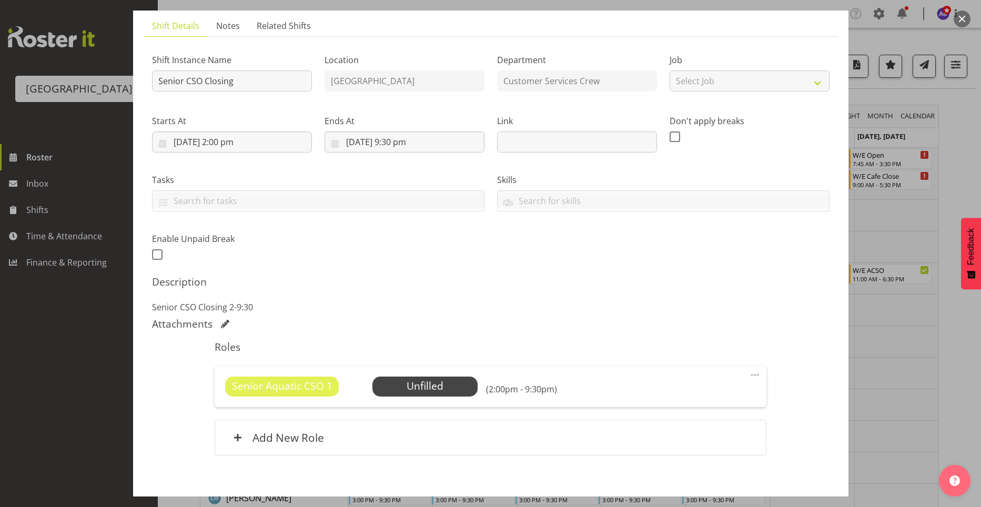
scroll to position [122, 0]
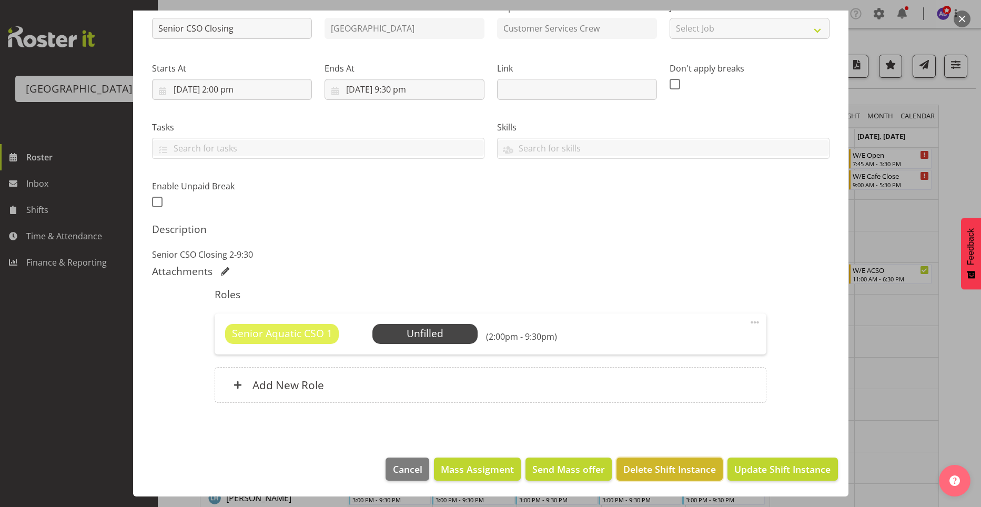
click at [667, 470] on span "Delete Shift Instance" at bounding box center [669, 469] width 93 height 14
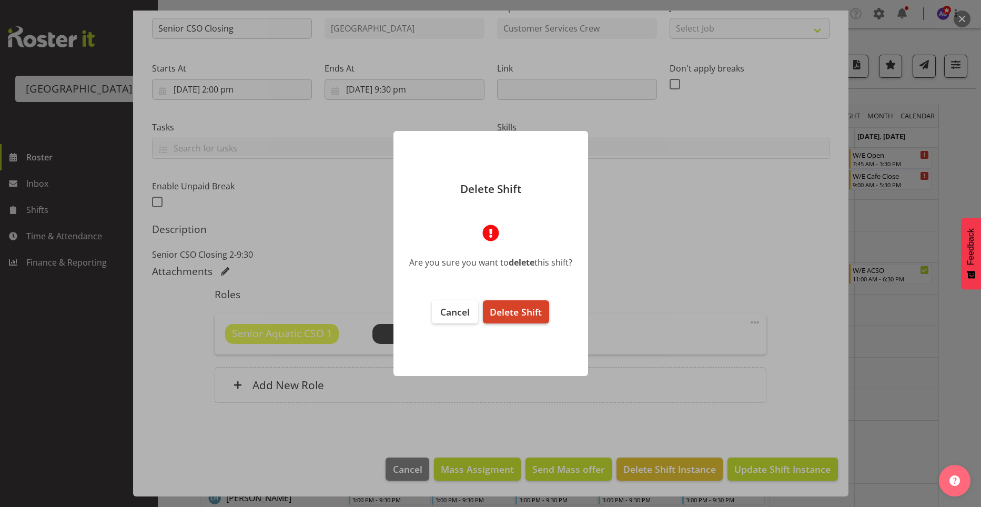
click at [528, 310] on span "Delete Shift" at bounding box center [516, 312] width 52 height 13
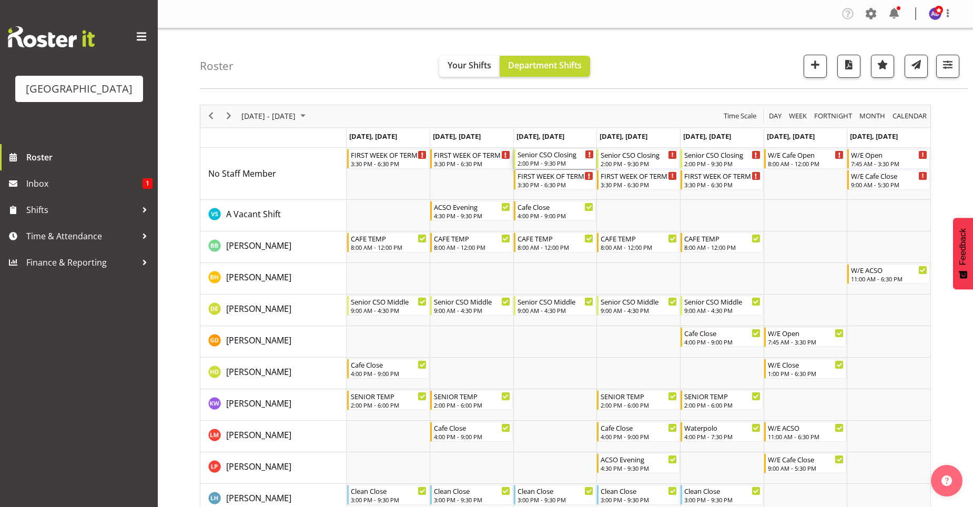
click at [549, 160] on div "2:00 PM - 9:30 PM" at bounding box center [556, 163] width 77 height 8
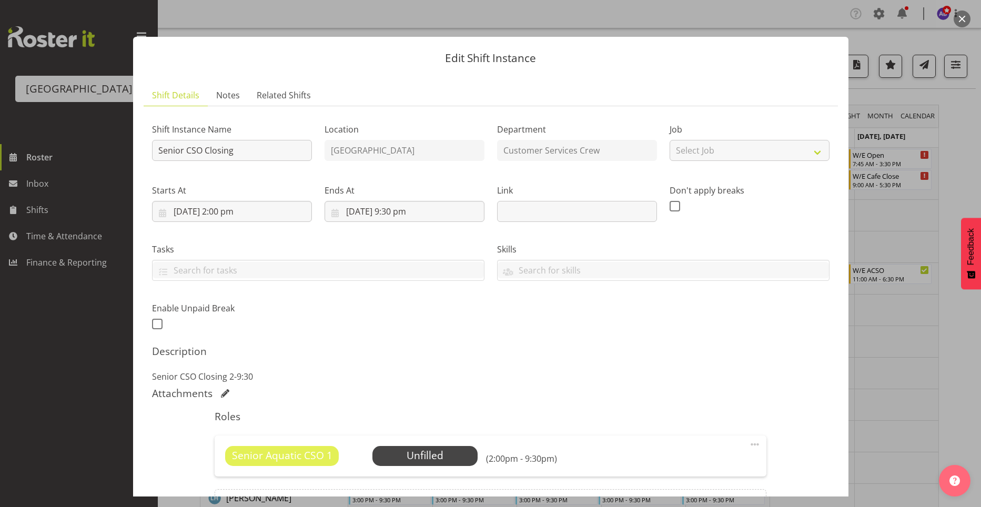
scroll to position [122, 0]
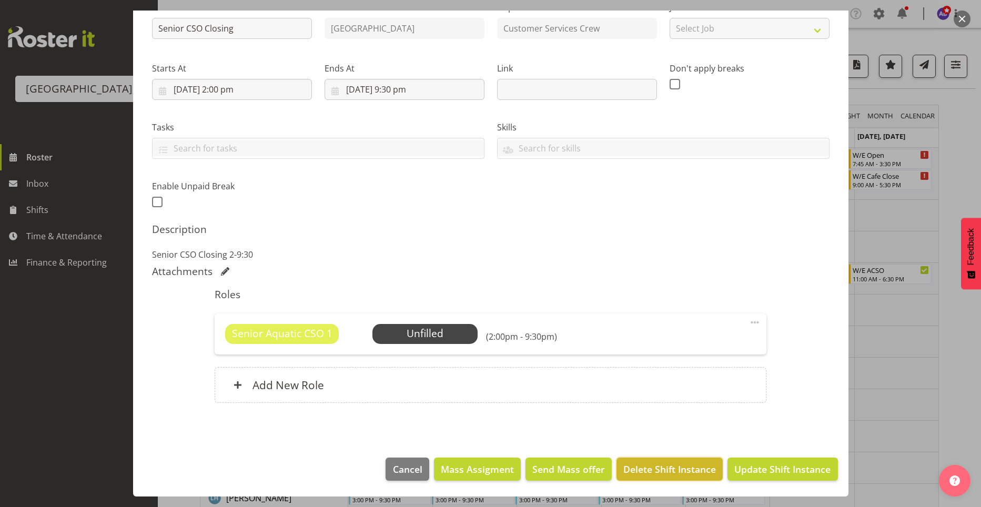
click at [638, 464] on span "Delete Shift Instance" at bounding box center [669, 469] width 93 height 14
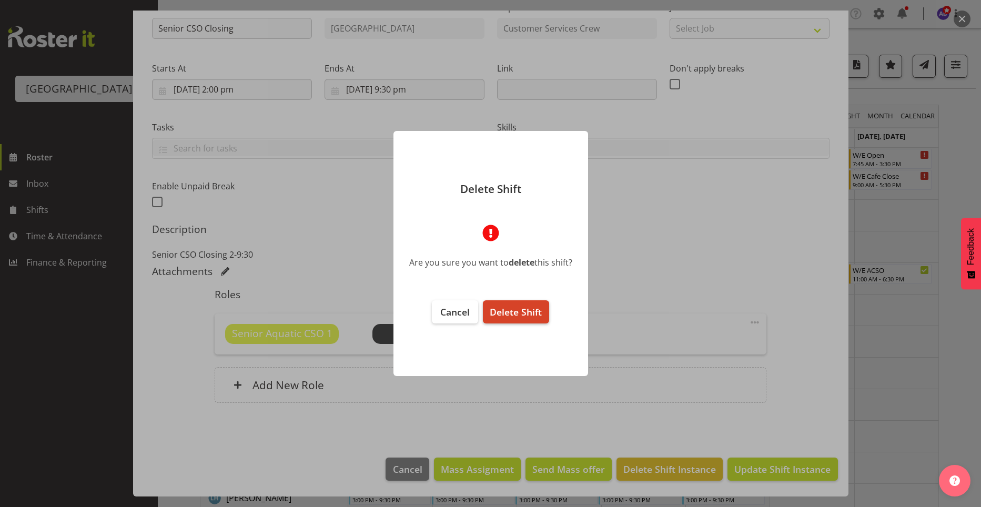
click at [545, 313] on button "Delete Shift" at bounding box center [516, 311] width 66 height 23
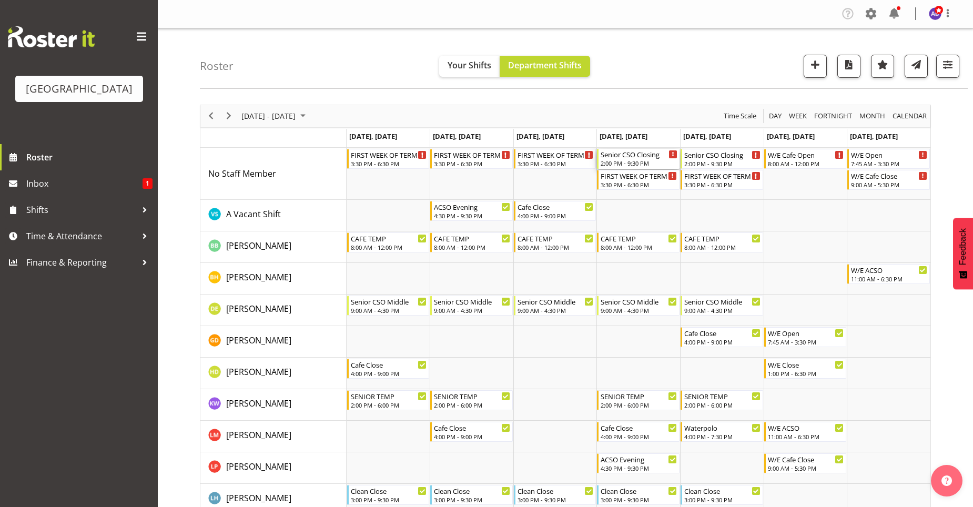
click at [625, 159] on div "Senior CSO Closing" at bounding box center [639, 154] width 77 height 11
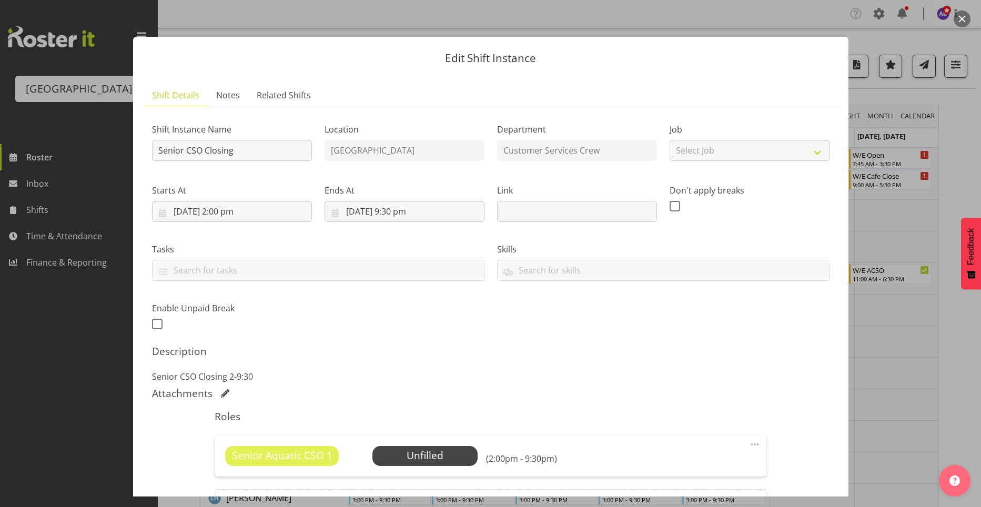
scroll to position [122, 0]
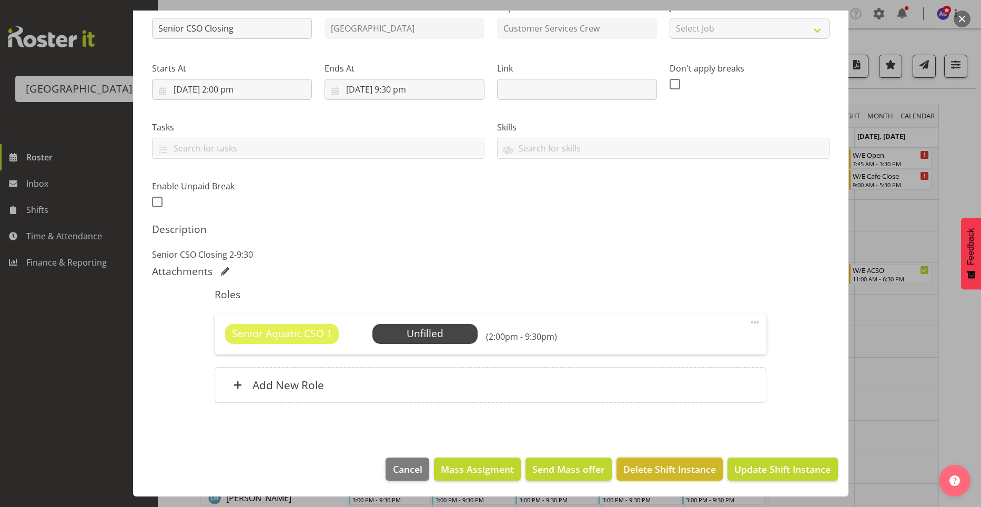
click at [666, 465] on span "Delete Shift Instance" at bounding box center [669, 469] width 93 height 14
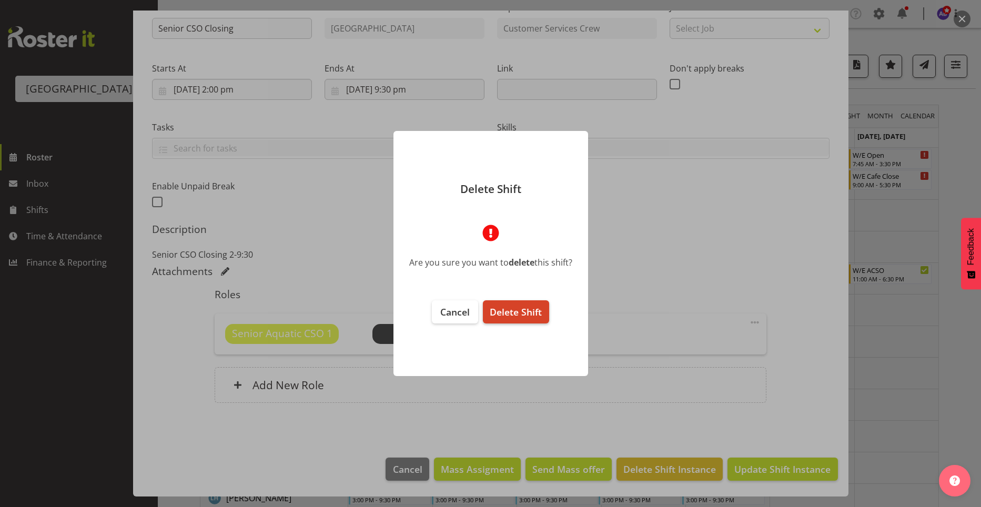
click at [548, 311] on button "Delete Shift" at bounding box center [516, 311] width 66 height 23
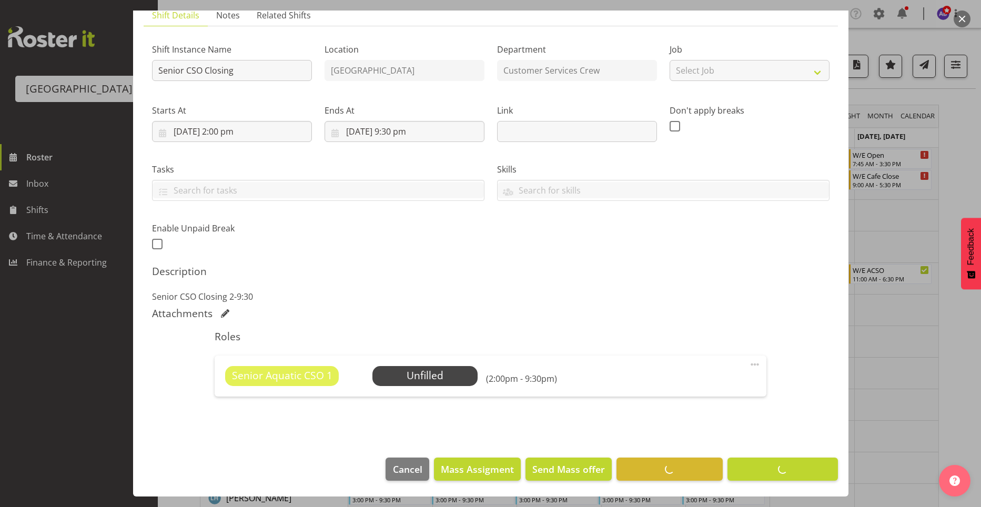
scroll to position [80, 0]
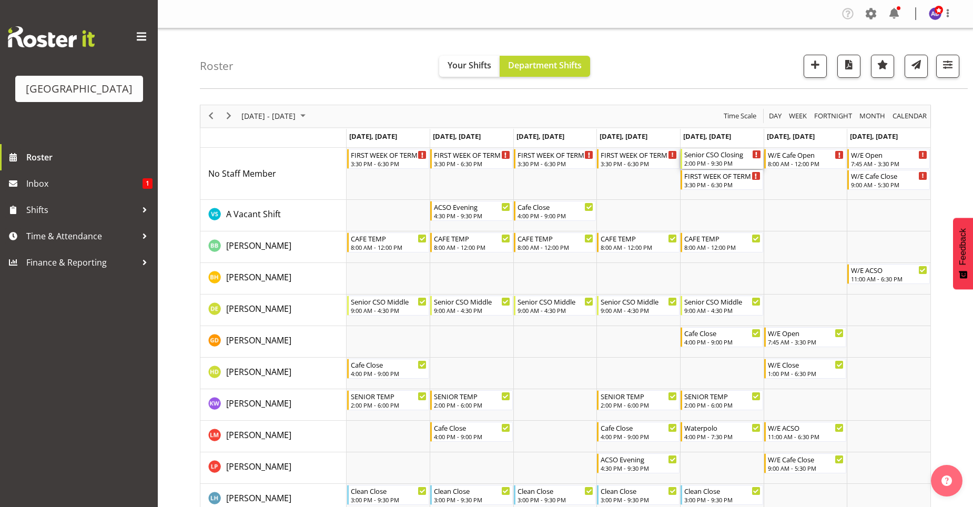
click at [735, 157] on div "Senior CSO Closing" at bounding box center [722, 154] width 77 height 11
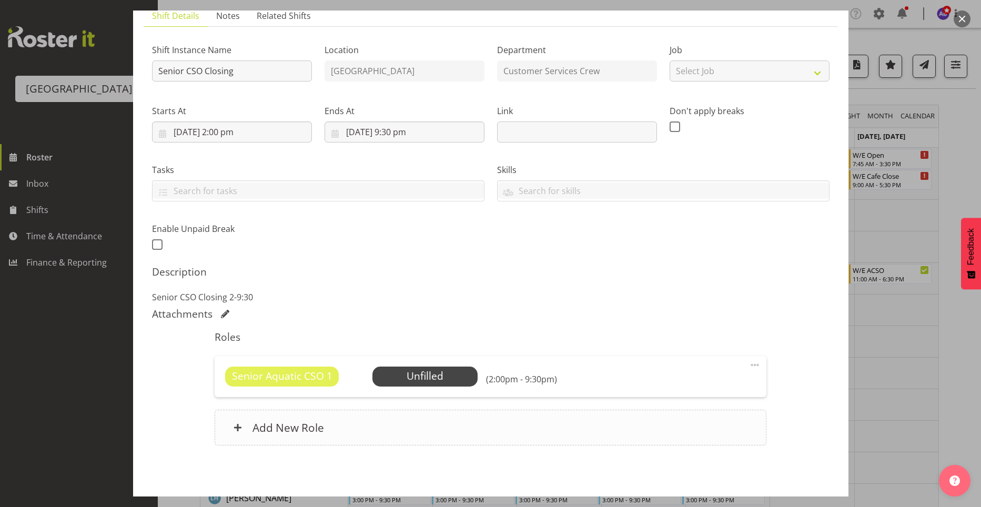
scroll to position [122, 0]
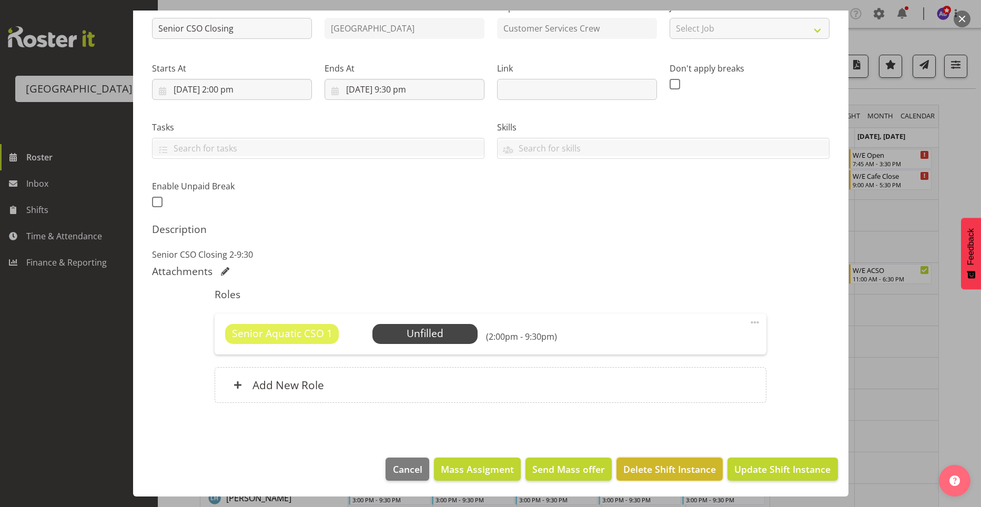
click at [687, 470] on span "Delete Shift Instance" at bounding box center [669, 469] width 93 height 14
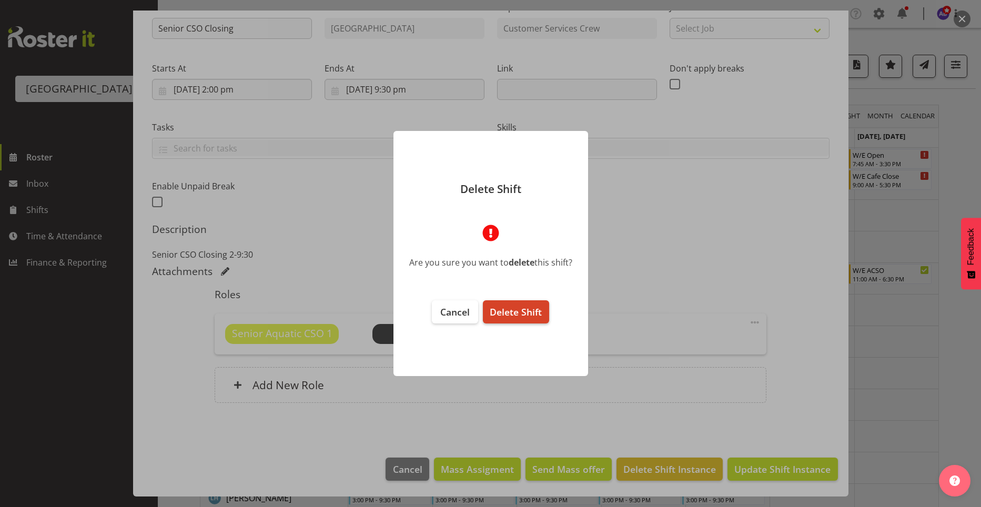
click at [534, 316] on span "Delete Shift" at bounding box center [516, 312] width 52 height 13
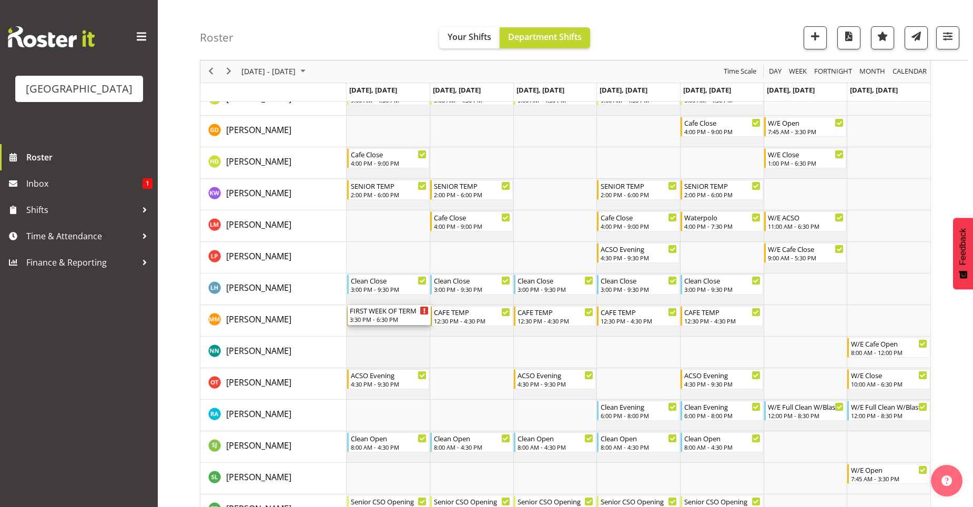
scroll to position [421, 0]
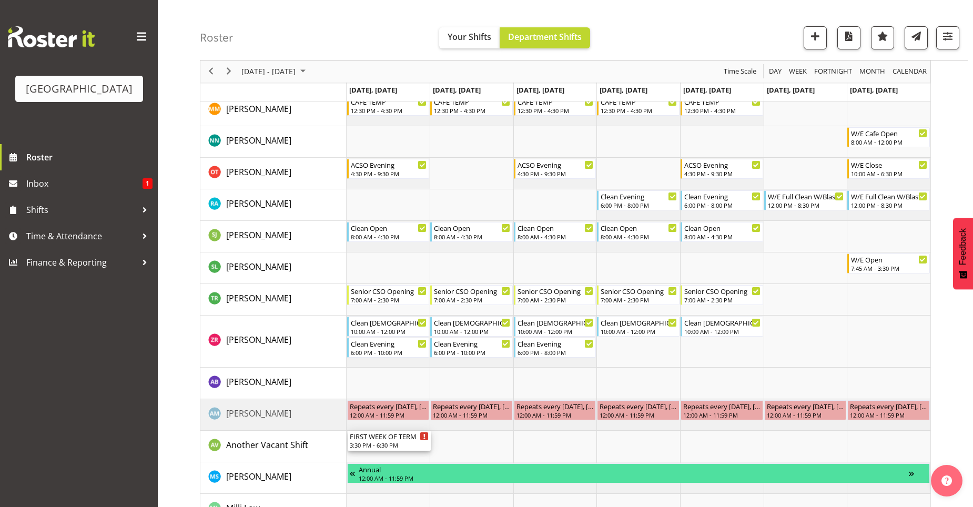
drag, startPoint x: 372, startPoint y: 182, endPoint x: 382, endPoint y: 442, distance: 260.0
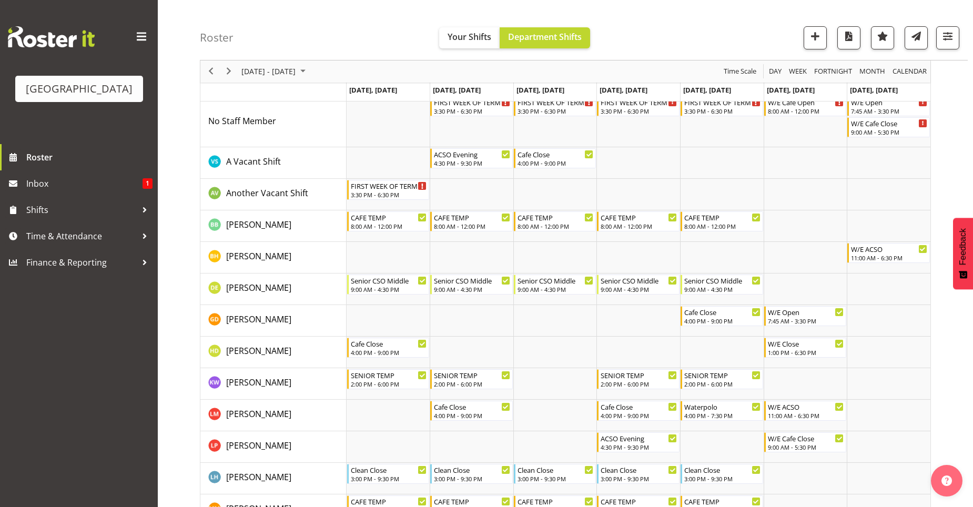
scroll to position [0, 0]
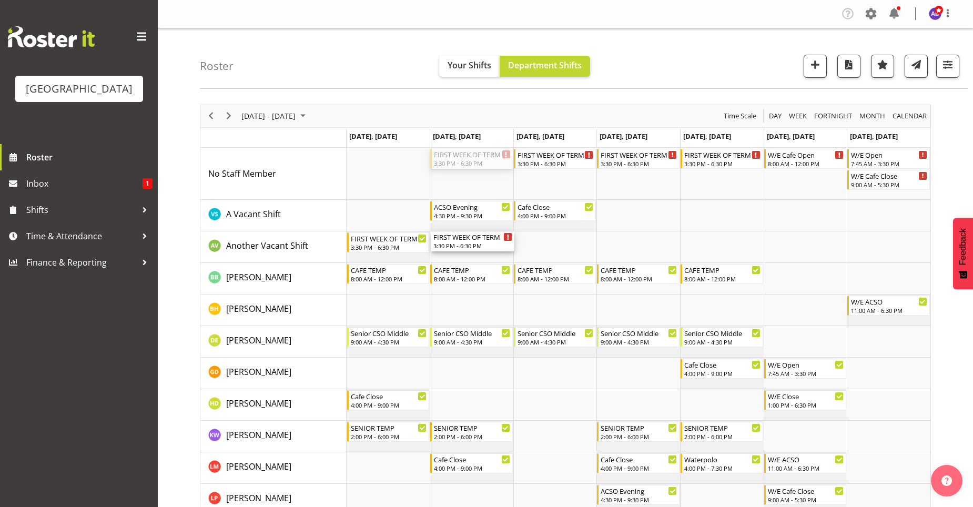
drag, startPoint x: 477, startPoint y: 161, endPoint x: 488, endPoint y: 244, distance: 83.8
drag, startPoint x: 546, startPoint y: 152, endPoint x: 553, endPoint y: 235, distance: 83.4
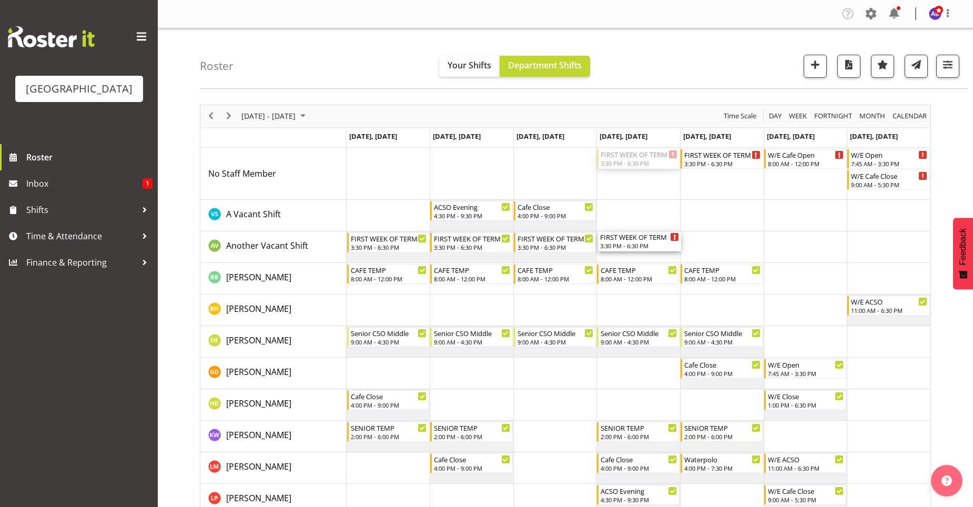
drag, startPoint x: 628, startPoint y: 156, endPoint x: 639, endPoint y: 229, distance: 74.5
drag, startPoint x: 703, startPoint y: 157, endPoint x: 710, endPoint y: 242, distance: 85.5
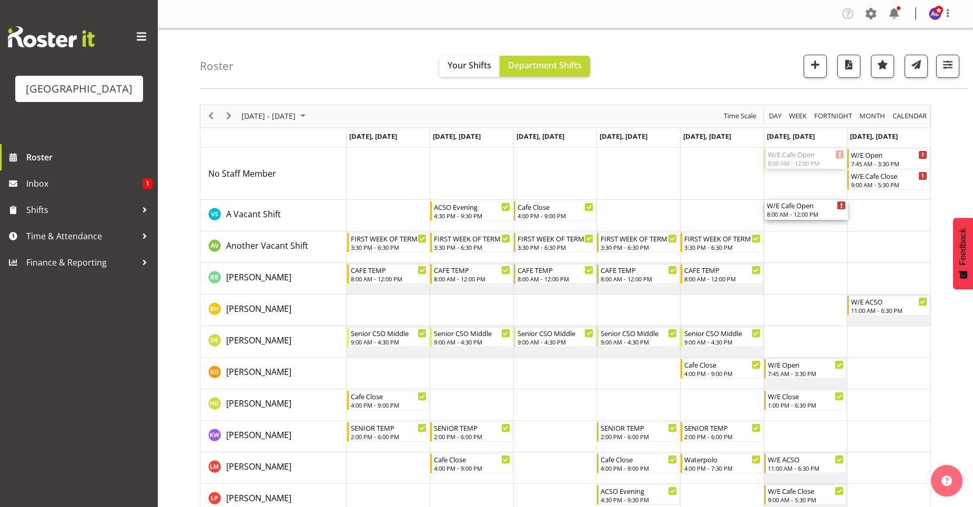
drag, startPoint x: 788, startPoint y: 188, endPoint x: 788, endPoint y: 204, distance: 15.3
drag, startPoint x: 858, startPoint y: 157, endPoint x: 866, endPoint y: 204, distance: 47.5
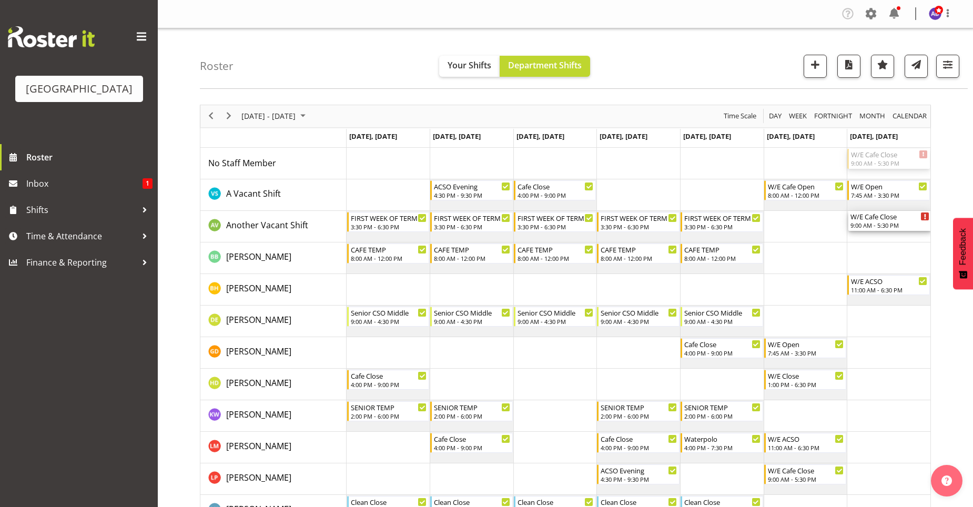
drag, startPoint x: 875, startPoint y: 164, endPoint x: 878, endPoint y: 219, distance: 55.3
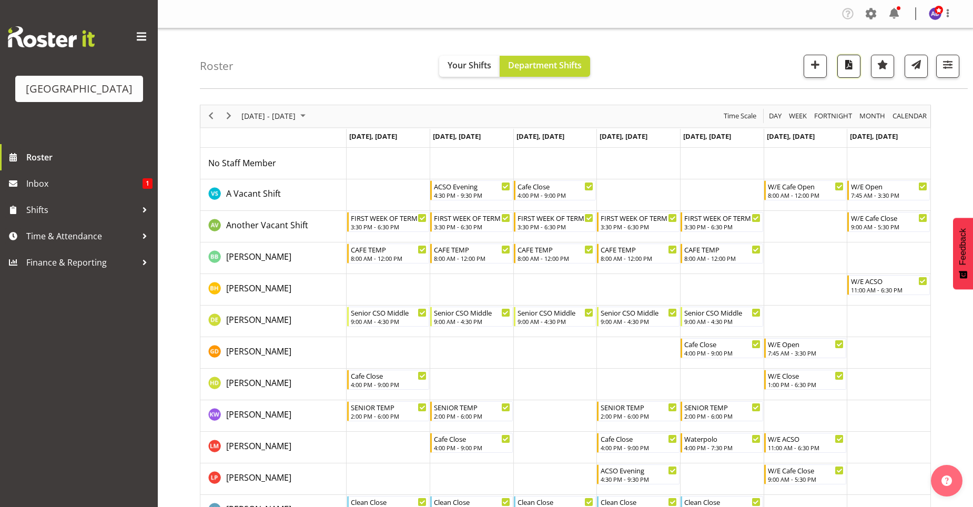
click at [849, 62] on span "button" at bounding box center [849, 65] width 14 height 14
click at [214, 116] on span "Previous" at bounding box center [211, 115] width 13 height 13
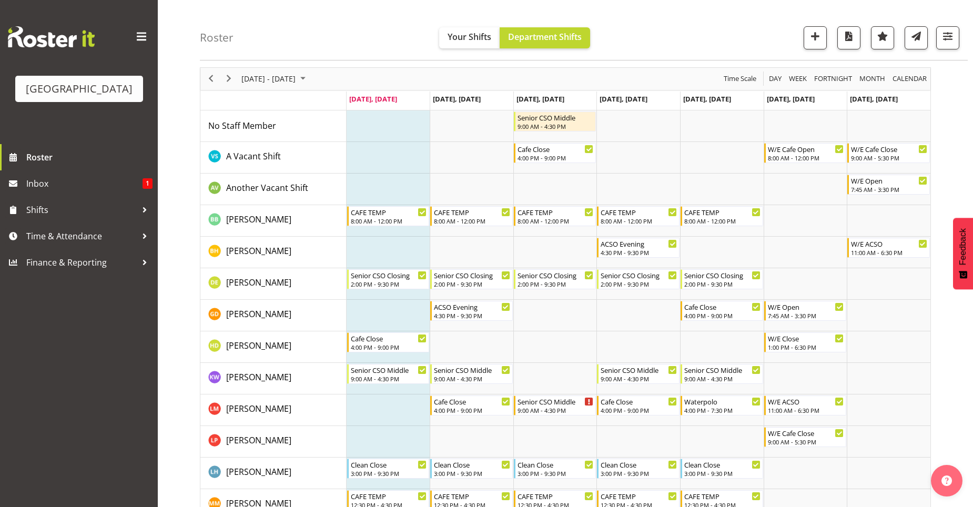
scroll to position [53, 0]
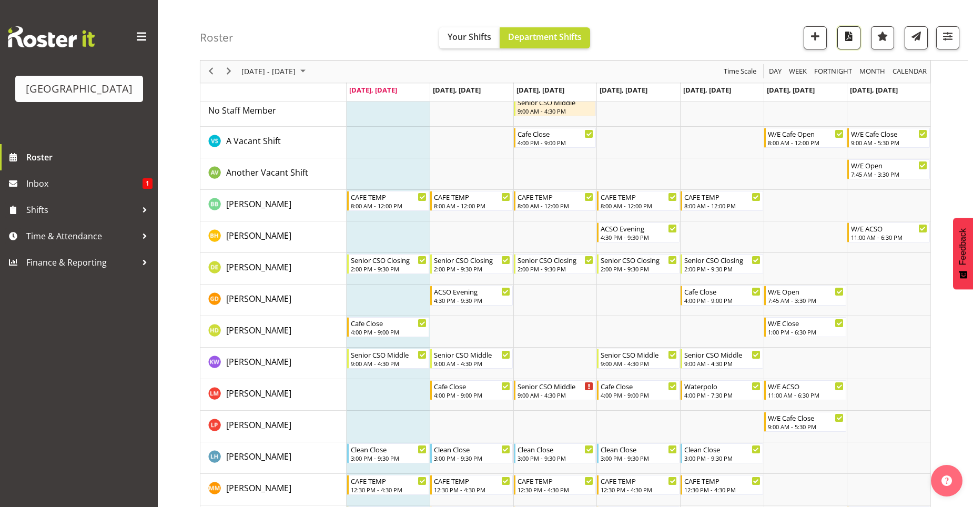
click at [853, 36] on span "button" at bounding box center [849, 36] width 14 height 14
